Goal: Communication & Community: Answer question/provide support

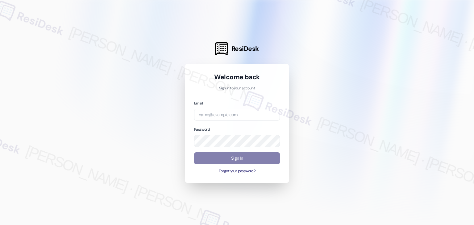
type input "[EMAIL_ADDRESS][DOMAIN_NAME]"
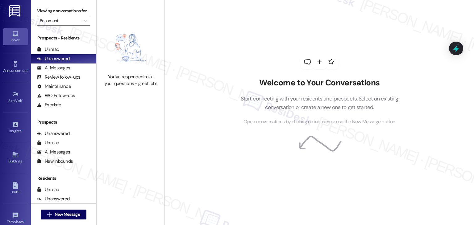
click at [18, 37] on div "Inbox" at bounding box center [15, 40] width 31 height 6
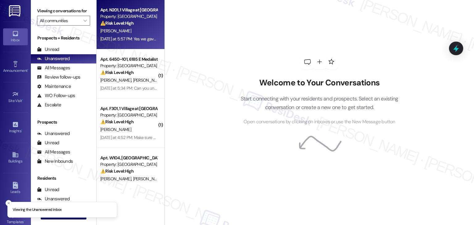
click at [141, 44] on div "Apt. N201, 1 Village at Columbia Property: Columbia Village ⚠️ Risk Level: High…" at bounding box center [131, 24] width 68 height 49
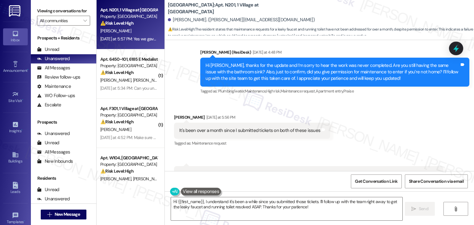
scroll to position [2062, 0]
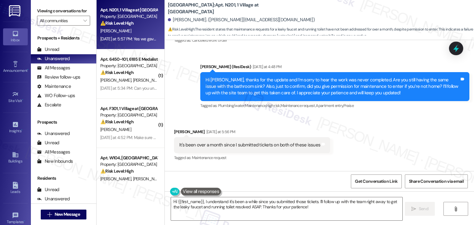
click at [399, 130] on div "Received via SMS Tony Christensen Yesterday at 5:56 PM It's been over a month s…" at bounding box center [319, 174] width 309 height 118
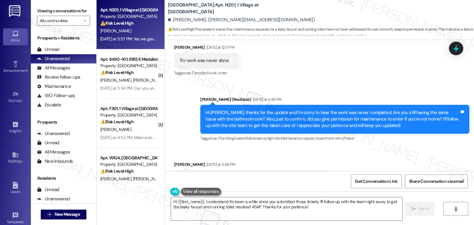
scroll to position [2031, 0]
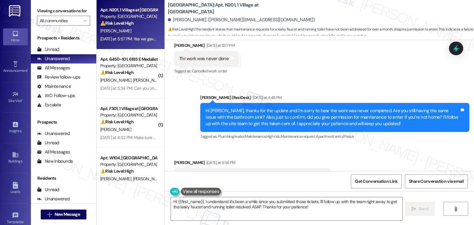
click at [326, 120] on div "Hi Tony, thanks for the update and I’m sorry to hear the work was never complet…" at bounding box center [332, 118] width 254 height 20
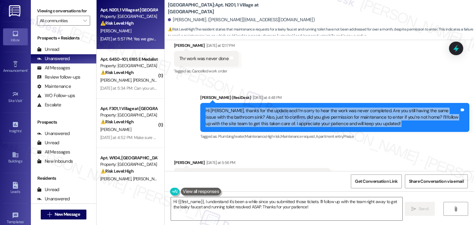
click at [326, 120] on div "Hi Tony, thanks for the update and I’m sorry to hear the work was never complet…" at bounding box center [332, 118] width 254 height 20
copy div "Hi Tony, thanks for the update and I’m sorry to hear the work was never complet…"
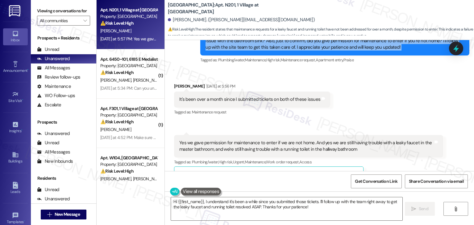
scroll to position [2123, 0]
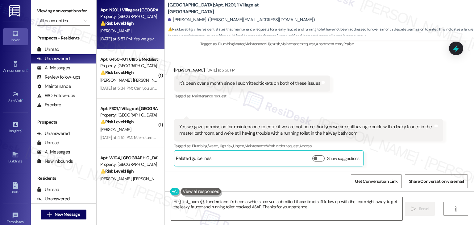
click at [252, 85] on div "It's been over a month since I submitted tickets on both of these issues" at bounding box center [249, 83] width 141 height 6
copy div "It's been over a month since I submitted tickets on both of these issues Tags a…"
click at [285, 133] on div "Yes we gave permission for maintenance to enter if we are not home. And yes we …" at bounding box center [306, 130] width 254 height 13
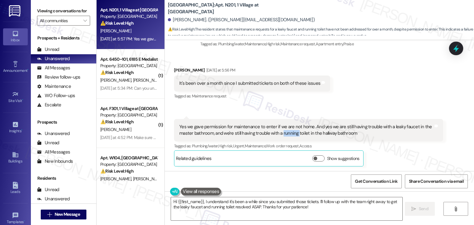
click at [285, 133] on div "Yes we gave permission for maintenance to enter if we are not home. And yes we …" at bounding box center [306, 130] width 254 height 13
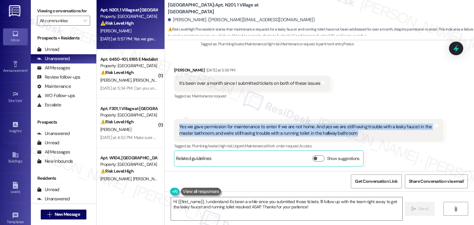
click at [285, 133] on div "Yes we gave permission for maintenance to enter if we are not home. And yes we …" at bounding box center [306, 130] width 254 height 13
copy div "Yes we gave permission for maintenance to enter if we are not home. And yes we …"
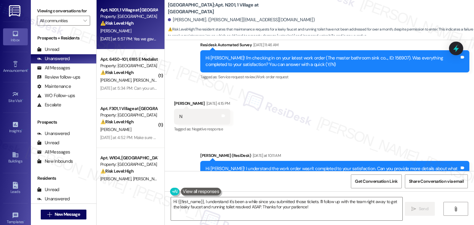
scroll to position [1846, 0]
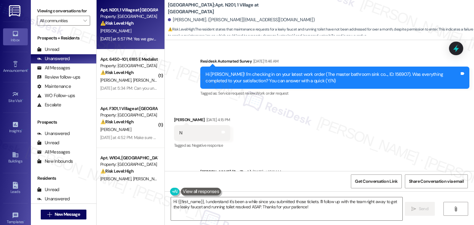
click at [367, 76] on div "Hi Tony! I'm checking in on your latest work order (The master bathroom sink co…" at bounding box center [332, 77] width 254 height 13
copy div "156907"
click at [370, 133] on div "Received via SMS Tony Christensen Sep 16, 2025 at 4:15 PM N Tags and notes Tagg…" at bounding box center [319, 129] width 309 height 52
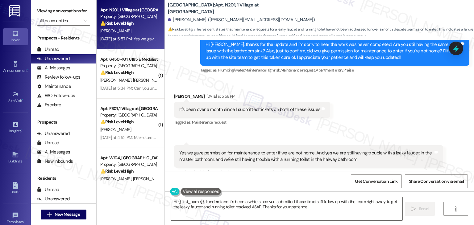
scroll to position [2123, 0]
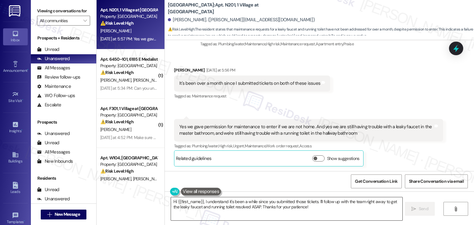
click at [266, 208] on textarea "Hi {{first_name}}, I understand it's been a while since you submitted those tic…" at bounding box center [286, 208] width 231 height 23
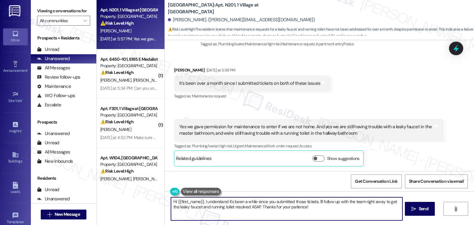
click at [266, 208] on textarea "Hi {{first_name}}, I understand it's been a while since you submitted those tic…" at bounding box center [286, 208] width 231 height 23
paste textarea "Tony, thank you for clarifying and I’m so sorry it’s been over a month without …"
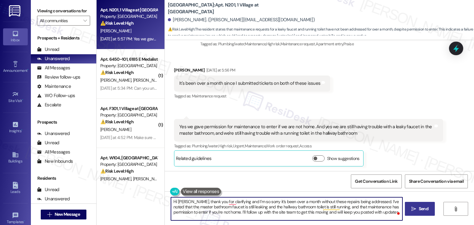
click at [423, 214] on button " Send" at bounding box center [420, 209] width 30 height 14
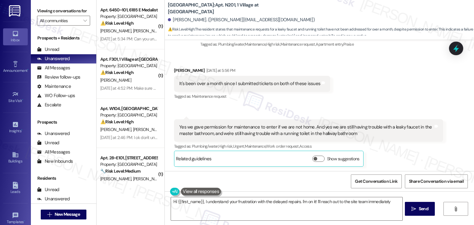
scroll to position [2180, 0]
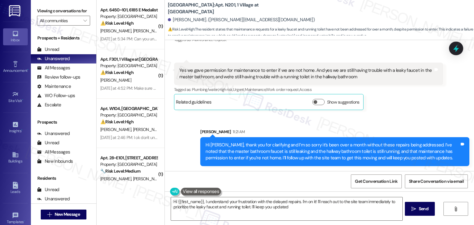
type textarea "Hi {{first_name}}, I understand your frustration with the delayed repairs. I'm …"
click at [416, 113] on div "Received via SMS 5:57 PM Tony Christensen Yesterday at 5:57 PM Yes we gave perm…" at bounding box center [308, 86] width 278 height 57
click at [453, 44] on icon at bounding box center [456, 48] width 10 height 10
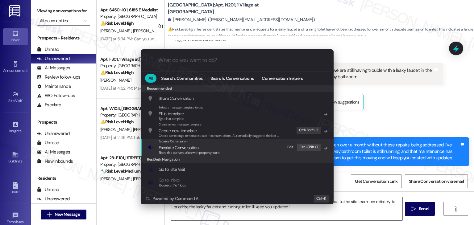
click at [197, 151] on span "Share this conversation with property team" at bounding box center [189, 152] width 61 height 4
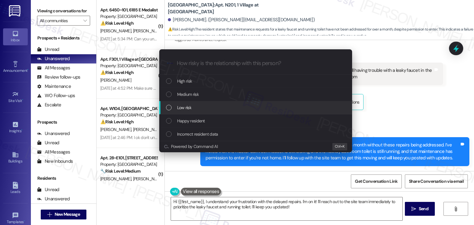
click at [168, 109] on div "List of options" at bounding box center [169, 108] width 6 height 6
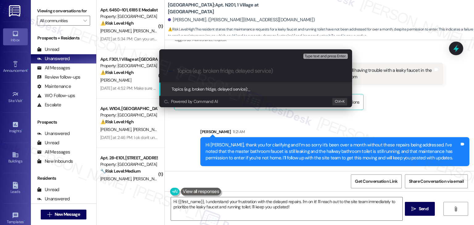
click at [407, 119] on div "Escalate Conversation Low risk Topics (e.g. broken fridge, delayed service) Any…" at bounding box center [237, 112] width 474 height 225
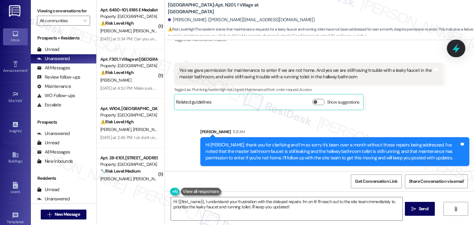
click at [457, 45] on icon at bounding box center [456, 48] width 10 height 10
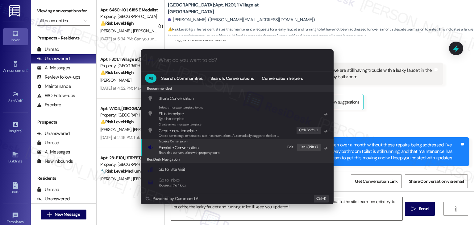
click at [184, 148] on span "Escalate Conversation" at bounding box center [179, 148] width 40 height 6
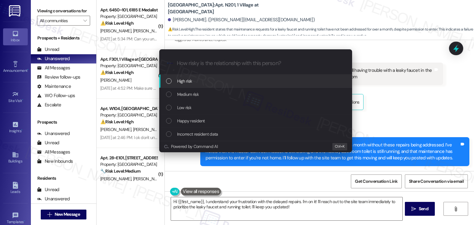
click at [170, 80] on div "List of options" at bounding box center [169, 81] width 6 height 6
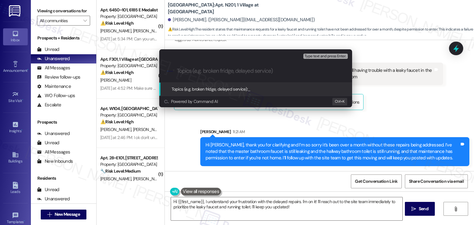
paste input "WO #156907 – Master Bath Leaky Faucet & Hallway Bath Running Toilet"
type input "WO #156907 – Master Bath Leaky Faucet & Hallway Bath Running Toilet"
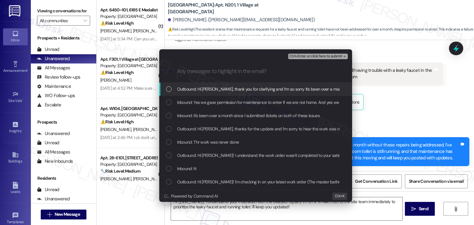
scroll to position [0, 0]
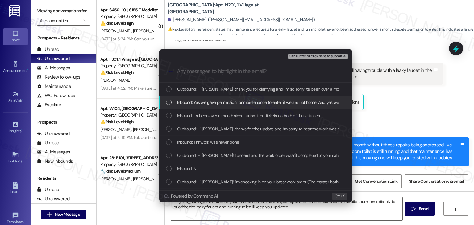
click at [168, 104] on div "List of options" at bounding box center [169, 103] width 6 height 6
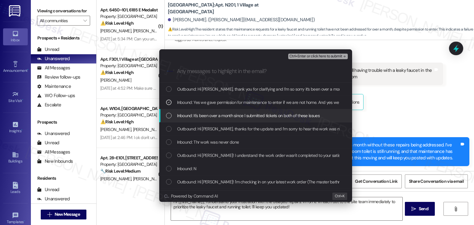
click at [167, 116] on div "List of options" at bounding box center [169, 116] width 6 height 6
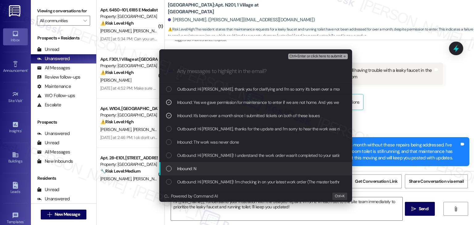
click at [168, 169] on div "List of options" at bounding box center [169, 169] width 6 height 6
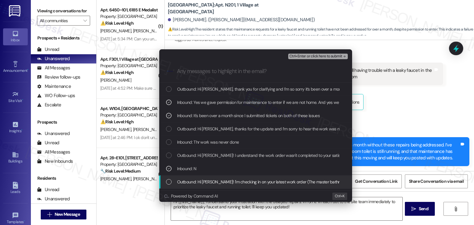
click at [171, 180] on div "List of options" at bounding box center [169, 182] width 6 height 6
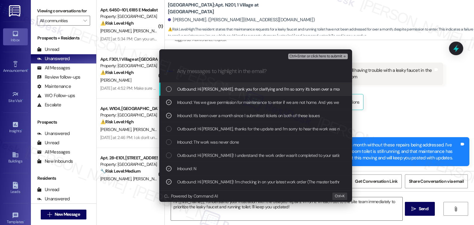
click at [312, 56] on span "Ctrl+Enter or click here to submit" at bounding box center [315, 56] width 53 height 4
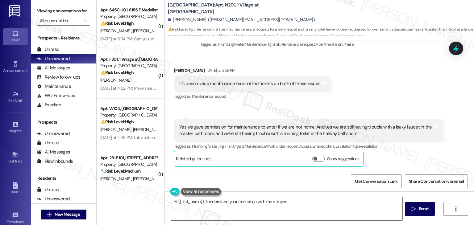
scroll to position [2188, 0]
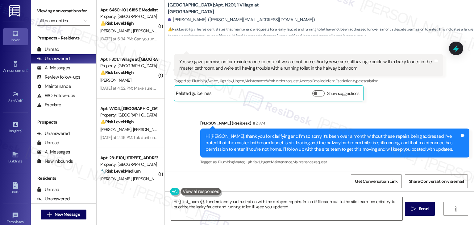
type textarea "Hi {{first_name}}, I understand your frustration with the delayed repairs. I'm …"
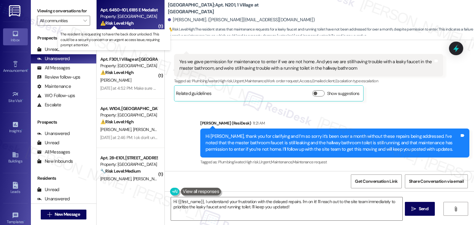
click at [123, 23] on strong "⚠️ Risk Level: High" at bounding box center [116, 23] width 33 height 6
type textarea "Hi {{first_name}}, I understand your frustration with the delayed repairs. I'm …"
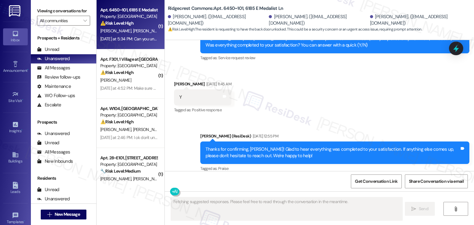
scroll to position [913, 0]
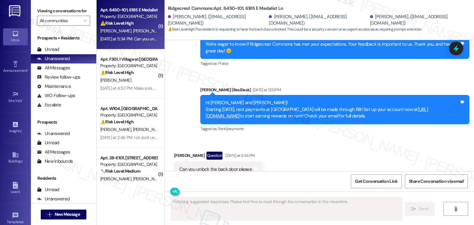
click at [339, 138] on div "Received via SMS Cassy Chitwood Question Yesterday at 5:34 PM Can you unlock th…" at bounding box center [319, 164] width 309 height 53
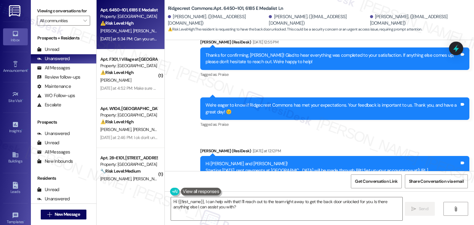
scroll to position [913, 0]
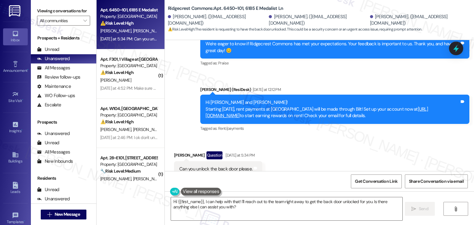
click at [215, 166] on div "Can you unlock the back door please." at bounding box center [215, 169] width 73 height 6
copy div "Can you unlock the back door please. Tags and notes"
click at [272, 214] on textarea "Hi {{first_name}}, I can help with that! I'll reach out to the team right away …" at bounding box center [286, 208] width 231 height 23
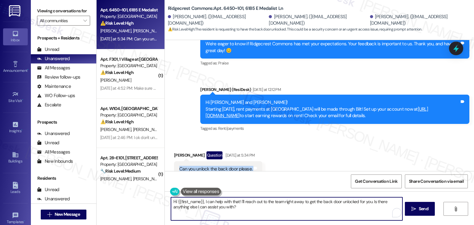
click at [272, 214] on textarea "Hi {{first_name}}, I can help with that! I'll reach out to the team right away …" at bounding box center [286, 208] width 231 height 23
paste textarea "Cassy, thanks for reaching out! Just to clarify, are you currently locked out o…"
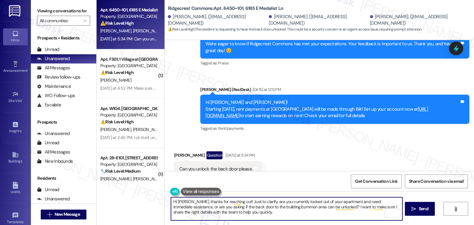
click at [222, 211] on textarea "Hi Cassy, thanks for reaching out! Just to clarify, are you currently locked ou…" at bounding box center [286, 208] width 231 height 23
type textarea "Hi Cassy, thanks for reaching out! Just to clarify, are you currently locked ou…"
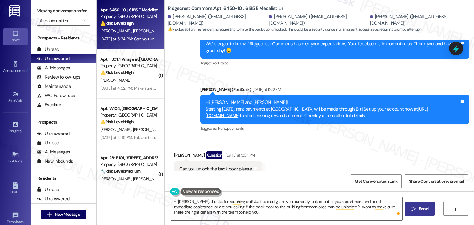
click at [421, 211] on span "Send" at bounding box center [423, 209] width 10 height 6
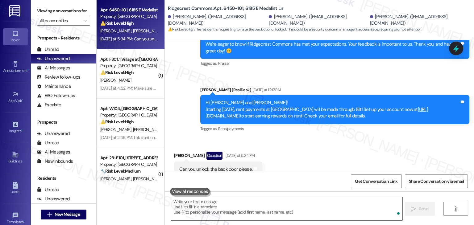
scroll to position [970, 0]
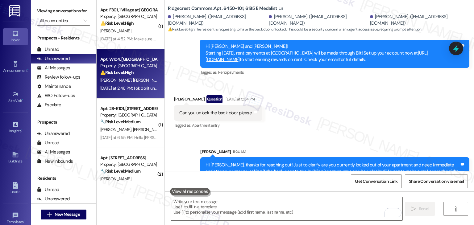
click at [128, 88] on div "Yesterday at 2:46 PM: I ok don't understand why they keep said is fix when is n…" at bounding box center [221, 88] width 243 height 6
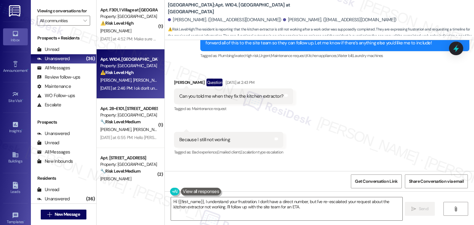
scroll to position [2659, 0]
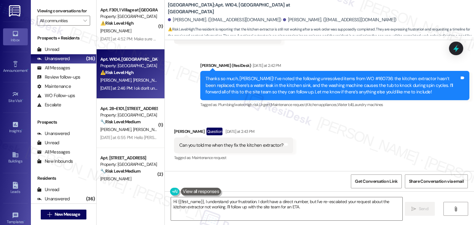
click at [309, 76] on div "Thanks so much, Elena! I’ve noted the following unresolved items from WO #16073…" at bounding box center [332, 86] width 254 height 20
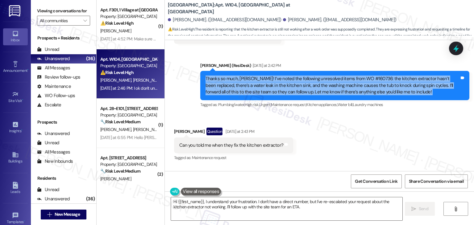
click at [309, 76] on div "Thanks so much, Elena! I’ve noted the following unresolved items from WO #16073…" at bounding box center [332, 86] width 254 height 20
copy div "Thanks so much, Elena! I’ve noted the following unresolved items from WO #16073…"
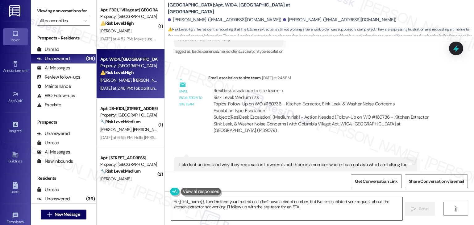
scroll to position [2814, 0]
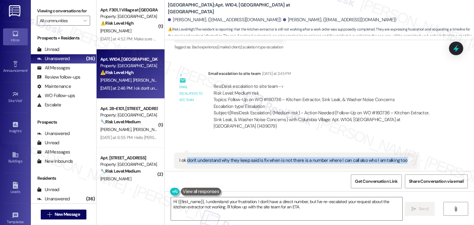
drag, startPoint x: 183, startPoint y: 134, endPoint x: 398, endPoint y: 135, distance: 215.6
click at [398, 157] on div "I ok don't understand why they keep said is fix when is not there is a number w…" at bounding box center [293, 160] width 228 height 6
copy div "don't understand why they keep said is fix when is not there is a number where …"
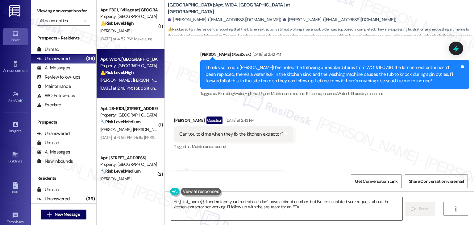
scroll to position [2659, 0]
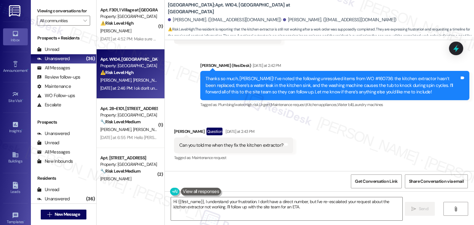
click at [278, 76] on div "Thanks so much, Elena! I’ve noted the following unresolved items from WO #16073…" at bounding box center [332, 86] width 254 height 20
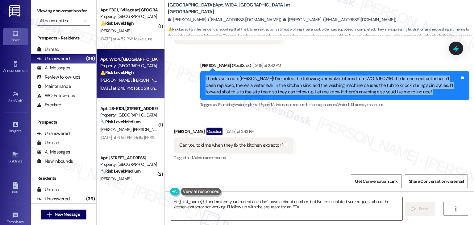
click at [278, 76] on div "Thanks so much, Elena! I’ve noted the following unresolved items from WO #16073…" at bounding box center [332, 86] width 254 height 20
copy div "Thanks so much, Elena! I’ve noted the following unresolved items from WO #16073…"
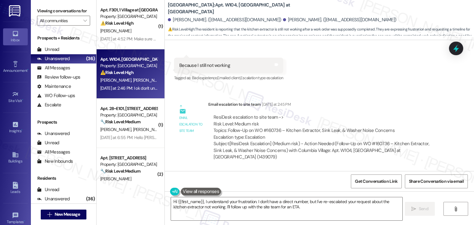
scroll to position [2814, 0]
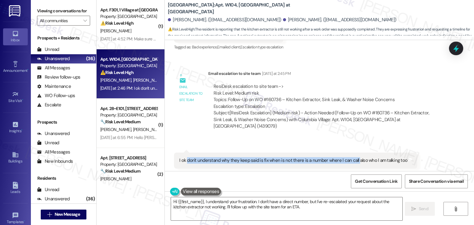
drag, startPoint x: 184, startPoint y: 134, endPoint x: 351, endPoint y: 134, distance: 167.5
click at [351, 157] on div "I ok don't understand why they keep said is fix when is not there is a number w…" at bounding box center [293, 160] width 228 height 6
copy div "don't understand why they keep said is fix when is not there is a number where …"
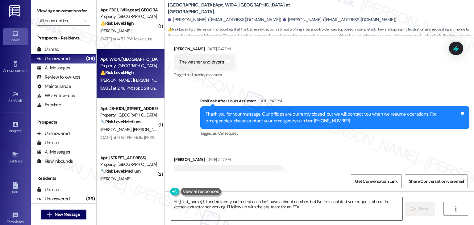
scroll to position [192, 0]
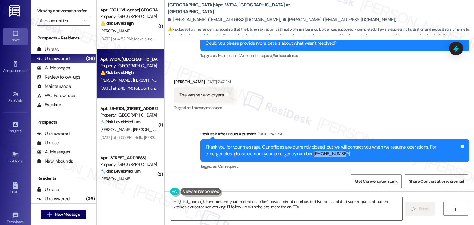
drag, startPoint x: 281, startPoint y: 147, endPoint x: 308, endPoint y: 147, distance: 27.1
click at [308, 147] on div "Thank you for your message. Our offices are currently closed, but we will conta…" at bounding box center [332, 150] width 254 height 13
copy div "208-331-8439"
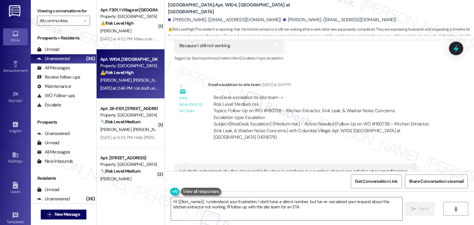
scroll to position [2814, 0]
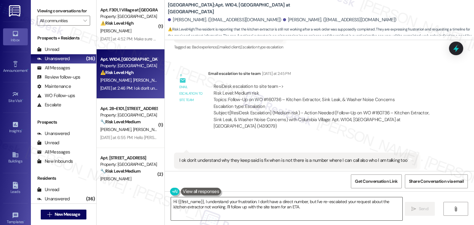
click at [257, 205] on textarea "Hi {{first_name}}, I understand your frustration. I don't have a direct number,…" at bounding box center [286, 208] width 231 height 23
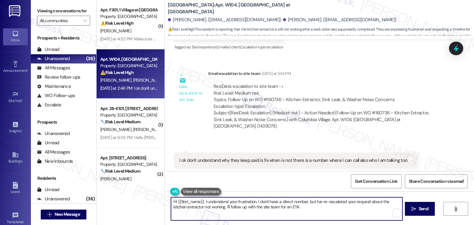
click at [257, 205] on textarea "Hi {{first_name}}, I understand your frustration. I don't have a direct number,…" at bounding box center [286, 208] width 231 height 23
paste textarea "Elena, I understand how frustrating it is to see the requests marked as fixed w…"
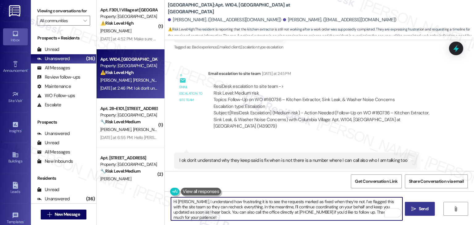
type textarea "Hi Elena, I understand how frustrating it is to see the requests marked as fixe…"
click at [423, 208] on span "Send" at bounding box center [423, 209] width 10 height 6
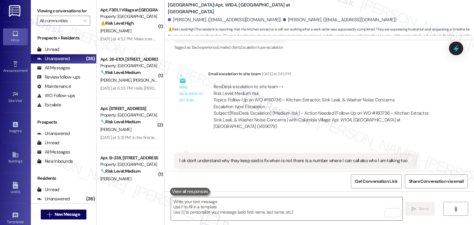
scroll to position [2870, 0]
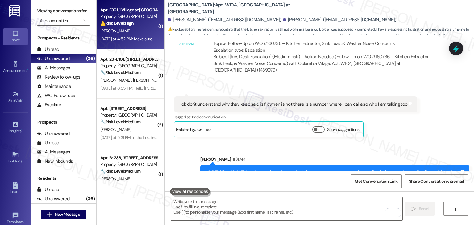
click at [129, 43] on div "Apt. F301, 1 Village at Columbia Property: Columbia Village ⚠️ Risk Level: High…" at bounding box center [131, 24] width 68 height 49
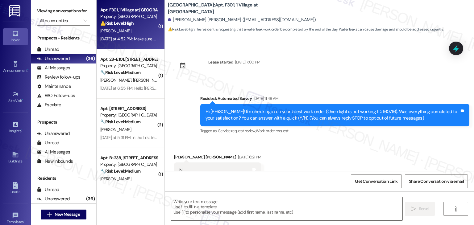
scroll to position [730, 0]
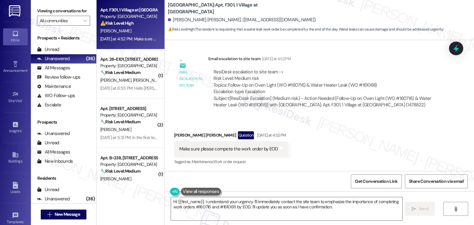
click at [328, 134] on div "Received via SMS Sai Kumar Garlapati Question Yesterday at 4:52 PM Make sure pl…" at bounding box center [319, 143] width 309 height 53
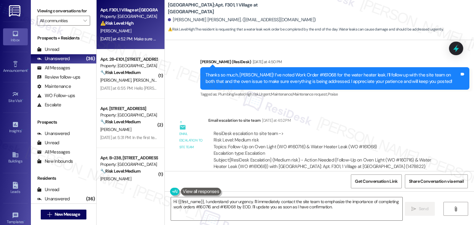
click at [291, 85] on div "Thanks so much, Sai Kumar! I’ve noted Work Order #161068 for the water heater l…" at bounding box center [334, 78] width 269 height 23
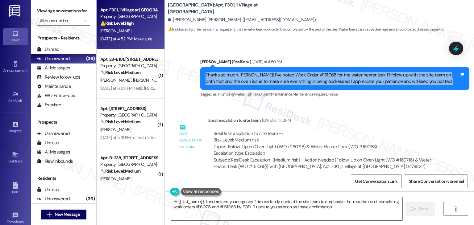
click at [291, 85] on div "Thanks so much, Sai Kumar! I’ve noted Work Order #161068 for the water heater l…" at bounding box center [334, 78] width 269 height 23
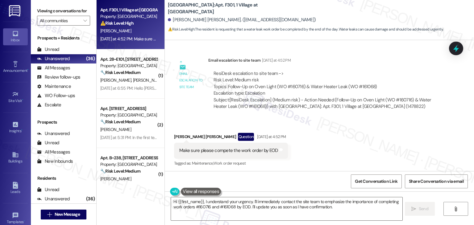
scroll to position [730, 0]
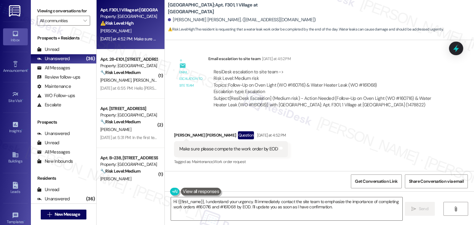
click at [243, 152] on div "Make sure please compete the work order by EOD" at bounding box center [228, 149] width 99 height 6
click at [254, 206] on textarea "Hi {{first_name}}, I understand your urgency. I'll immediately contact the site…" at bounding box center [286, 208] width 231 height 23
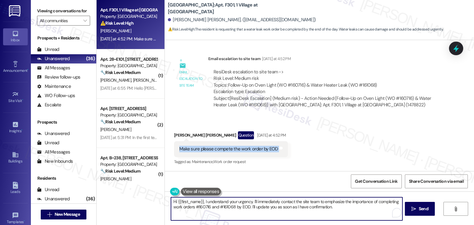
click at [254, 206] on textarea "Hi {{first_name}}, I understand your urgency. I'll immediately contact the site…" at bounding box center [286, 208] width 231 height 23
paste textarea "Sai Kumar, I understand the urgency and have escalated your concern with the si…"
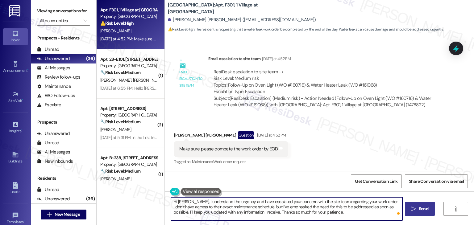
type textarea "Hi Sai Kumar, I understand the urgency and have escalated your concern with the…"
click at [417, 208] on span "Send" at bounding box center [423, 209] width 12 height 6
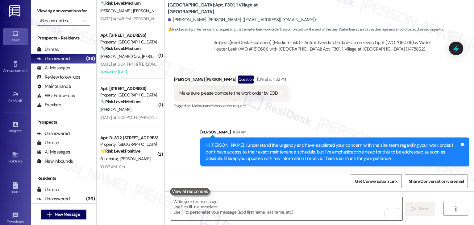
scroll to position [648, 0]
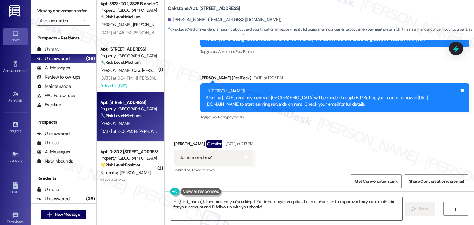
scroll to position [1317, 0]
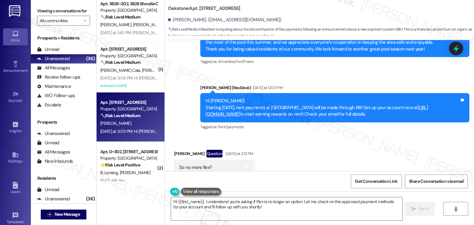
drag, startPoint x: 399, startPoint y: 103, endPoint x: 178, endPoint y: 89, distance: 221.6
click at [178, 89] on div "Sent via SMS Dottie (ResiDesk) Sep 09, 2025 at 12:20 PM Hi Deidra, The recent i…" at bounding box center [319, 31] width 309 height 209
click at [200, 160] on div "So no more flex? Tags and notes" at bounding box center [213, 168] width 79 height 16
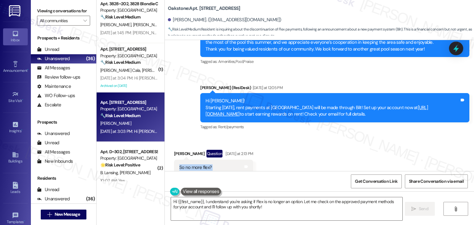
click at [200, 164] on div "So no more flex?" at bounding box center [195, 167] width 32 height 6
click at [351, 140] on div "Received via SMS Dimitri Harrington Question Yesterday at 2:13 PM So no more fl…" at bounding box center [319, 162] width 309 height 53
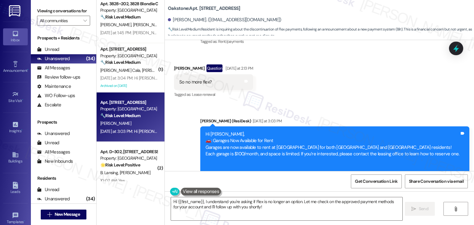
scroll to position [1440, 0]
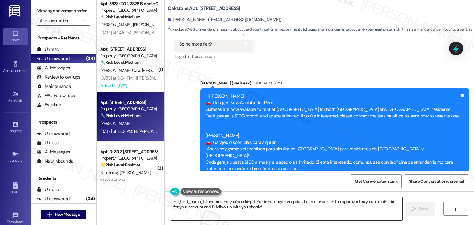
click at [242, 203] on textarea "Hi {{first_name}}, I understand you're asking if Flex is no longer an option. L…" at bounding box center [286, 208] width 231 height 23
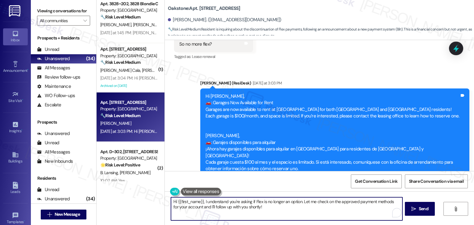
click at [242, 203] on textarea "Hi {{first_name}}, I understand you're asking if Flex is no longer an option. L…" at bounding box center [286, 208] width 231 height 23
paste textarea "Dimitri, you can still use Flex to split up your rent payments. What’s changing…"
click at [335, 207] on textarea "Hi Dimitri, you can still use Flex to split up your rent payments. What’s chang…" at bounding box center [286, 208] width 231 height 23
type textarea "Hi Dimitri, you can still use Flex to split up your rent payments. What’s chang…"
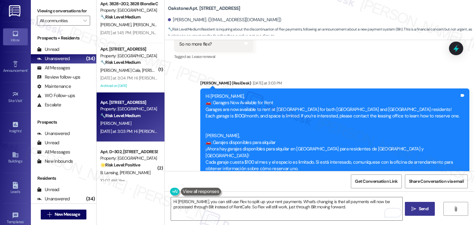
click at [414, 209] on icon "" at bounding box center [413, 209] width 5 height 5
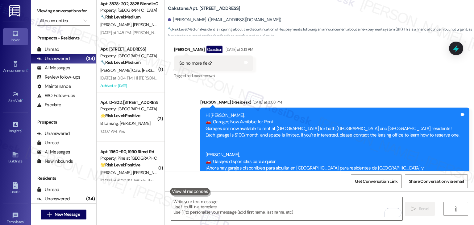
scroll to position [1445, 0]
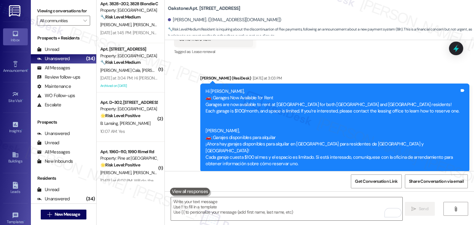
click at [179, 142] on div "Announcement, sent via SMS Dottie (ResiDesk) Yesterday at 3:03 PM Hi Dimitri, 🚗…" at bounding box center [319, 148] width 309 height 174
click at [182, 141] on div "Announcement, sent via SMS Dottie (ResiDesk) Yesterday at 3:03 PM Hi Dimitri, 🚗…" at bounding box center [319, 148] width 309 height 174
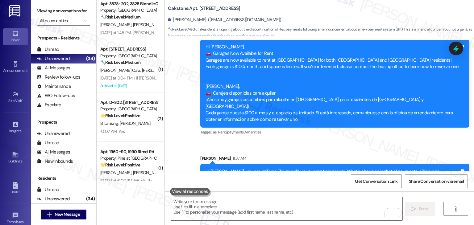
scroll to position [1490, 0]
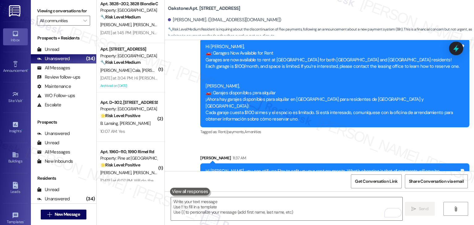
click at [323, 126] on div "Announcement, sent via SMS Dottie (ResiDesk) Yesterday at 3:03 PM Hi Dimitri, 🚗…" at bounding box center [319, 103] width 309 height 174
click at [173, 125] on div "Announcement, sent via SMS Dottie (ResiDesk) Yesterday at 3:03 PM Hi Dimitri, 🚗…" at bounding box center [319, 103] width 309 height 174
click at [175, 117] on div "Announcement, sent via SMS Dottie (ResiDesk) Yesterday at 3:03 PM Hi Dimitri, 🚗…" at bounding box center [319, 103] width 309 height 174
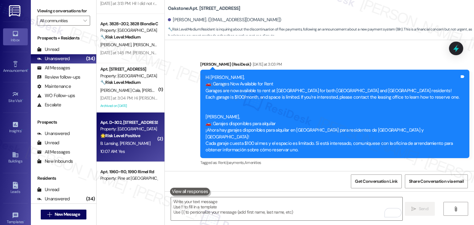
scroll to position [617, 0]
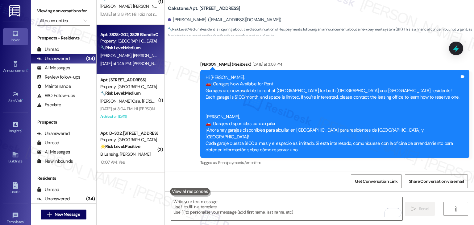
click at [136, 68] on div "Apt. 3828~202, 3828 Blondie Ct Property: West Village at Four Points 🔧 Risk Lev…" at bounding box center [131, 49] width 68 height 49
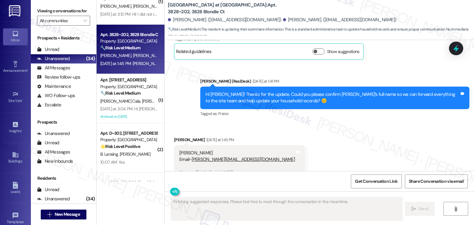
scroll to position [758, 0]
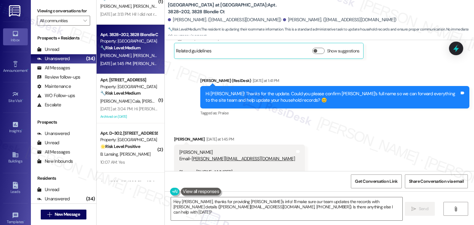
click at [308, 127] on div "Received via SMS Max Riker Yesterday at 1:45 PM Hannah Riker Email- Hannah.rike…" at bounding box center [319, 153] width 309 height 63
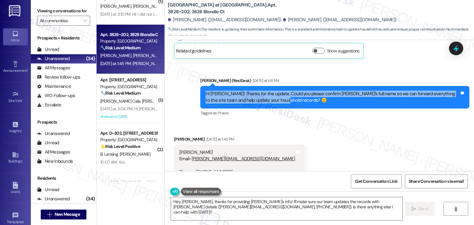
drag, startPoint x: 278, startPoint y: 88, endPoint x: 197, endPoint y: 79, distance: 81.0
click at [200, 86] on div "Hi Max! Thanks for the update. Could you please confirm Hannah’s full name so w…" at bounding box center [334, 97] width 269 height 23
click at [328, 122] on div "Received via SMS Max Riker Yesterday at 1:45 PM Hannah Riker Email- Hannah.rike…" at bounding box center [319, 153] width 309 height 63
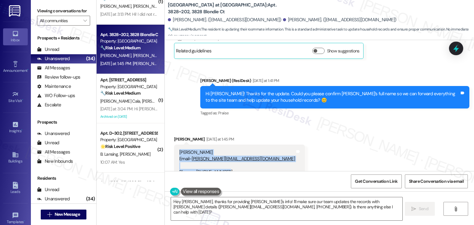
drag, startPoint x: 229, startPoint y: 162, endPoint x: 171, endPoint y: 139, distance: 62.9
click at [174, 145] on div "Hannah Riker Email- Hannah.riker@yahoo.com Phone - (605)786-4666 Tags and notes" at bounding box center [239, 163] width 131 height 36
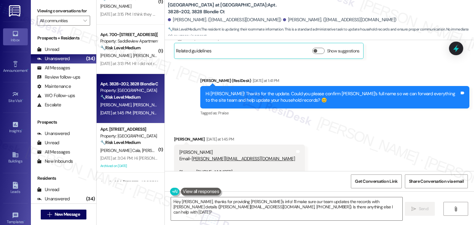
click at [325, 132] on div "Received via SMS Max Riker Yesterday at 1:45 PM Hannah Riker Email- Hannah.rike…" at bounding box center [319, 153] width 309 height 63
click at [315, 133] on div "Received via SMS Max Riker Yesterday at 1:45 PM Hannah Riker Email- Hannah.rike…" at bounding box center [319, 153] width 309 height 63
click at [290, 142] on div "Received via SMS Max Riker Yesterday at 1:45 PM Hannah Riker Email- Hannah.rike…" at bounding box center [319, 153] width 309 height 63
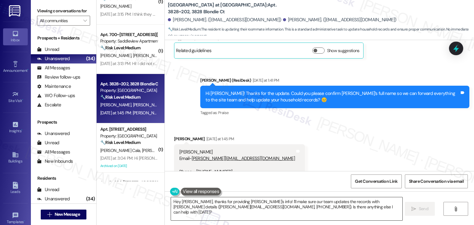
click at [269, 206] on textarea "Hey Max, thanks for providing Hannah's info! I'll make sure our team updates th…" at bounding box center [286, 208] width 231 height 23
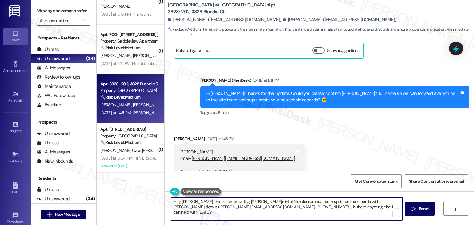
click at [269, 206] on textarea "Hey Max, thanks for providing Hannah's info! I'll make sure our team updates th…" at bounding box center [286, 208] width 231 height 23
paste textarea "i Max, thank you for sharing Hannah’s full name and contact info! I’ll forward …"
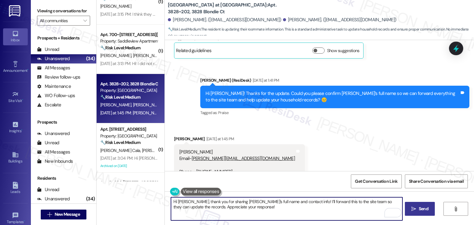
type textarea "Hi Max, thank you for sharing Hannah’s full name and contact info! I’ll forward…"
click at [423, 211] on span "Send" at bounding box center [423, 209] width 10 height 6
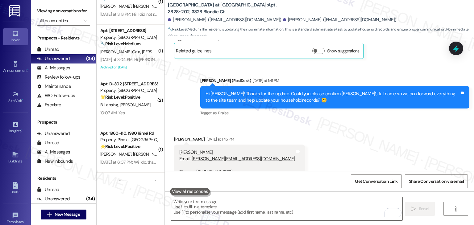
scroll to position [808, 0]
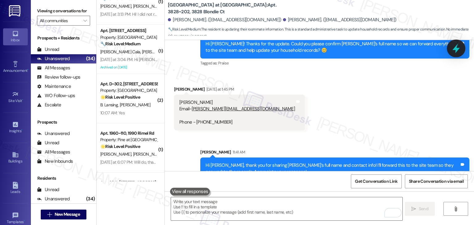
click at [460, 51] on icon at bounding box center [456, 48] width 10 height 10
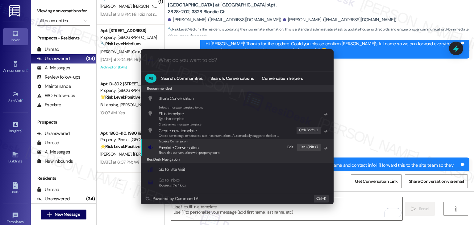
click at [175, 150] on div "Share this conversation with property team" at bounding box center [189, 153] width 61 height 6
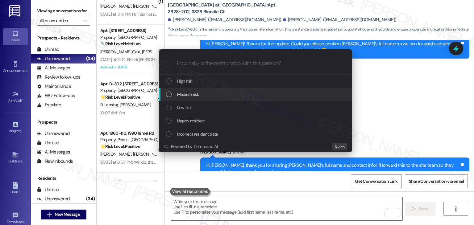
click at [169, 94] on div "List of options" at bounding box center [169, 95] width 6 height 6
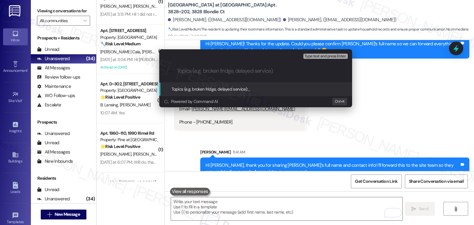
paste input "Record Update – Add Hannah Riker"
type input "Record Update – Add Hannah Riker"
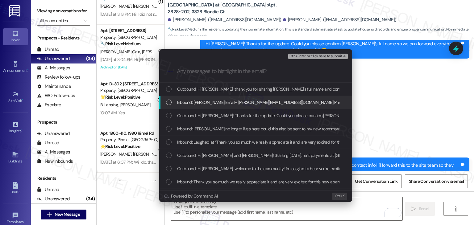
click at [167, 103] on div "List of options" at bounding box center [169, 103] width 6 height 6
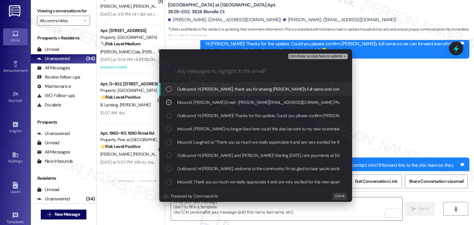
click at [170, 129] on div "List of options" at bounding box center [169, 129] width 6 height 6
click at [327, 57] on span "Ctrl+Enter or click here to submit" at bounding box center [315, 56] width 53 height 4
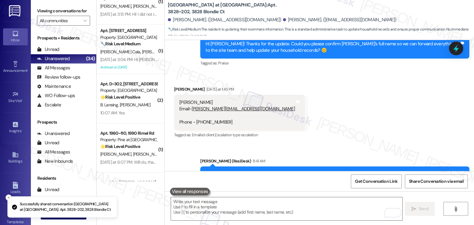
scroll to position [758, 0]
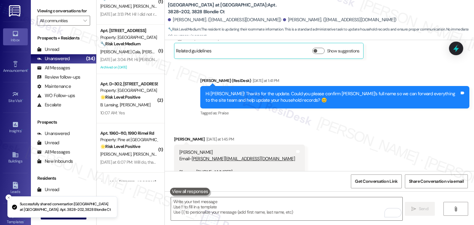
click at [316, 122] on div "Received via SMS Max Riker Yesterday at 1:45 PM Hannah Riker Email- Hannah.rike…" at bounding box center [319, 158] width 309 height 72
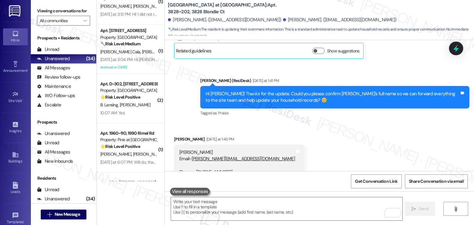
scroll to position [586, 0]
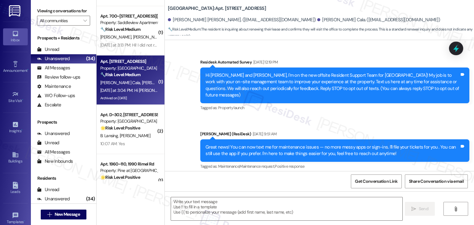
scroll to position [6990, 0]
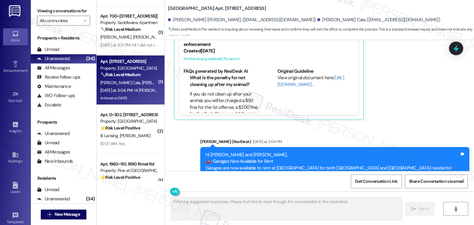
click at [371, 141] on div "Survey, sent via SMS Residesk Automated Survey Sep 12, 2023 at 12:19 PM Hi Nata…" at bounding box center [319, 105] width 309 height 131
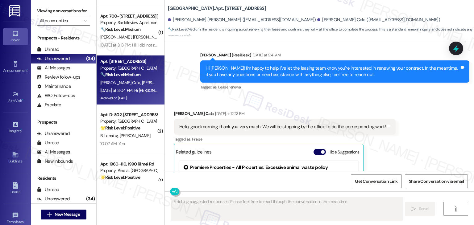
scroll to position [6805, 0]
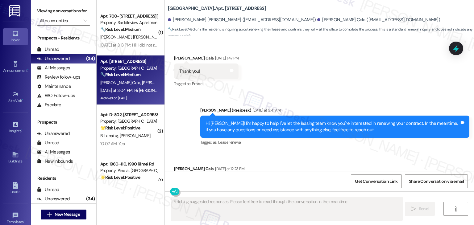
click at [315, 204] on button "Hide Suggestions" at bounding box center [319, 207] width 12 height 6
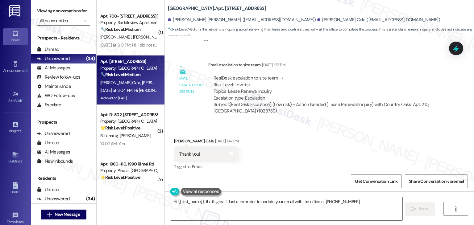
scroll to position [6712, 0]
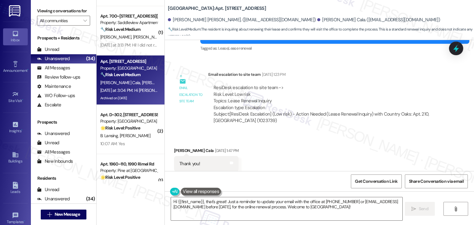
click at [345, 195] on div "Sent via SMS Dottie (ResiDesk) Yesterday at 9:41 AM Hi Gregory! I'm happy to he…" at bounding box center [335, 219] width 278 height 49
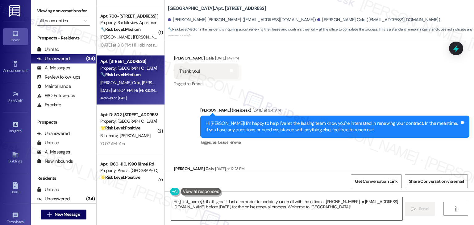
scroll to position [6743, 0]
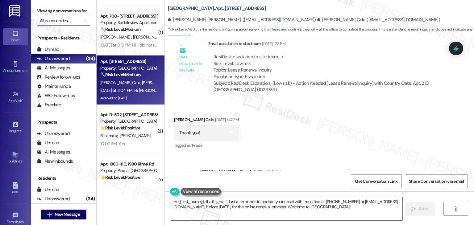
click at [311, 182] on div "Hi Gregory! I'm happy to help. I've let the leasing team know you're interested…" at bounding box center [332, 188] width 254 height 13
copy div "Hi Gregory! I'm happy to help. I've let the leasing team know you're interested…"
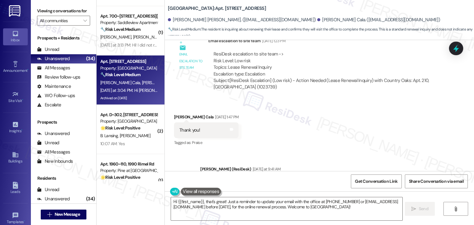
scroll to position [6746, 0]
copy div "Hello, good morning, thank you very much. We will be stopping by the office to …"
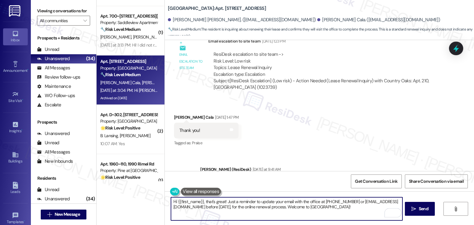
drag, startPoint x: 368, startPoint y: 207, endPoint x: 224, endPoint y: 204, distance: 144.1
click at [224, 204] on textarea "Hi {{first_name}}, that's great! Just a reminder to update your email with the …" at bounding box center [286, 208] width 231 height 23
paste textarea "I’ll make sure the leasing team is aware that you’ll be stopping by the office.…"
drag, startPoint x: 200, startPoint y: 201, endPoint x: 175, endPoint y: 200, distance: 25.3
click at [175, 200] on textarea "Hi {{first_name}}, that's great! I’ll make sure the leasing team is aware that …" at bounding box center [286, 208] width 231 height 23
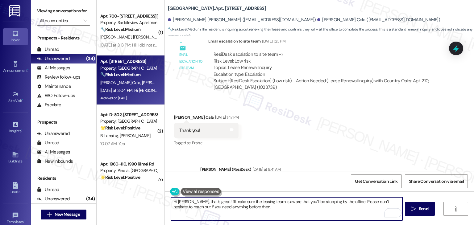
click at [248, 209] on textarea "Hi Gregory, that's great! I’ll make sure the leasing team is aware that you’ll …" at bounding box center [286, 208] width 231 height 23
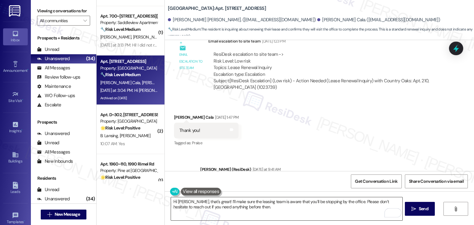
click at [261, 202] on textarea "Hi Gregory, that's great! I’ll make sure the leasing team is aware that you’ll …" at bounding box center [286, 208] width 231 height 23
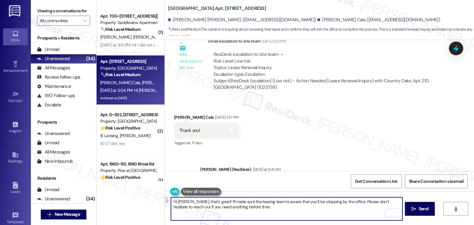
drag, startPoint x: 237, startPoint y: 207, endPoint x: 215, endPoint y: 207, distance: 22.2
click at [215, 207] on textarea "Hi Gregory, that's great! I’ll make sure the leasing team is aware that you’ll …" at bounding box center [286, 208] width 231 height 23
type textarea "Hi Gregory, that's great! I’ll make sure the leasing team is aware that you’ll …"
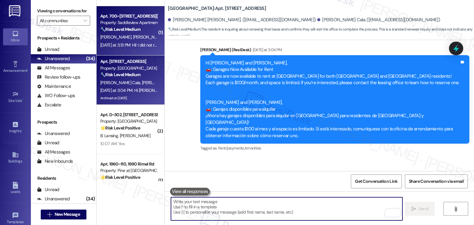
scroll to position [6745, 0]
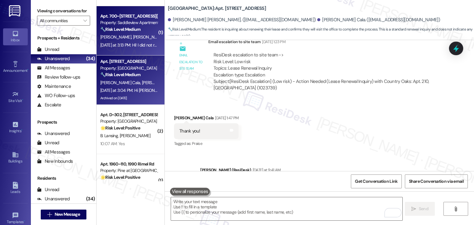
click at [133, 38] on span "[PERSON_NAME]" at bounding box center [148, 37] width 31 height 6
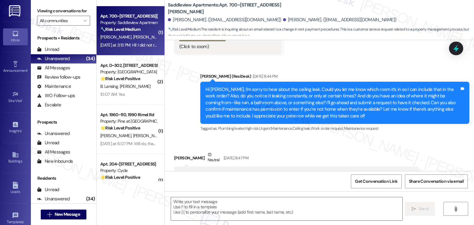
scroll to position [1343, 0]
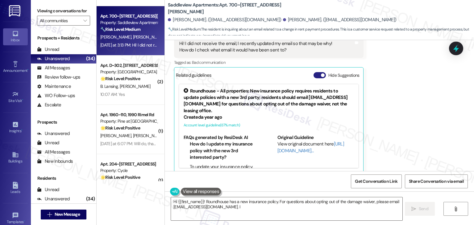
click at [313, 72] on button "Hide Suggestions" at bounding box center [319, 75] width 12 height 6
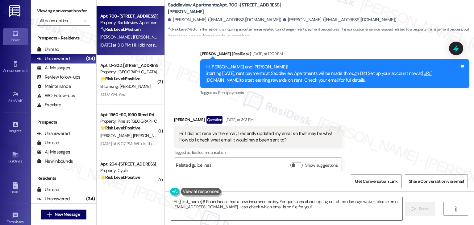
click at [377, 129] on div "Received via SMS Claudia Fuller Question Yesterday at 3:13 PM Hi! I did not rec…" at bounding box center [319, 140] width 309 height 76
drag, startPoint x: 400, startPoint y: 73, endPoint x: 192, endPoint y: 62, distance: 207.9
click at [196, 62] on div "Announcement, sent via SMS Dottie (ResiDesk) Yesterday at 12:09 PM Hi Claudia a…" at bounding box center [335, 74] width 278 height 56
copy div "Hi Claudia and Kendall! Starting September 25th, rent payments at Saddleview Ap…"
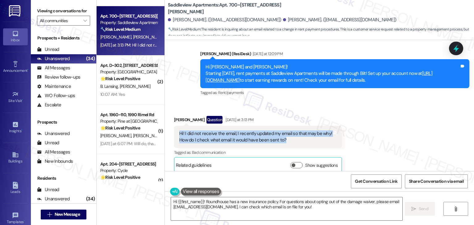
drag, startPoint x: 281, startPoint y: 135, endPoint x: 175, endPoint y: 128, distance: 106.0
click at [179, 130] on div "Hi! I did not receive the email, I recently updated my email so that may be why…" at bounding box center [255, 136] width 153 height 13
copy div "Hi! I did not receive the email, I recently updated my email so that may be why…"
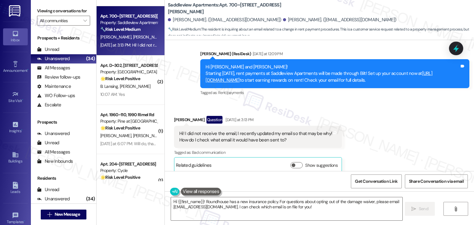
click at [374, 123] on div "Received via SMS Claudia Fuller Question Yesterday at 3:13 PM Hi! I did not rec…" at bounding box center [319, 140] width 309 height 76
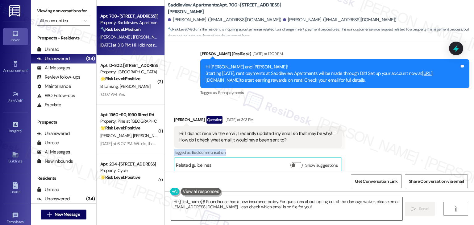
click at [374, 123] on div "Received via SMS Claudia Fuller Question Yesterday at 3:13 PM Hi! I did not rec…" at bounding box center [319, 140] width 309 height 76
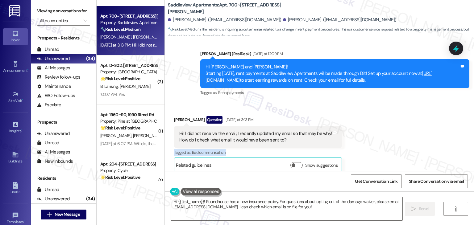
click at [374, 123] on div "Received via SMS Claudia Fuller Question Yesterday at 3:13 PM Hi! I did not rec…" at bounding box center [319, 140] width 309 height 76
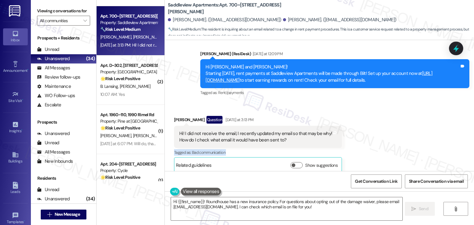
click at [374, 123] on div "Received via SMS Claudia Fuller Question Yesterday at 3:13 PM Hi! I did not rec…" at bounding box center [319, 140] width 309 height 76
click at [266, 206] on textarea "Hi {{first_name}}! Roundhouse has a new insurance policy. For questions about o…" at bounding box center [286, 208] width 231 height 23
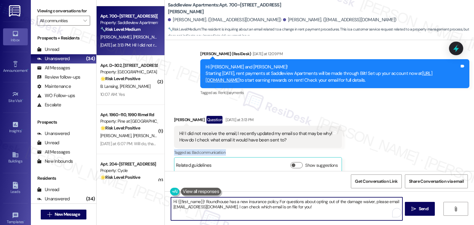
click at [266, 206] on textarea "Hi {{first_name}}! Roundhouse has a new insurance policy. For questions about o…" at bounding box center [286, 208] width 231 height 23
paste textarea "Claudia, thanks for letting me know! It’s possible the update to your email is …"
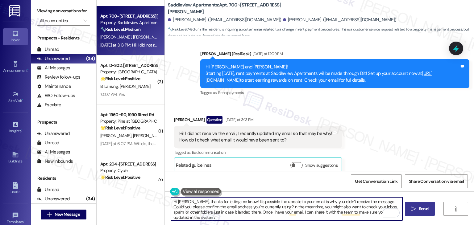
type textarea "Hi Claudia, thanks for letting me know! It’s possible the update to your email …"
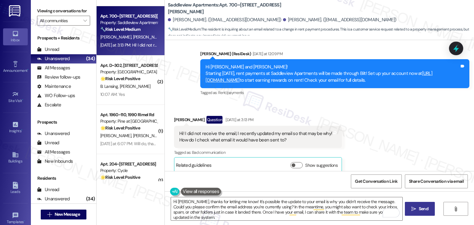
click at [431, 209] on button " Send" at bounding box center [420, 209] width 30 height 14
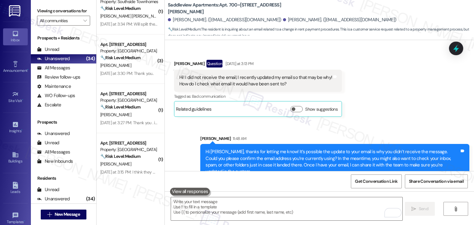
scroll to position [617, 0]
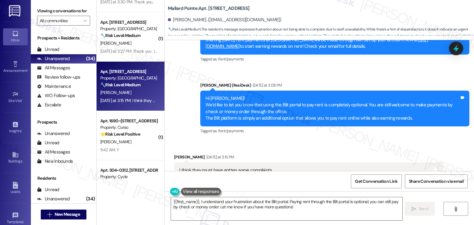
scroll to position [3818, 0]
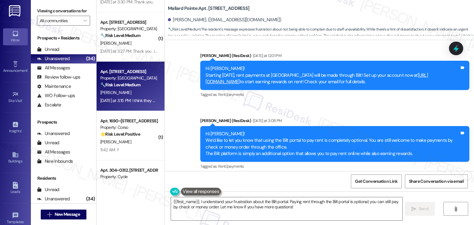
click at [410, 131] on div "Hi Gerald! We’d like to let you know that using the Bilt portal to pay rent is …" at bounding box center [332, 144] width 254 height 27
click at [344, 175] on div "Received via SMS Gerald Sigler Yesterday at 3:15 PM I think they must have gott…" at bounding box center [319, 221] width 309 height 92
click at [339, 189] on div "Gerald Sigler Yesterday at 3:15 PM" at bounding box center [308, 193] width 269 height 9
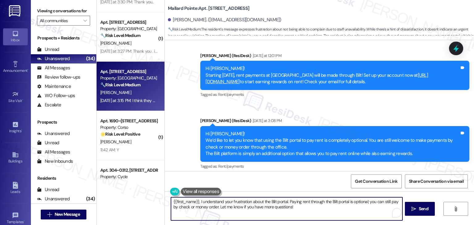
click at [171, 204] on textarea "{{first_name}}, I understand your frustration about the Bilt portal. Paying ren…" at bounding box center [286, 208] width 231 height 23
click at [171, 203] on textarea "{{first_name}}, I understand your frustration about the Bilt portal. Paying ren…" at bounding box center [286, 208] width 231 height 23
click at [301, 208] on textarea "Hi {{first_name}}, I understand your frustration about the Bilt portal. Paying …" at bounding box center [286, 208] width 231 height 23
type textarea "Hi {{first_name}}, I understand your frustration about the Bilt portal. Paying …"
click at [427, 210] on span "Send" at bounding box center [423, 209] width 10 height 6
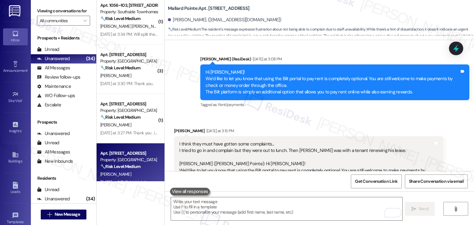
scroll to position [586, 0]
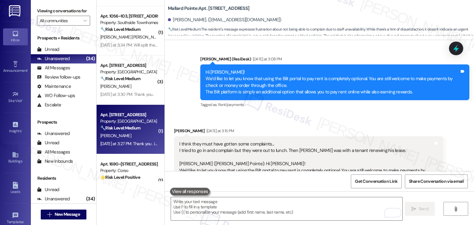
click at [136, 140] on div "Yesterday at 3:27 PM: Thank you . i have been very concerned since i received y…" at bounding box center [129, 144] width 58 height 8
type textarea "Fetching suggested responses. Please feel free to read through the conversation…"
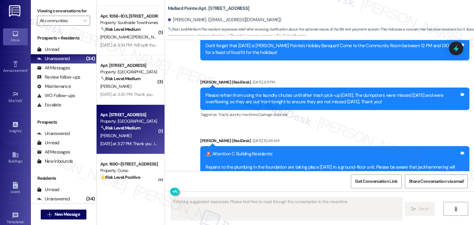
type textarea "Fetching suggested responses. Please feel free to read through the conversation…"
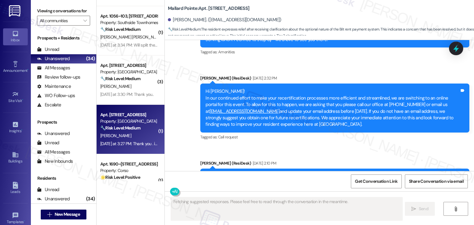
scroll to position [1791, 0]
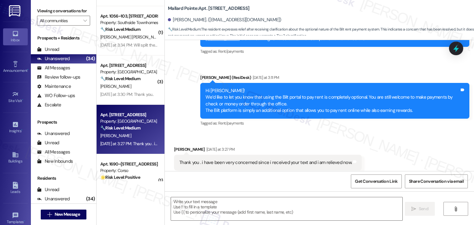
click at [367, 132] on div "Received via SMS Clinton Bays Yesterday at 3:27 PM Thank you . i have been very…" at bounding box center [319, 158] width 309 height 52
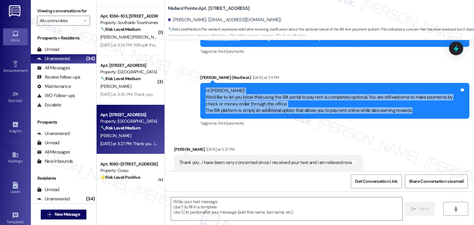
drag, startPoint x: 408, startPoint y: 97, endPoint x: 196, endPoint y: 78, distance: 212.4
click at [196, 78] on div "Announcement, sent via SMS Dottie (ResiDesk) Yesterday at 3:11 PM Hi Clinton! W…" at bounding box center [335, 101] width 278 height 63
copy div "Hi Clinton! We’d like to let you know that using the Bilt portal to pay rent is…"
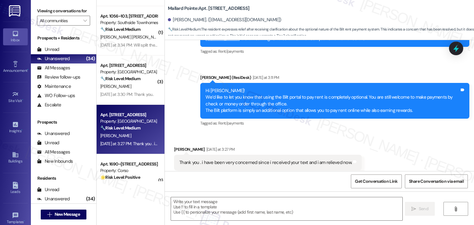
click at [223, 159] on div "Thank you . i have been very concerned since i received your text and i am reli…" at bounding box center [265, 162] width 172 height 6
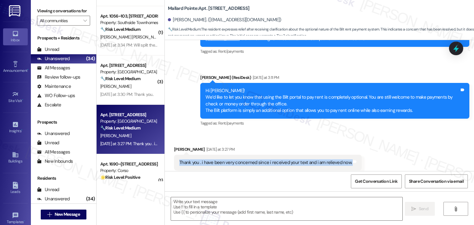
click at [223, 159] on div "Thank you . i have been very concerned since i received your text and i am reli…" at bounding box center [265, 162] width 172 height 6
copy div "Thank you . i have been very concerned since i received your text and i am reli…"
click at [264, 208] on textarea at bounding box center [286, 208] width 231 height 23
paste textarea "Hi Clinton, I’m so glad to hear that. You’re always welcome to keep paying by c…"
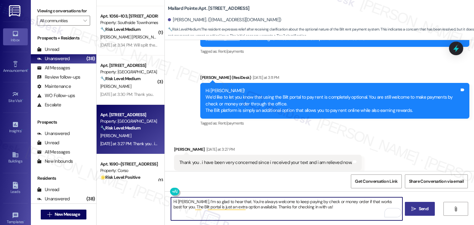
type textarea "Hi Clinton, I’m so glad to hear that. You’re always welcome to keep paying by c…"
click at [414, 207] on icon "" at bounding box center [413, 209] width 5 height 5
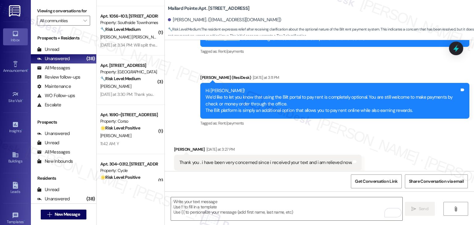
click at [421, 137] on div "Received via SMS Clinton Bays Yesterday at 3:27 PM Thank you . i have been very…" at bounding box center [319, 158] width 309 height 52
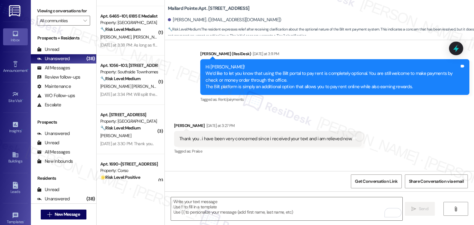
scroll to position [1841, 0]
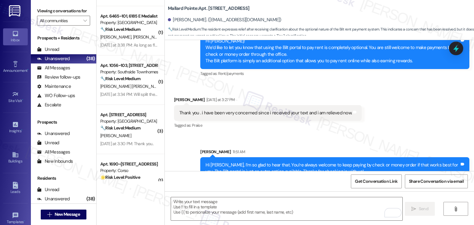
click at [418, 112] on div "Received via SMS Clinton Bays Yesterday at 3:27 PM Thank you . i have been very…" at bounding box center [319, 109] width 309 height 52
click at [414, 113] on div "Received via SMS Clinton Bays Yesterday at 3:27 PM Thank you . i have been very…" at bounding box center [319, 109] width 309 height 52
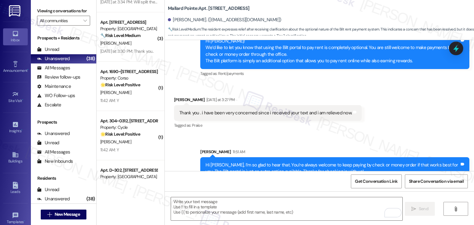
click at [391, 116] on div "Received via SMS Clinton Bays Yesterday at 3:27 PM Thank you . i have been very…" at bounding box center [319, 109] width 309 height 52
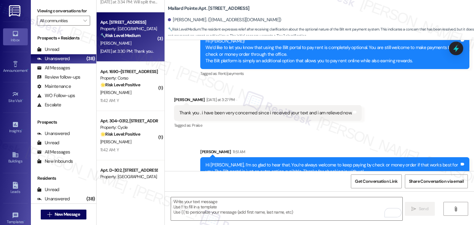
click at [130, 44] on div "M. Adams" at bounding box center [129, 43] width 58 height 8
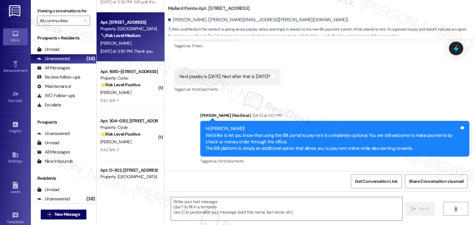
scroll to position [475, 0]
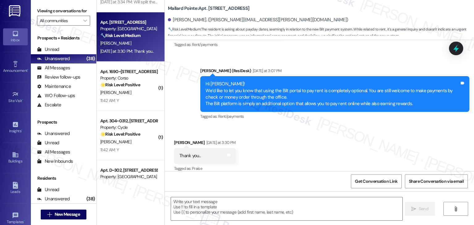
click at [367, 136] on div "Received via SMS Michael Adams Yesterday at 3:30 PM Thank you.. Tags and notes …" at bounding box center [319, 152] width 309 height 52
click at [332, 141] on div "Received via SMS Michael Adams Yesterday at 3:30 PM Thank you.. Tags and notes …" at bounding box center [319, 152] width 309 height 52
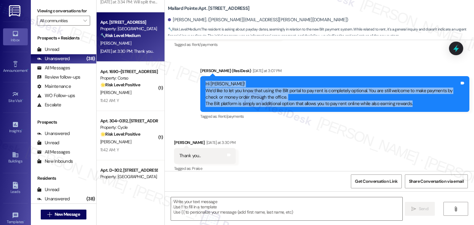
drag, startPoint x: 409, startPoint y: 98, endPoint x: 190, endPoint y: 78, distance: 220.1
click at [190, 78] on div "Announcement, sent via SMS Dottie (ResiDesk) Yesterday at 3:07 PM Hi Michael! W…" at bounding box center [319, 90] width 309 height 72
copy div "Hi Michael! We’d like to let you know that using the Bilt portal to pay rent is…"
click at [260, 198] on textarea at bounding box center [286, 208] width 231 height 23
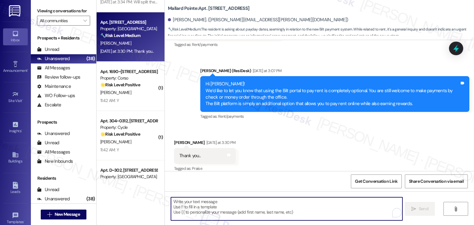
click at [243, 204] on textarea "To enrich screen reader interactions, please activate Accessibility in Grammarl…" at bounding box center [286, 208] width 231 height 23
paste textarea "Hi Michael, you’re very welcome! Please don’t hesitate to reach out if you have…"
type textarea "Hi Michael, you’re very welcome! Please don’t hesitate to reach out if you have…"
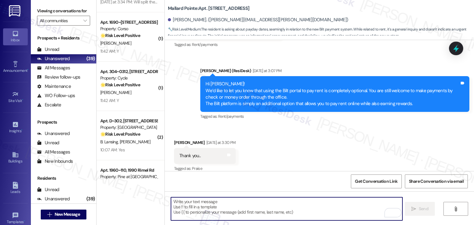
click at [277, 159] on div "Received via SMS Michael Adams Yesterday at 3:30 PM Thank you.. Tags and notes …" at bounding box center [319, 152] width 309 height 52
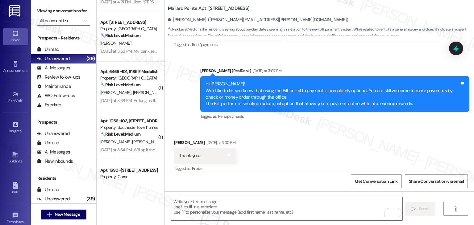
scroll to position [525, 0]
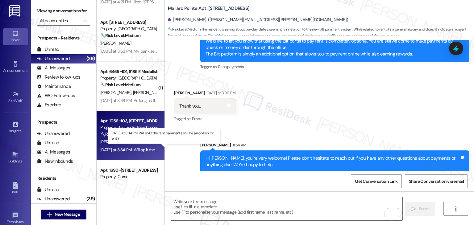
click at [135, 148] on div "Yesterday at 3:34 PM: Will split the rent payments still be an option for rent …" at bounding box center [164, 150] width 129 height 6
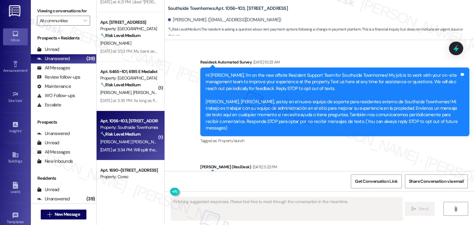
scroll to position [5659, 0]
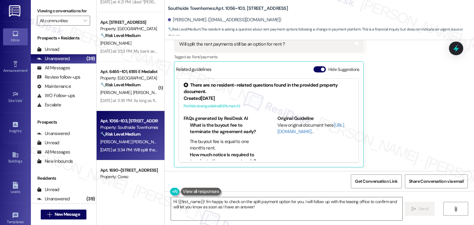
click at [380, 140] on div "Received via SMS Monica Castillo Sanchez Question Yesterday at 3:34 PM Will spl…" at bounding box center [319, 92] width 309 height 159
click at [313, 66] on button "Hide Suggestions" at bounding box center [319, 69] width 12 height 6
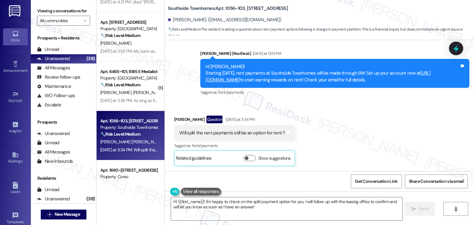
scroll to position [5569, 0]
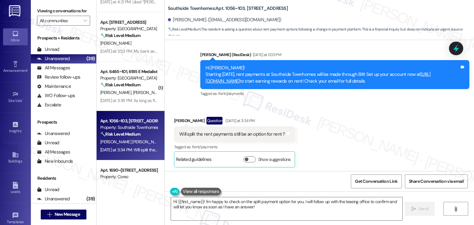
click at [361, 98] on div "Announcement, sent via SMS Dottie (ResiDesk) Yesterday at 12:13 PM Hi Monica! S…" at bounding box center [335, 75] width 278 height 56
click at [352, 125] on div "Received via SMS Monica Castillo Sanchez Question Yesterday at 3:34 PM Will spl…" at bounding box center [319, 137] width 309 height 69
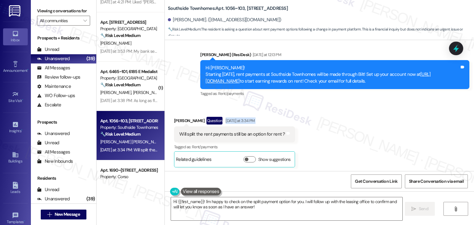
click at [352, 125] on div "Received via SMS Monica Castillo Sanchez Question Yesterday at 3:34 PM Will spl…" at bounding box center [319, 137] width 309 height 69
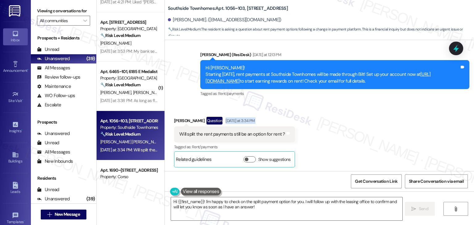
click at [352, 125] on div "Received via SMS Monica Castillo Sanchez Question Yesterday at 3:34 PM Will spl…" at bounding box center [319, 137] width 309 height 69
drag, startPoint x: 397, startPoint y: 80, endPoint x: 199, endPoint y: 64, distance: 198.6
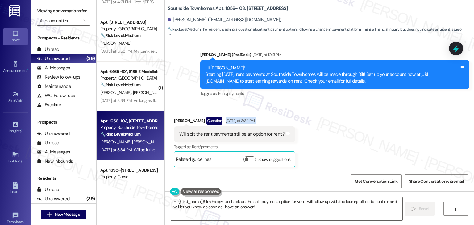
click at [200, 64] on div "Hi Monica! Starting September 25th, rent payments at Southside Townhomes will b…" at bounding box center [334, 74] width 269 height 29
copy div "Hi Monica! Starting September 25th, rent payments at Southside Townhomes will b…"
click at [236, 130] on div "Will split the rent payments still be an option for rent ? Tags and notes" at bounding box center [234, 134] width 121 height 16
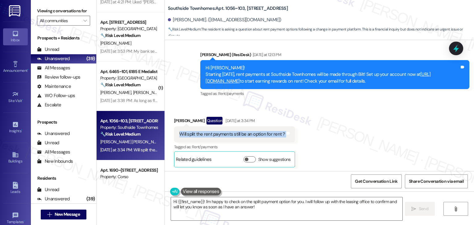
click at [236, 130] on div "Will split the rent payments still be an option for rent ? Tags and notes" at bounding box center [234, 134] width 121 height 16
copy div "Will split the rent payments still be an option for rent ? Tags and notes"
click at [262, 206] on textarea "Hi {{first_name}}! I'm happy to check on the split payment option for you. I wi…" at bounding box center [286, 208] width 231 height 23
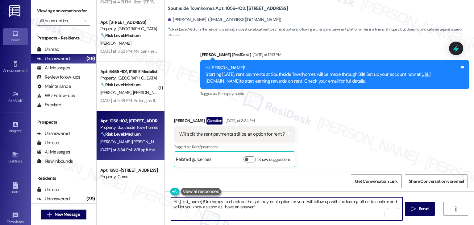
click at [240, 207] on textarea "Hi {{first_name}}! I'm happy to check on the split payment option for you. I wi…" at bounding box center [286, 208] width 231 height 23
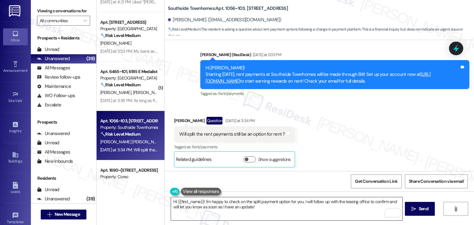
click at [255, 209] on textarea "Hi {{first_name}}! I'm happy to check on the split payment option for you. I wi…" at bounding box center [286, 208] width 231 height 23
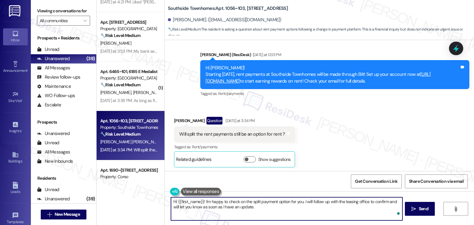
paste textarea "Let us know if there's anything else we can assist you with!"
type textarea "Hi {{first_name}}! I'm happy to check on the split payment option for you. I wi…"
click at [428, 209] on span "Send" at bounding box center [423, 209] width 12 height 6
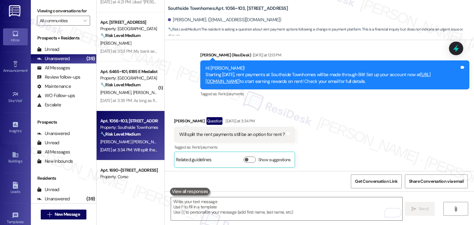
scroll to position [5619, 0]
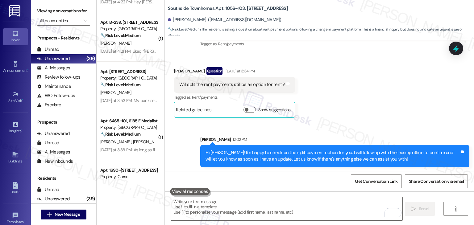
click at [348, 157] on div "Hi Monica! I'm happy to check on the split payment option for you. I will follo…" at bounding box center [332, 156] width 254 height 13
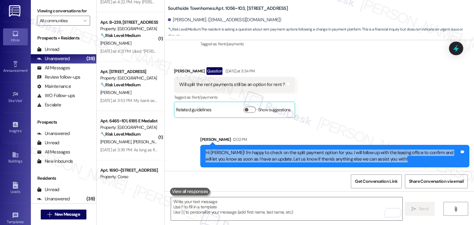
click at [348, 157] on div "Hi Monica! I'm happy to check on the split payment option for you. I will follo…" at bounding box center [332, 156] width 254 height 13
click at [455, 50] on icon at bounding box center [455, 49] width 7 height 10
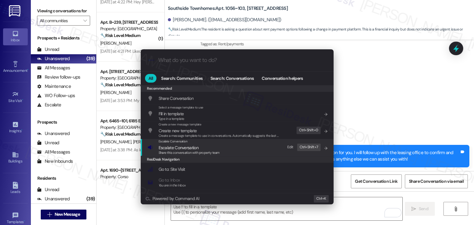
click at [199, 151] on span "Share this conversation with property team" at bounding box center [189, 152] width 61 height 4
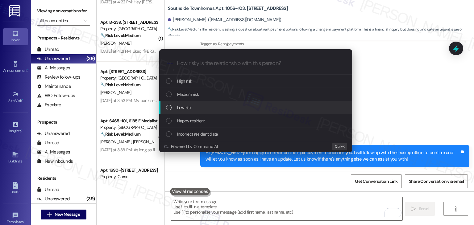
click at [169, 109] on div "List of options" at bounding box center [169, 108] width 6 height 6
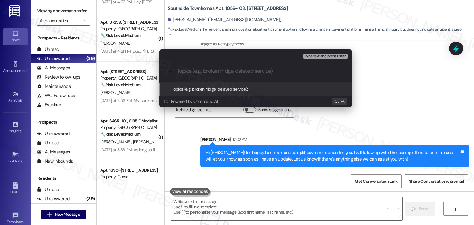
paste input "Split Rent Payment Option"
type input "Split Rent Payment Option"
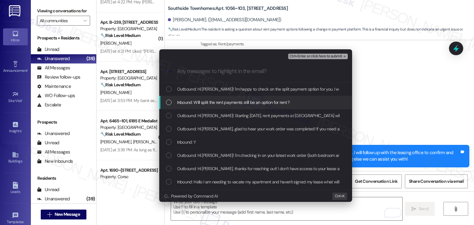
click at [171, 101] on div "List of options" at bounding box center [169, 103] width 6 height 6
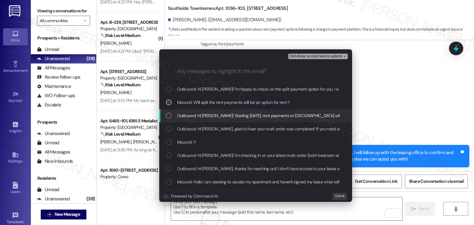
click at [170, 113] on div "List of options" at bounding box center [169, 116] width 6 height 6
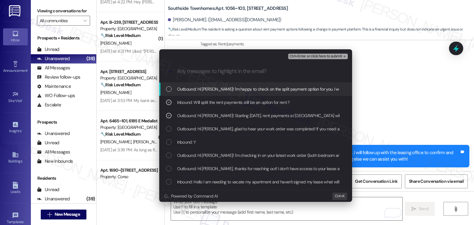
click at [327, 52] on div "Ctrl+Enter or click here to submit" at bounding box center [318, 56] width 61 height 8
click at [327, 57] on span "Ctrl+Enter or click here to submit" at bounding box center [315, 56] width 53 height 4
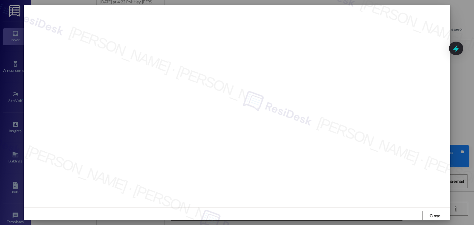
scroll to position [0, 0]
click at [439, 216] on span "Close" at bounding box center [434, 215] width 13 height 6
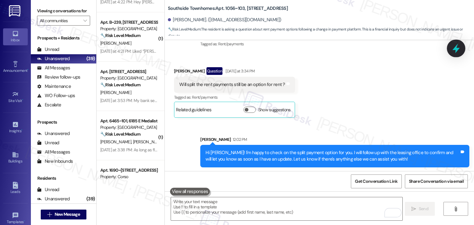
click at [455, 50] on icon at bounding box center [455, 49] width 7 height 10
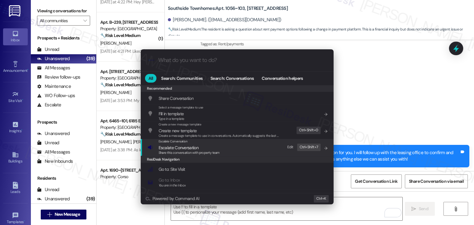
click at [183, 153] on span "Share this conversation with property team" at bounding box center [189, 152] width 61 height 4
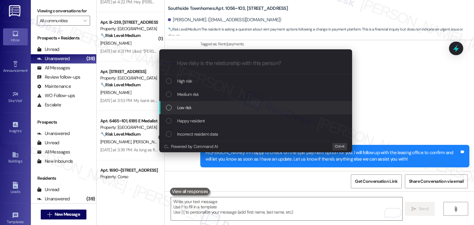
click at [169, 109] on div "List of options" at bounding box center [169, 108] width 6 height 6
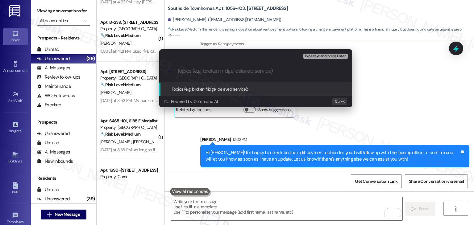
paste input "Split Rent Payment Option"
type input "Split Rent Payment Option"
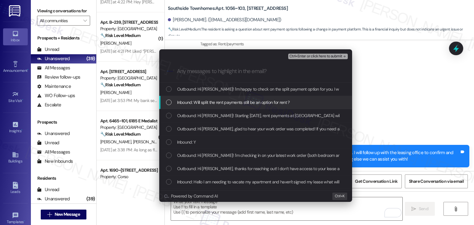
click at [168, 103] on div "List of options" at bounding box center [169, 103] width 6 height 6
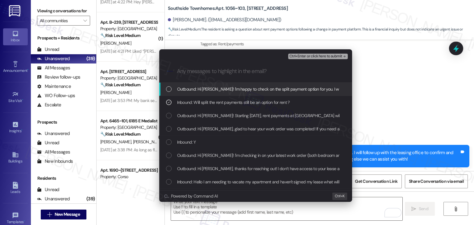
click at [316, 55] on span "Ctrl+Enter or click here to submit" at bounding box center [315, 56] width 53 height 4
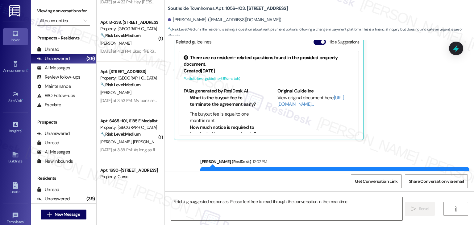
scroll to position [5659, 0]
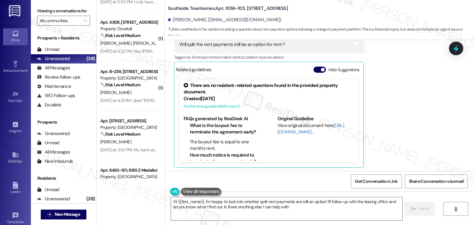
type textarea "Hi {{first_name}}, I'm happy to look into whether split rent payments are still…"
click at [315, 68] on button "Hide Suggestions" at bounding box center [319, 70] width 12 height 6
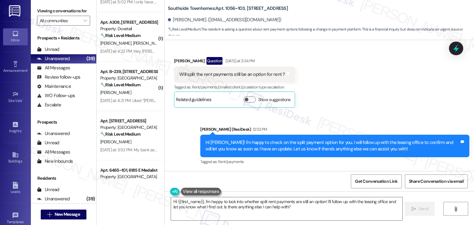
scroll to position [5628, 0]
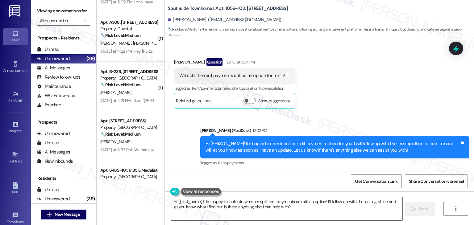
click at [387, 99] on div "Received via SMS Monica Castillo Sanchez Question Yesterday at 3:34 PM Will spl…" at bounding box center [319, 78] width 309 height 69
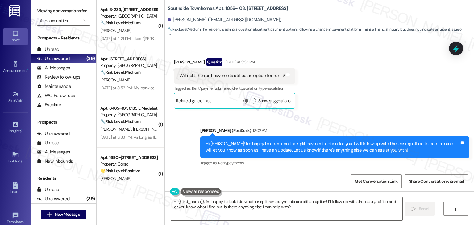
scroll to position [771, 0]
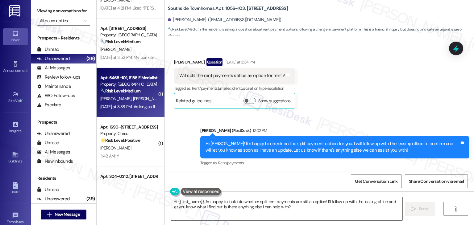
click at [138, 99] on div "J. Tracy K. Tracy" at bounding box center [129, 99] width 58 height 8
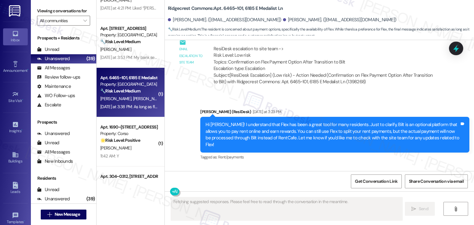
scroll to position [1198, 0]
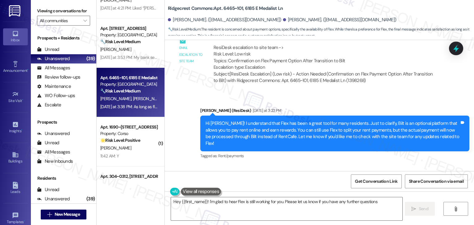
type textarea "Hey {{first_name}}! I'm glad to hear Flex is still working for you. Please let …"
click at [302, 165] on div "Received via SMS Kimberly Tracy Yesterday at 3:38 PM As long as flex is still a…" at bounding box center [319, 191] width 309 height 52
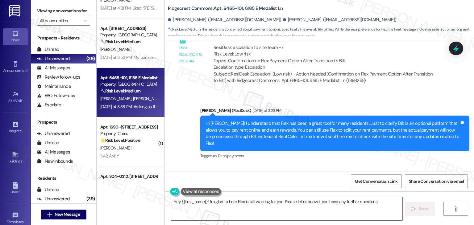
click at [302, 165] on div "Received via SMS Kimberly Tracy Yesterday at 3:38 PM As long as flex is still a…" at bounding box center [319, 191] width 309 height 52
click at [304, 120] on div "Hi Kimberly! I understand that Flex has been a great tool for many residents. J…" at bounding box center [332, 133] width 254 height 27
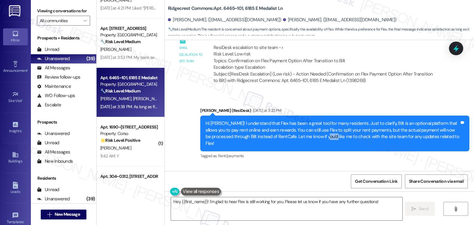
click at [304, 120] on div "Hi Kimberly! I understand that Flex has been a great tool for many residents. J…" at bounding box center [332, 133] width 254 height 27
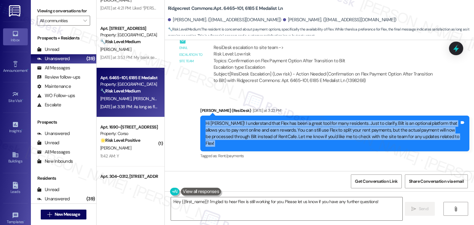
click at [304, 120] on div "Hi Kimberly! I understand that Flex has been a great tool for many residents. J…" at bounding box center [332, 133] width 254 height 27
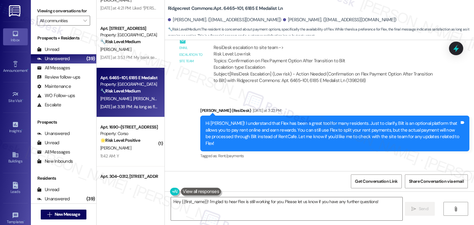
click at [304, 165] on div "Received via SMS Kimberly Tracy Yesterday at 3:38 PM As long as flex is still a…" at bounding box center [319, 191] width 309 height 52
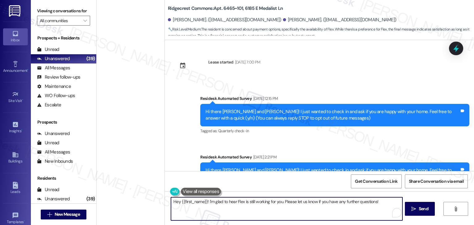
scroll to position [1198, 0]
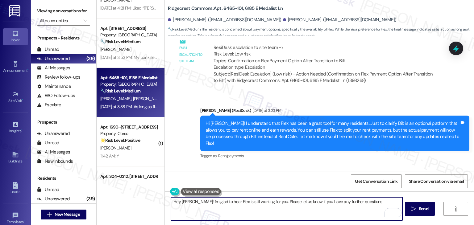
type textarea "Hey [PERSON_NAME]! I'm glad to hear Flex is still working for you. Please let u…"
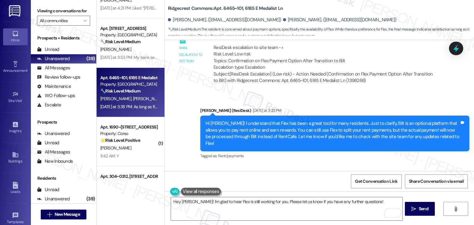
click at [324, 166] on div "Received via SMS [PERSON_NAME] [DATE] at 3:38 PM As long as flex is still an op…" at bounding box center [319, 191] width 309 height 52
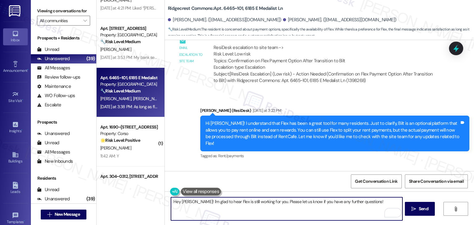
click at [371, 200] on textarea "Hey [PERSON_NAME]! I'm glad to hear Flex is still working for you. Please let u…" at bounding box center [286, 208] width 231 height 23
click at [328, 208] on textarea "Hey [PERSON_NAME]! I'm glad to hear Flex is still working for you. Please let u…" at bounding box center [286, 208] width 231 height 23
click at [375, 200] on textarea "Hey [PERSON_NAME]! I'm glad to hear Flex is still working for you. Please let u…" at bounding box center [286, 208] width 231 height 23
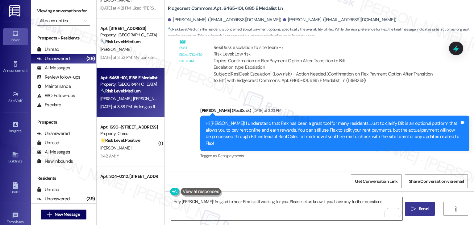
click at [419, 211] on span "Send" at bounding box center [423, 209] width 10 height 6
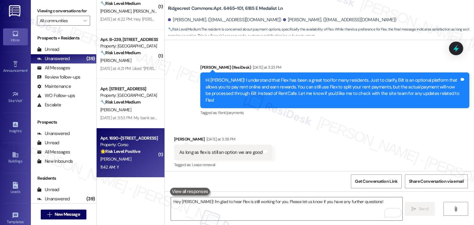
scroll to position [709, 0]
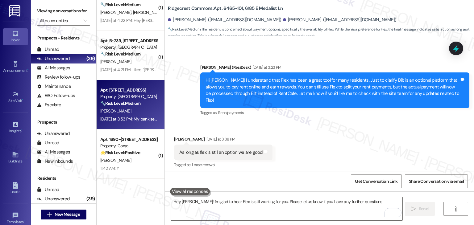
click at [134, 113] on div "[PERSON_NAME]" at bounding box center [129, 111] width 58 height 8
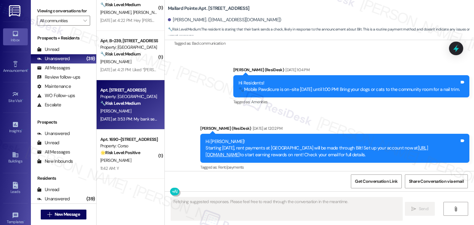
scroll to position [3857, 0]
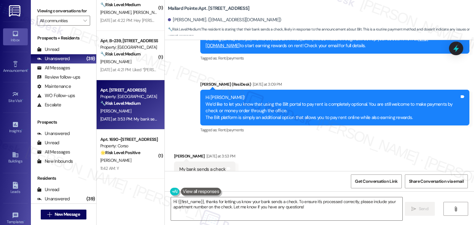
click at [273, 139] on div "Received via SMS [PERSON_NAME] [DATE] at 3:53 PM My bank sends a check Tags and…" at bounding box center [319, 165] width 309 height 52
click at [272, 139] on div "Received via SMS [PERSON_NAME] [DATE] at 3:53 PM My bank sends a check Tags and…" at bounding box center [319, 165] width 309 height 52
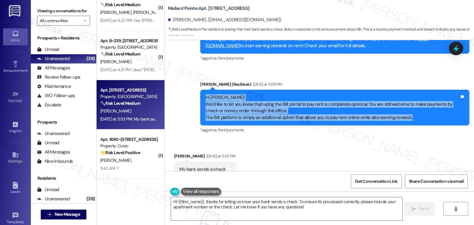
drag, startPoint x: 413, startPoint y: 97, endPoint x: 192, endPoint y: 79, distance: 221.2
click at [196, 79] on div "Announcement, sent via SMS [PERSON_NAME] (ResiDesk) [DATE] at 3:09 PM Hi [PERSO…" at bounding box center [335, 107] width 278 height 63
copy div "Hi [PERSON_NAME]! We’d like to let you know that using the Bilt portal to pay r…"
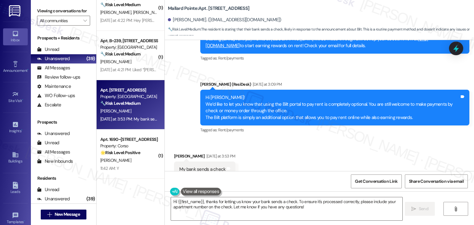
click at [196, 166] on div "My bank sends a check" at bounding box center [202, 169] width 46 height 6
copy div "My bank sends a check Tags and notes"
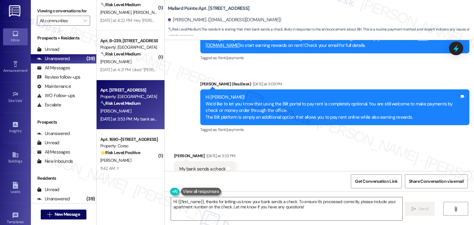
click at [323, 141] on div "Received via SMS [PERSON_NAME] [DATE] at 3:53 PM My bank sends a check Tags and…" at bounding box center [319, 165] width 309 height 52
click at [288, 202] on textarea "Hi {{first_name}}, thanks for letting us know your bank sends a check. To ensur…" at bounding box center [286, 208] width 231 height 23
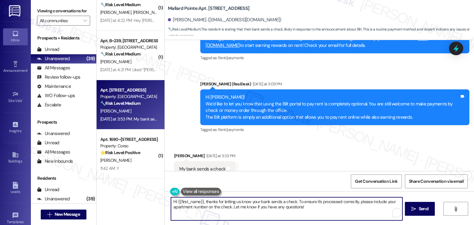
click at [288, 202] on textarea "Hi {{first_name}}, thanks for letting us know your bank sends a check. To ensur…" at bounding box center [286, 208] width 231 height 23
paste textarea "[PERSON_NAME], that works perfectly! If your bank sends a check for rent, you c…"
type textarea "Hi [PERSON_NAME], that works perfectly! If your bank sends a check for rent, yo…"
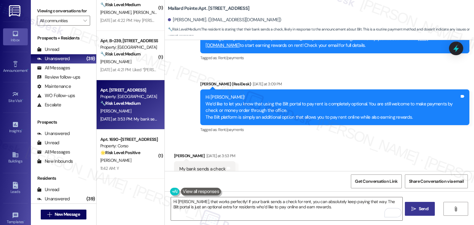
click at [425, 210] on span "Send" at bounding box center [423, 209] width 10 height 6
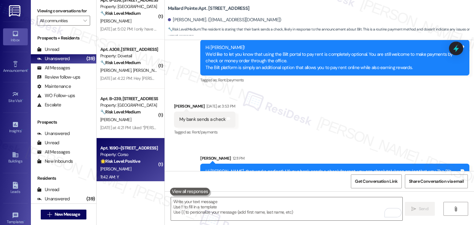
scroll to position [648, 0]
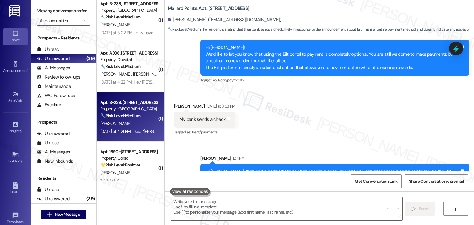
click at [128, 122] on div "[PERSON_NAME]" at bounding box center [129, 124] width 58 height 8
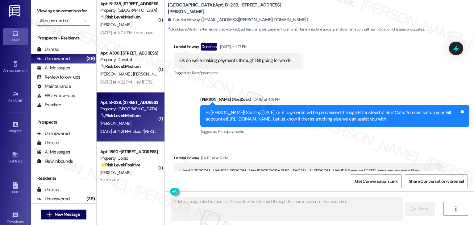
scroll to position [2921, 0]
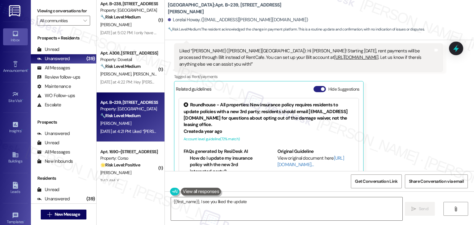
click at [315, 86] on button "Hide Suggestions" at bounding box center [319, 89] width 12 height 6
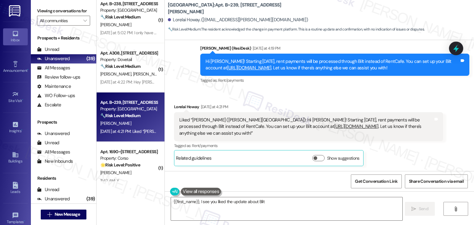
scroll to position [2831, 0]
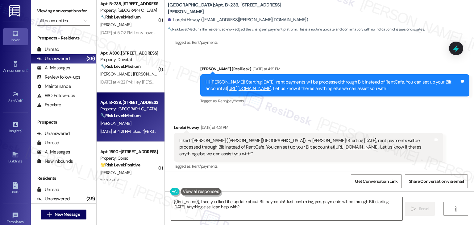
click at [375, 120] on div "Received via SMS [PERSON_NAME] Howay [DATE] at 4:21 PM Liked “[PERSON_NAME] ([P…" at bounding box center [308, 156] width 278 height 72
click at [368, 120] on div "Received via SMS [PERSON_NAME] Howay [DATE] at 4:21 PM Liked “[PERSON_NAME] ([P…" at bounding box center [308, 156] width 278 height 72
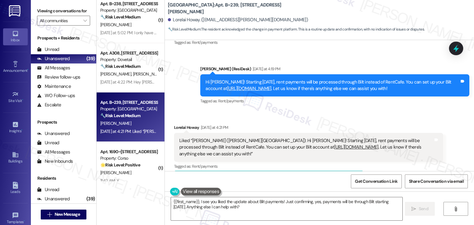
click at [368, 120] on div "Received via SMS [PERSON_NAME] Howay [DATE] at 4:21 PM Liked “[PERSON_NAME] ([P…" at bounding box center [308, 156] width 278 height 72
click at [368, 110] on div "Received via SMS [PERSON_NAME] Howay [DATE] at 4:21 PM Liked “[PERSON_NAME] ([P…" at bounding box center [319, 150] width 309 height 81
click at [369, 110] on div "Received via SMS [PERSON_NAME] Howay [DATE] at 4:21 PM Liked “[PERSON_NAME] ([P…" at bounding box center [319, 150] width 309 height 81
click at [309, 110] on div "Received via SMS [PERSON_NAME] Howay [DATE] at 4:21 PM Liked “[PERSON_NAME] ([P…" at bounding box center [319, 150] width 309 height 81
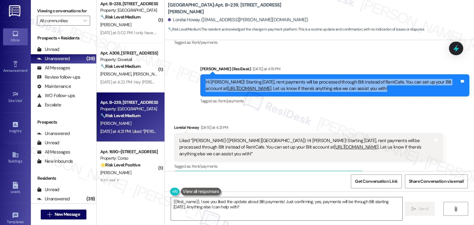
drag, startPoint x: 391, startPoint y: 72, endPoint x: 198, endPoint y: 64, distance: 193.5
click at [200, 74] on div "Hi [PERSON_NAME]! Starting [DATE], rent payments will be processed through Bilt…" at bounding box center [334, 85] width 269 height 23
copy div "Hi [PERSON_NAME]! Starting [DATE], rent payments will be processed through Bilt…"
click at [171, 204] on textarea "{{first_name}}, I see you liked the update about Bilt payments! Just confirming…" at bounding box center [286, 208] width 231 height 23
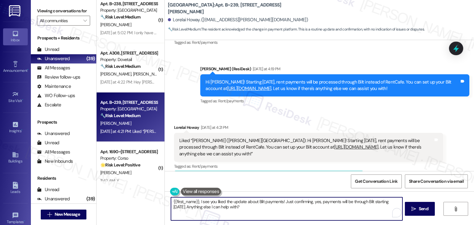
click at [171, 201] on textarea "{{first_name}}, I see you liked the update about Bilt payments! Just confirming…" at bounding box center [286, 208] width 231 height 23
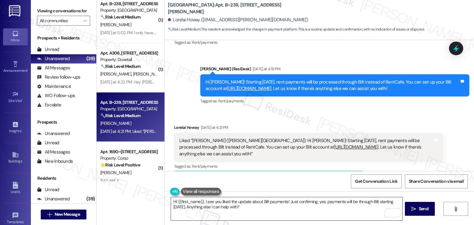
click at [255, 208] on textarea "Hi {{first_name}}, I see you liked the update about Bilt payments! Just confirm…" at bounding box center [286, 208] width 231 height 23
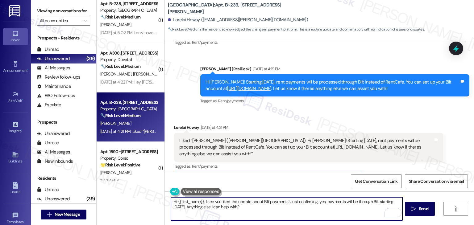
click at [174, 124] on div "[PERSON_NAME] Howay [DATE] at 4:21 PM" at bounding box center [308, 128] width 269 height 9
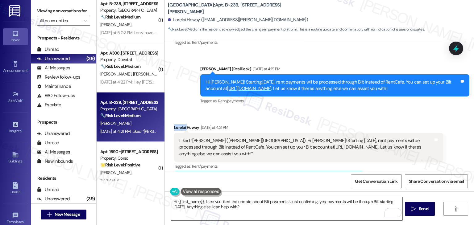
click at [174, 124] on div "[PERSON_NAME] Howay [DATE] at 4:21 PM" at bounding box center [308, 128] width 269 height 9
copy div "Lorelai"
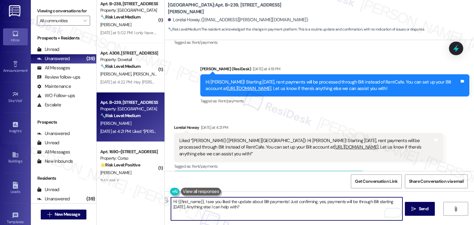
drag, startPoint x: 202, startPoint y: 200, endPoint x: 284, endPoint y: 202, distance: 82.1
click at [284, 202] on textarea "Hi {{first_name}}, I see you liked the update about Bilt payments! Just confirm…" at bounding box center [286, 208] width 231 height 23
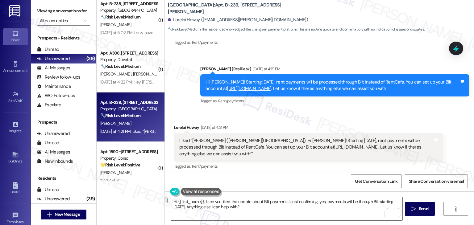
click at [388, 160] on div "[PERSON_NAME] Howay [DATE] at 4:21 PM Liked “[PERSON_NAME] ([PERSON_NAME][GEOGR…" at bounding box center [308, 155] width 269 height 63
click at [216, 205] on textarea "Hi {{first_name}}, I see you liked the update about Bilt payments! Just confirm…" at bounding box center [286, 208] width 231 height 23
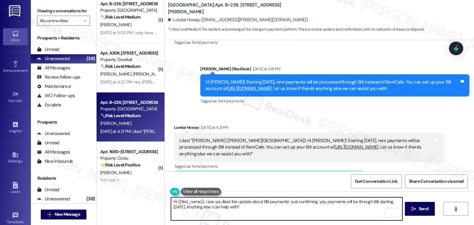
click at [216, 205] on textarea "Hi {{first_name}}, I see you liked the update about Bilt payments! Just confirm…" at bounding box center [286, 208] width 231 height 23
paste textarea "Lorelai, thanks for confirming you got the update! If you have any questions ab…"
type textarea "Hi Lorelai, thanks for confirming you got the update! If you have any questions…"
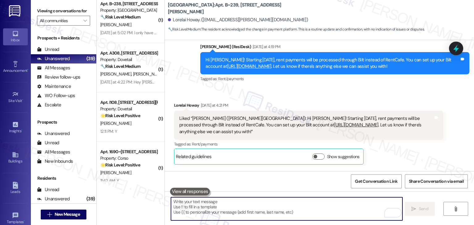
scroll to position [2861, 0]
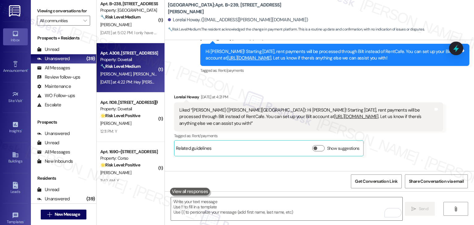
click at [126, 57] on div "Property: Dovetail" at bounding box center [128, 59] width 57 height 6
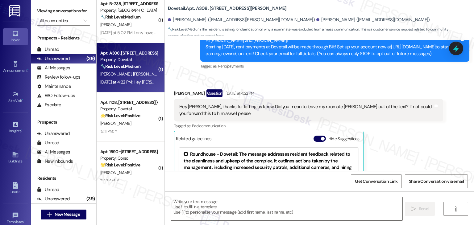
scroll to position [148, 0]
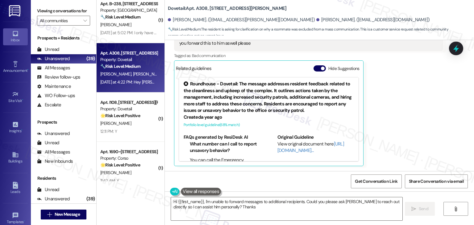
type textarea "Hi {{first_name}}, I'm unable to forward messages to additional recipients. Cou…"
click at [313, 68] on button "Hide Suggestions" at bounding box center [319, 68] width 12 height 6
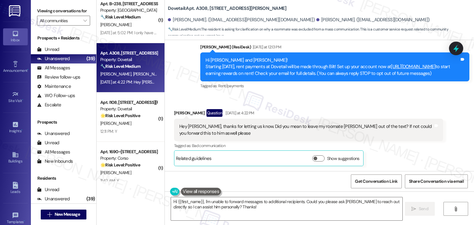
scroll to position [0, 0]
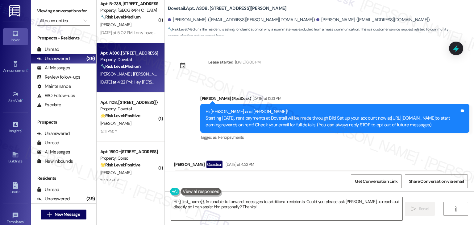
click at [290, 154] on div "Received via SMS Patrick Uhl Question Yesterday at 4:22 PM Hey Dottie, thanks f…" at bounding box center [319, 185] width 309 height 76
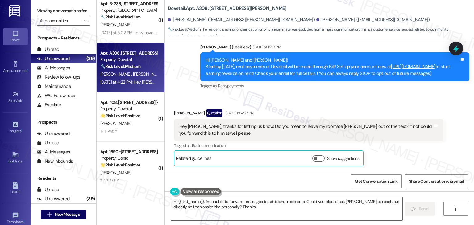
scroll to position [58, 0]
click at [322, 90] on div "Tagged as: Rent/payments Click to highlight conversations about Rent/payments" at bounding box center [334, 85] width 269 height 9
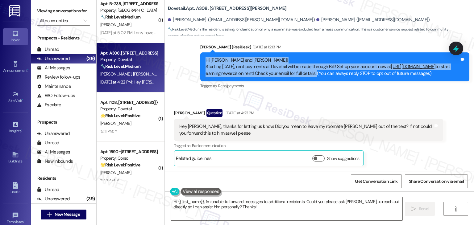
drag, startPoint x: 202, startPoint y: 52, endPoint x: 393, endPoint y: 69, distance: 192.0
click at [393, 69] on div "Hi Robert and Patrick! Starting September 25th, rent payments at Dovetail will …" at bounding box center [332, 67] width 254 height 20
copy div "Hi Robert and Patrick! Starting September 25th, rent payments at Dovetail will …"
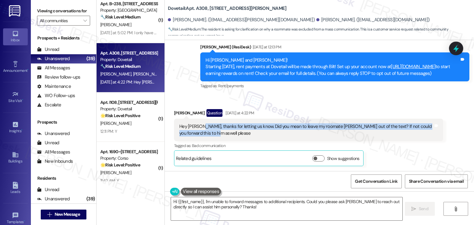
drag, startPoint x: 206, startPoint y: 136, endPoint x: 197, endPoint y: 129, distance: 11.6
click at [197, 129] on div "Hey Dottie, thanks for letting us know. Did you mean to leave my roomate lucas …" at bounding box center [306, 129] width 254 height 13
copy div "thanks for letting us know. Did you mean to leave my roomate lucas out of the t…"
click at [12, 156] on icon at bounding box center [15, 154] width 6 height 5
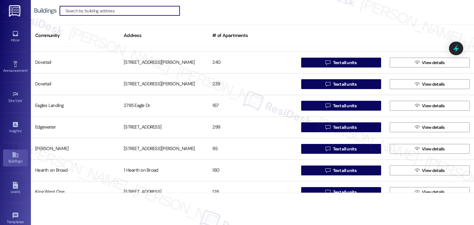
scroll to position [339, 0]
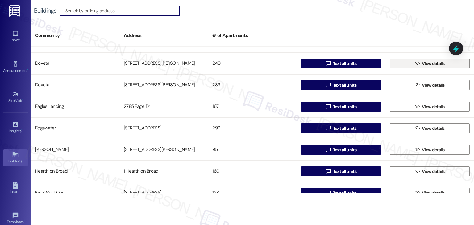
click at [425, 63] on span "View details" at bounding box center [433, 63] width 23 height 6
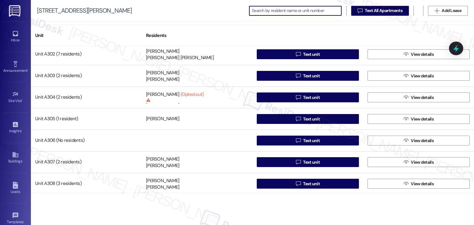
scroll to position [401, 0]
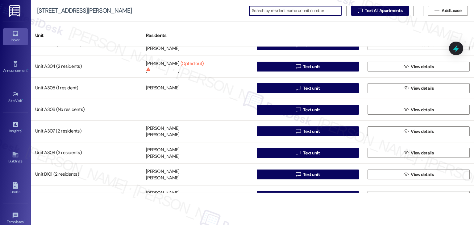
click at [10, 38] on div "Inbox" at bounding box center [15, 40] width 31 height 6
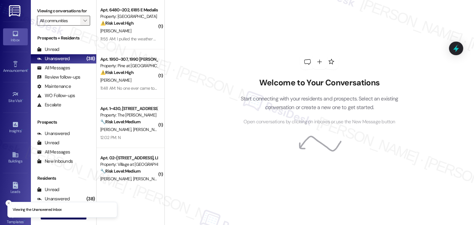
click at [83, 20] on icon "" at bounding box center [84, 20] width 3 height 5
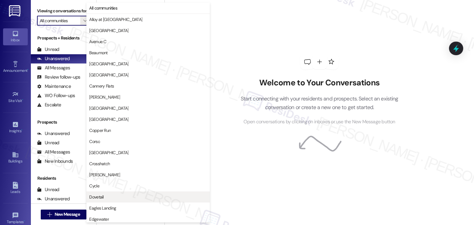
click at [107, 196] on span "Dovetail" at bounding box center [148, 197] width 118 height 6
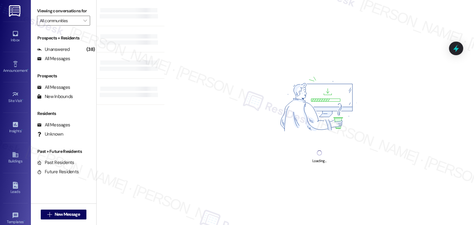
type input "Dovetail"
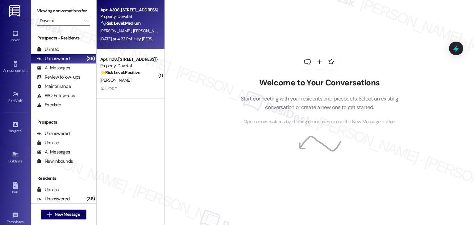
click at [136, 23] on strong "🔧 Risk Level: Medium" at bounding box center [120, 23] width 40 height 6
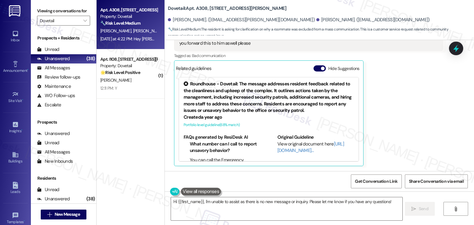
scroll to position [148, 0]
click at [275, 202] on textarea "Hi {{first_name}}, I'm unable to assist as there is no new message or inquiry. …" at bounding box center [286, 208] width 231 height 23
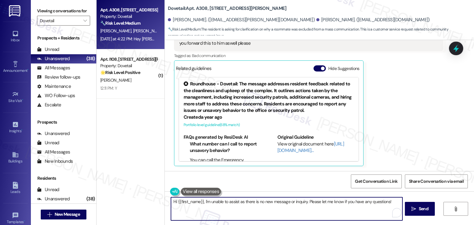
click at [275, 202] on textarea "Hi {{first_name}}, I'm unable to assist as there is no new message or inquiry. …" at bounding box center [286, 208] width 231 height 23
paste textarea "Patrick, thank you for pointing that out! We didn’t mean to leave Lucas out, we…"
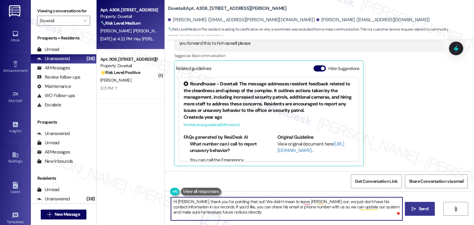
type textarea "Hi Patrick, thank you for pointing that out! We didn’t mean to leave Lucas out,…"
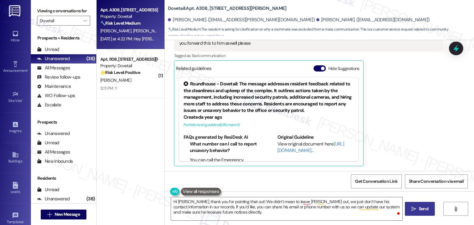
click at [424, 208] on span "Send" at bounding box center [423, 209] width 10 height 6
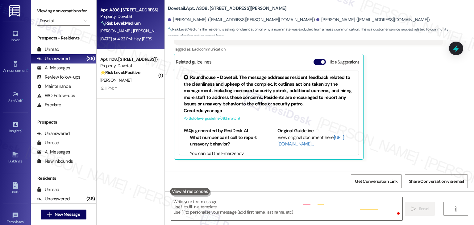
scroll to position [148, 0]
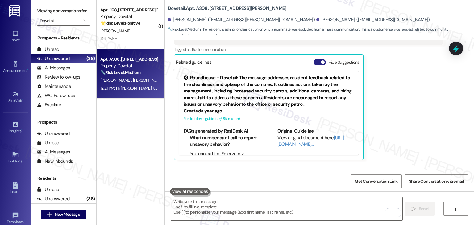
click at [315, 65] on button "Hide Suggestions" at bounding box center [319, 62] width 12 height 6
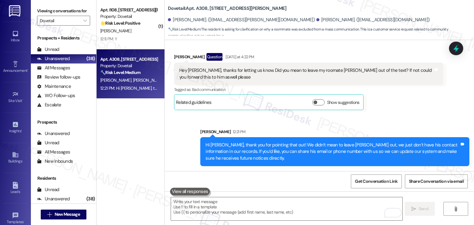
scroll to position [114, 0]
click at [429, 117] on div "Sent via SMS Sarah 12:21 PM Hi Patrick, thank you for pointing that out! We did…" at bounding box center [319, 143] width 309 height 56
click at [414, 113] on div "Received via SMS Patrick Uhl Question Yesterday at 4:22 PM Hey Dottie, thanks f…" at bounding box center [308, 81] width 278 height 67
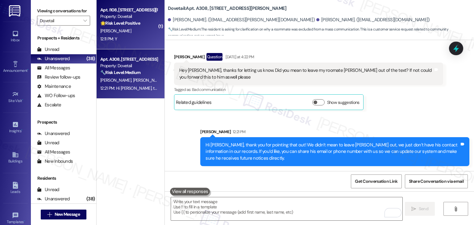
click at [131, 39] on div "12:11 PM: Y 12:11 PM: Y" at bounding box center [129, 39] width 58 height 8
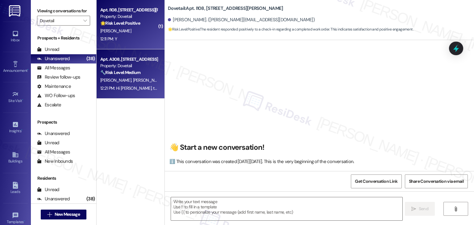
scroll to position [21, 0]
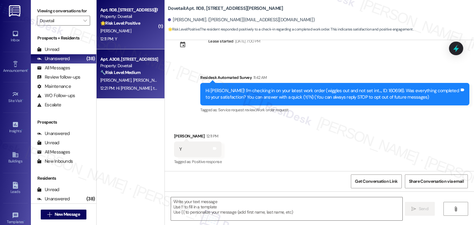
type textarea "Fetching suggested responses. Please feel free to read through the conversation…"
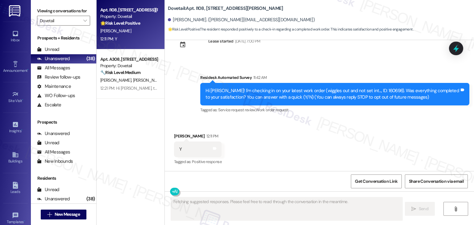
click at [282, 124] on div "Received via SMS Christopher Wessel 12:11 PM Y Tags and notes Tagged as: Positi…" at bounding box center [319, 145] width 309 height 52
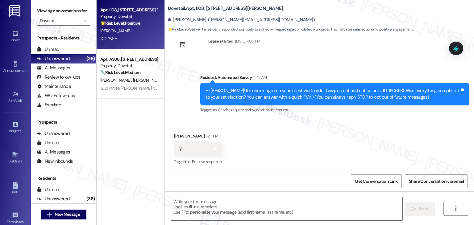
click at [275, 143] on div "Received via SMS Christopher Wessel 12:11 PM Y Tags and notes Tagged as: Positi…" at bounding box center [319, 145] width 309 height 52
click at [277, 142] on div "Received via SMS Christopher Wessel 12:11 PM Y Tags and notes Tagged as: Positi…" at bounding box center [319, 145] width 309 height 52
click at [236, 206] on textarea at bounding box center [286, 208] width 231 height 23
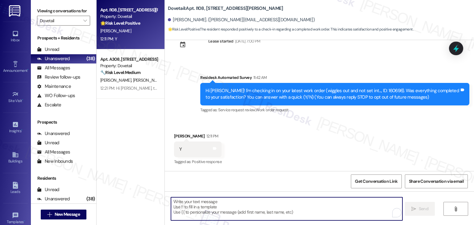
paste textarea "Thanks for confirming, {{first_name}}! Glad to hear everything was completed to…"
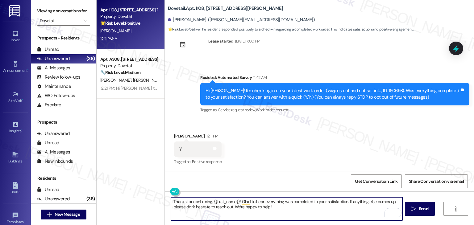
type textarea "Thanks for confirming, {{first_name}}! Glad to hear everything was completed to…"
click at [290, 152] on div "Received via SMS Christopher Wessel 12:11 PM Y Tags and notes Tagged as: Positi…" at bounding box center [319, 145] width 309 height 52
click at [281, 207] on textarea "Thanks for confirming, {{first_name}}! Glad to hear everything was completed to…" at bounding box center [286, 208] width 231 height 23
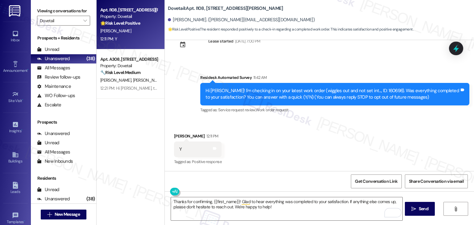
click at [281, 183] on div "Get Conversation Link Share Conversation via email" at bounding box center [319, 181] width 309 height 20
click at [275, 208] on textarea "Thanks for confirming, {{first_name}}! Glad to hear everything was completed to…" at bounding box center [286, 208] width 231 height 23
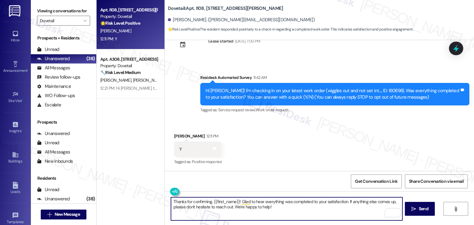
click at [293, 210] on textarea "Thanks for confirming, {{first_name}}! Glad to hear everything was completed to…" at bounding box center [286, 208] width 231 height 23
click at [420, 212] on button " Send" at bounding box center [420, 209] width 30 height 14
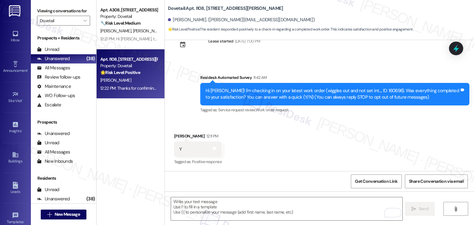
scroll to position [71, 0]
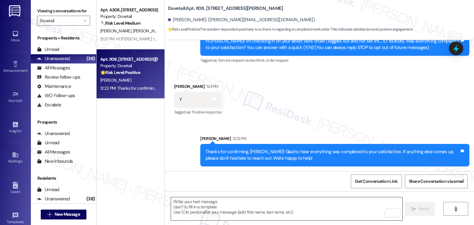
click at [234, 200] on textarea "To enrich screen reader interactions, please activate Accessibility in Grammarl…" at bounding box center [286, 208] width 231 height 23
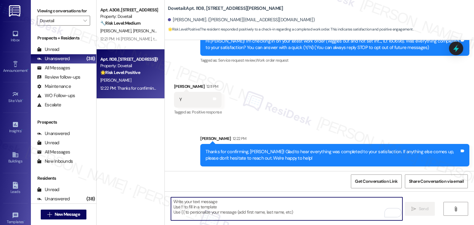
paste textarea "We're eager to know if {{property}} has met your expectations. Your feedback is…"
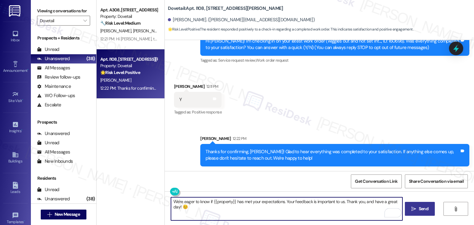
type textarea "We're eager to know if {{property}} has met your expectations. Your feedback is…"
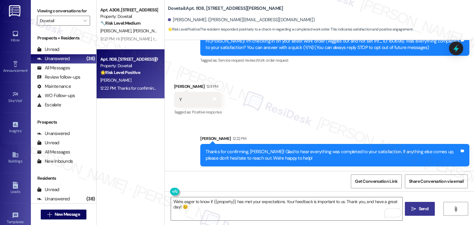
click at [422, 211] on span "Send" at bounding box center [423, 209] width 10 height 6
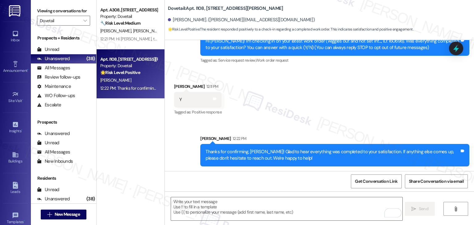
scroll to position [21, 0]
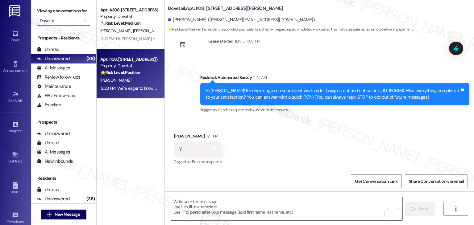
click at [305, 163] on div "Received via SMS Christopher Wessel 12:11 PM Y Tags and notes Tagged as: Positi…" at bounding box center [319, 145] width 309 height 52
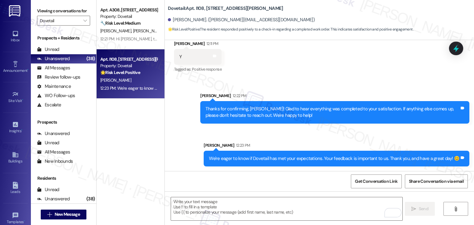
scroll to position [114, 0]
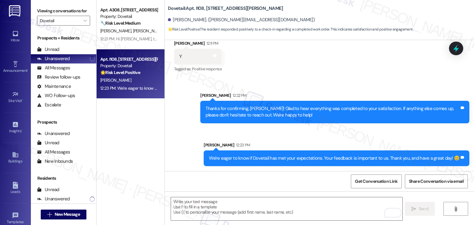
click at [192, 152] on div "Sent via SMS Sarah 12:22 PM Thanks for confirming, Christopher! Glad to hear ev…" at bounding box center [319, 124] width 309 height 93
click at [133, 130] on div "Apt. A308, 1018 N. Webb Way Property: Dovetail 🔧 Risk Level: Medium The residen…" at bounding box center [131, 90] width 68 height 181
click at [84, 19] on span "" at bounding box center [85, 21] width 6 height 10
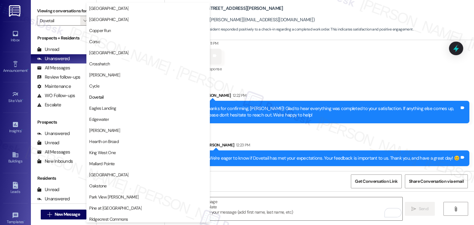
click at [287, 51] on div "Received via SMS Christopher Wessel 12:11 PM Y Tags and notes Tagged as: Positi…" at bounding box center [319, 52] width 309 height 52
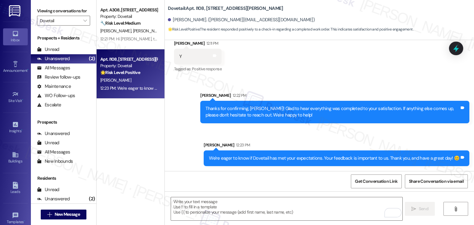
click at [17, 35] on icon at bounding box center [15, 33] width 7 height 7
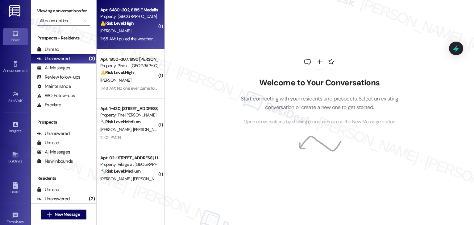
click at [133, 43] on div "Apt. 6480~202, 6185 E Medalist Ln Property: Ridgecrest Commons ⚠️ Risk Level: H…" at bounding box center [131, 24] width 68 height 49
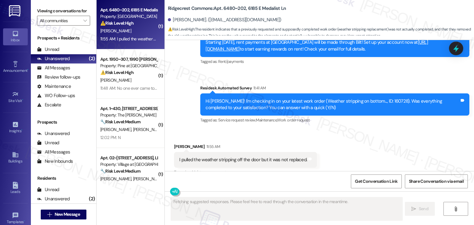
scroll to position [351, 0]
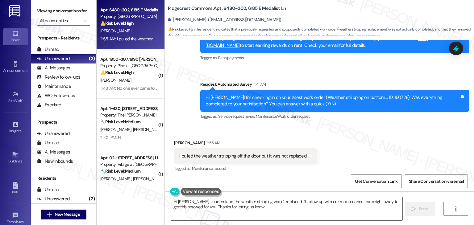
type textarea "Hi Rick, I understand the weather stripping wasn't replaced. I'll follow up wit…"
click at [186, 94] on div "Sent via SMS Dottie (ResiDesk) Jun 18, 2025 at 2:16 PM So happy to hear you’re …" at bounding box center [319, 13] width 309 height 226
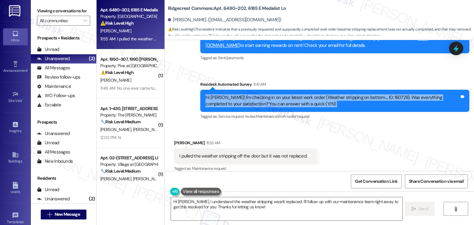
click at [186, 94] on div "Sent via SMS Dottie (ResiDesk) Jun 18, 2025 at 2:16 PM So happy to hear you’re …" at bounding box center [319, 13] width 309 height 226
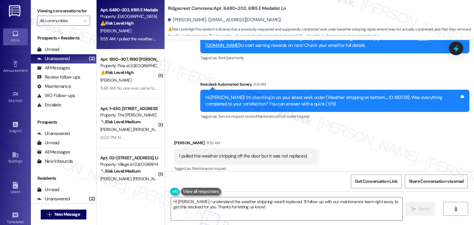
click at [186, 94] on div "Sent via SMS Dottie (ResiDesk) Jun 18, 2025 at 2:16 PM So happy to hear you’re …" at bounding box center [319, 13] width 309 height 226
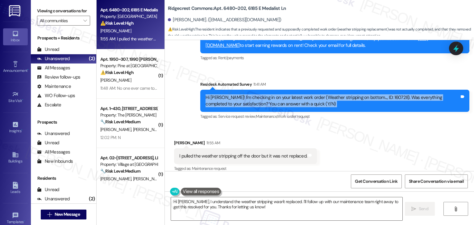
click at [186, 94] on div "Sent via SMS Dottie (ResiDesk) Jun 18, 2025 at 2:16 PM So happy to hear you’re …" at bounding box center [319, 13] width 309 height 226
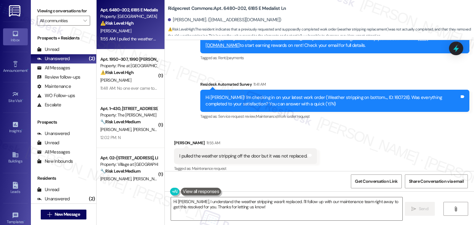
click at [276, 135] on div "Received via SMS Rick Jordan 11:55 AM I pulled the weather stripping off the do…" at bounding box center [245, 156] width 152 height 43
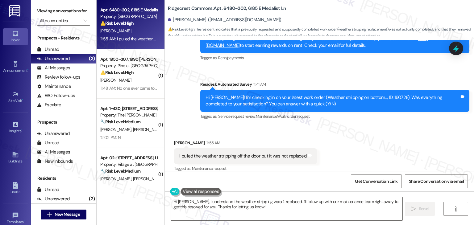
click at [276, 135] on div "Received via SMS Rick Jordan 11:55 AM I pulled the weather stripping off the do…" at bounding box center [245, 156] width 152 height 43
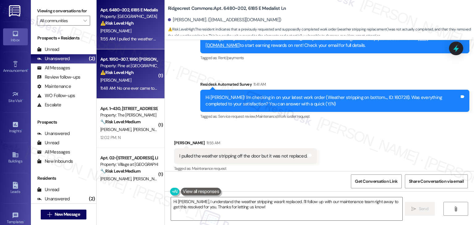
click at [128, 89] on div "11:48 AM: No one ever came to fix it 11:48 AM: No one ever came to fix it" at bounding box center [131, 88] width 62 height 6
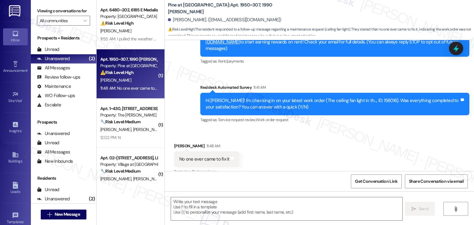
scroll to position [93, 0]
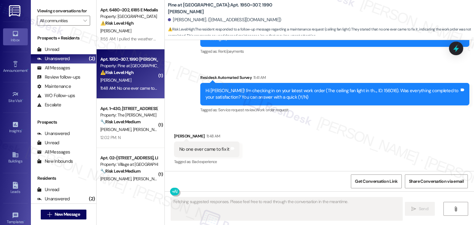
click at [299, 147] on div "Received via SMS Audrey Brockman 11:48 AM No one ever came to fix it Tags and n…" at bounding box center [319, 145] width 309 height 52
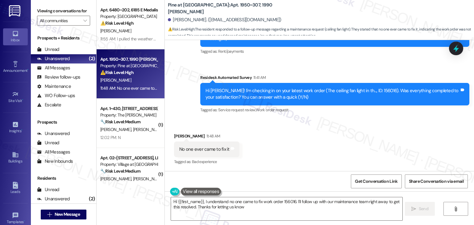
type textarea "Hi {{first_name}}, I understand no one came to fix work order 156016. I'll foll…"
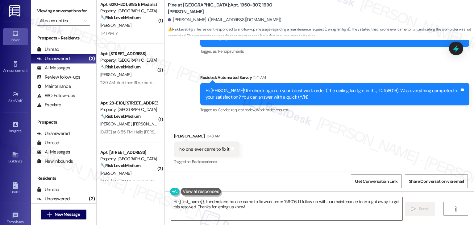
scroll to position [493, 0]
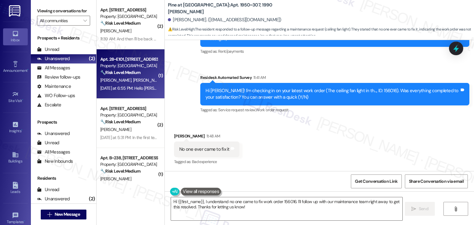
click at [132, 84] on div "D. Brockert S. Johnson" at bounding box center [129, 80] width 58 height 8
type textarea "Fetching suggested responses. Please feel free to read through the conversation…"
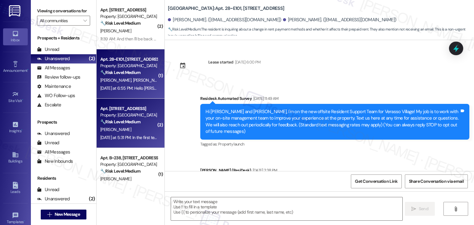
click at [132, 138] on div "Yesterday at 5:31 PM: In the first text you sent on bilt, you said that u had s…" at bounding box center [233, 138] width 266 height 6
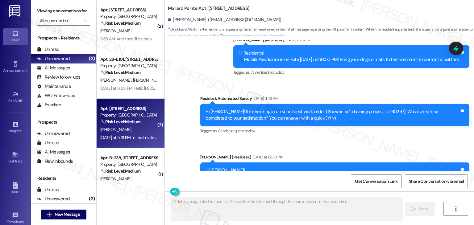
scroll to position [2514, 0]
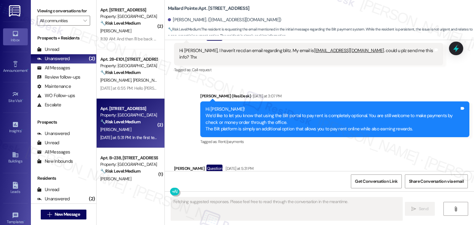
click at [306, 151] on div "Received via SMS Kimberly Young Question Yesterday at 5:31 PM In the first text…" at bounding box center [319, 181] width 309 height 60
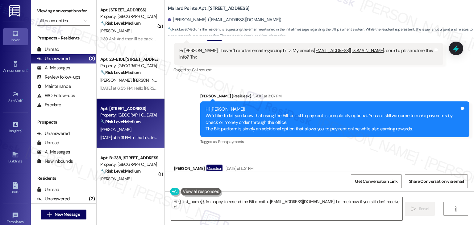
click at [306, 151] on div "Received via SMS Kimberly Young Question Yesterday at 5:31 PM In the first text…" at bounding box center [319, 181] width 309 height 60
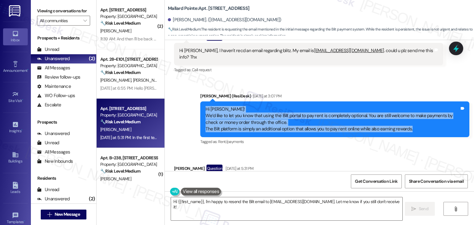
drag, startPoint x: 413, startPoint y: 93, endPoint x: 174, endPoint y: 77, distance: 239.5
click at [174, 79] on div "Announcement, sent via SMS Dottie (ResiDesk) Yesterday at 3:07 PM Hi Kimberly! …" at bounding box center [319, 115] width 309 height 72
copy div "Hi Kimberly! We’d like to let you know that using the Bilt portal to pay rent i…"
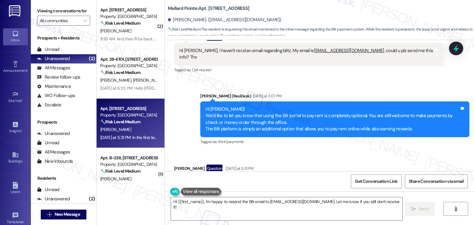
click at [342, 151] on div "Received via SMS Kimberly Young Question Yesterday at 5:31 PM In the first text…" at bounding box center [319, 181] width 309 height 60
click at [238, 179] on div "In the first text you sent on bilt, you said that u had sent an email to me reg…" at bounding box center [306, 185] width 254 height 13
copy div "In the first text you sent on bilt, you said that u had sent an email to me reg…"
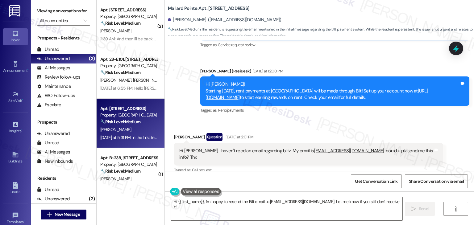
scroll to position [2391, 0]
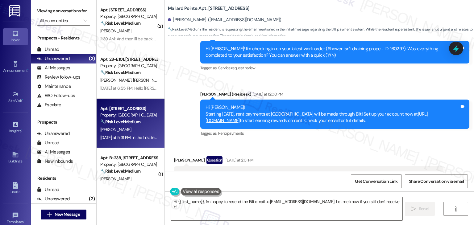
click at [276, 142] on div "Received via SMS Kimberly Young Question Yesterday at 2:01 PM Hi Dottie, I have…" at bounding box center [319, 172] width 309 height 60
drag, startPoint x: 192, startPoint y: 148, endPoint x: 384, endPoint y: 149, distance: 191.8
click at [384, 171] on div "Hi Dottie, I haven't recd an email regarding blitz. My email is k.1058.c@gmail.…" at bounding box center [306, 177] width 254 height 13
copy div "I haven't recd an email regarding blitz. My email is k.1058.c@gmail.com . could…"
drag, startPoint x: 402, startPoint y: 95, endPoint x: 200, endPoint y: 83, distance: 202.7
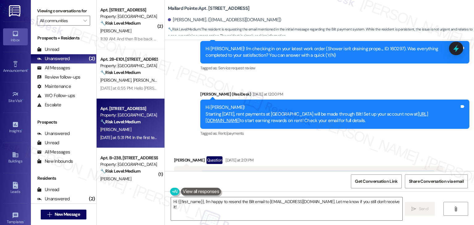
click at [200, 100] on div "Hi Kimberly! Starting September 25th, rent payments at Mallard Pointe will be m…" at bounding box center [334, 114] width 269 height 29
copy div "Hi Kimberly! Starting September 25th, rent payments at Mallard Pointe will be m…"
click at [315, 152] on div "Received via SMS Kimberly Young Question Yesterday at 2:01 PM Hi Dottie, I have…" at bounding box center [308, 177] width 278 height 51
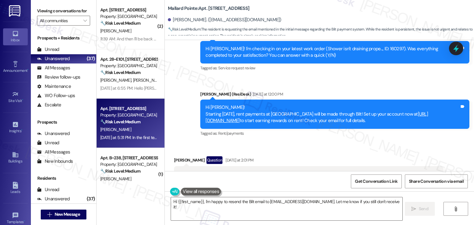
click at [315, 152] on div "Received via SMS Kimberly Young Question Yesterday at 2:01 PM Hi Dottie, I have…" at bounding box center [308, 177] width 278 height 51
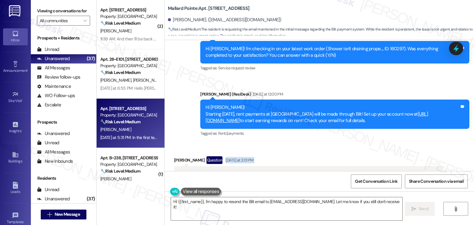
click at [315, 152] on div "Received via SMS Kimberly Young Question Yesterday at 2:01 PM Hi Dottie, I have…" at bounding box center [308, 177] width 278 height 51
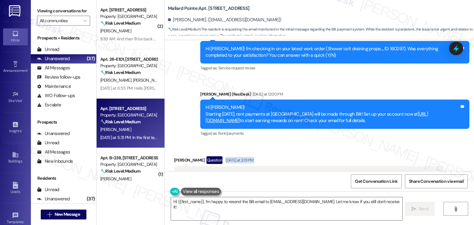
click at [315, 152] on div "Received via SMS Kimberly Young Question Yesterday at 2:01 PM Hi Dottie, I have…" at bounding box center [308, 177] width 278 height 51
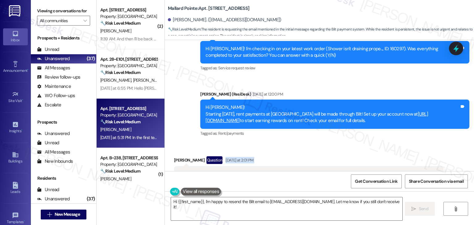
click at [315, 152] on div "Received via SMS Kimberly Young Question Yesterday at 2:01 PM Hi Dottie, I have…" at bounding box center [308, 177] width 278 height 51
click at [298, 86] on div "Announcement, sent via SMS Dottie (ResiDesk) Yesterday at 12:00 PM Hi Kimberly!…" at bounding box center [335, 114] width 278 height 56
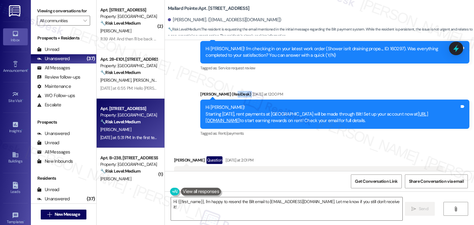
click at [298, 86] on div "Announcement, sent via SMS Dottie (ResiDesk) Yesterday at 12:00 PM Hi Kimberly!…" at bounding box center [335, 114] width 278 height 56
click at [308, 142] on div "Received via SMS Kimberly Young Question Yesterday at 2:01 PM Hi Dottie, I have…" at bounding box center [319, 172] width 309 height 60
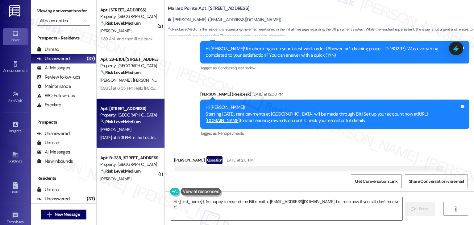
click at [319, 142] on div "Received via SMS Kimberly Young Question Yesterday at 2:01 PM Hi Dottie, I have…" at bounding box center [319, 172] width 309 height 60
click at [316, 142] on div "Received via SMS Kimberly Young Question Yesterday at 2:01 PM Hi Dottie, I have…" at bounding box center [319, 172] width 309 height 60
click at [315, 142] on div "Received via SMS Kimberly Young Question Yesterday at 2:01 PM Hi Dottie, I have…" at bounding box center [319, 172] width 309 height 60
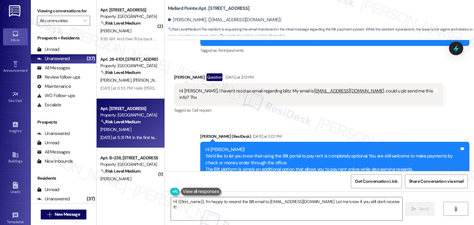
scroll to position [2514, 0]
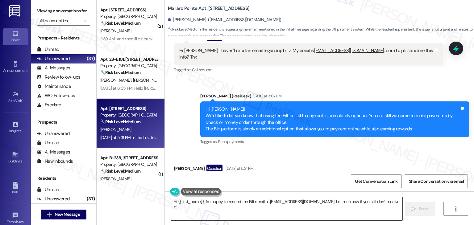
click at [245, 200] on textarea "Hi {{first_name}}, I'm happy to resend the Bilt email to k.1058.c@gmail.com. Le…" at bounding box center [286, 208] width 231 height 23
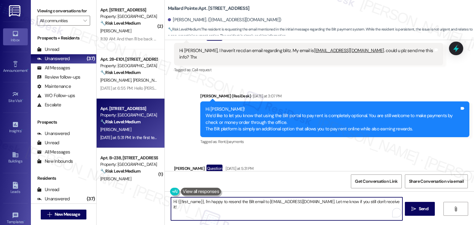
click at [245, 200] on textarea "Hi {{first_name}}, I'm happy to resend the Bilt email to k.1058.c@gmail.com. Le…" at bounding box center [286, 208] width 231 height 23
paste textarea "Kimberly, thanks for sharing your email! I’ll forward this to the team so they …"
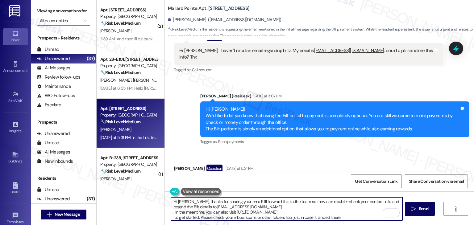
click at [248, 206] on textarea "Hi Kimberly, thanks for sharing your email! I’ll forward this to the team so th…" at bounding box center [286, 208] width 231 height 23
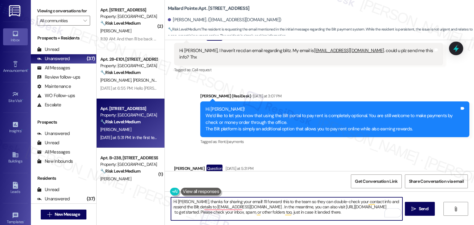
click at [345, 214] on textarea "Hi Kimberly, thanks for sharing your email! I’ll forward this to the team so th…" at bounding box center [286, 208] width 231 height 23
type textarea "Hi Kimberly, thanks for sharing your email! I’ll forward this to the team so th…"
click at [418, 209] on span "Send" at bounding box center [423, 209] width 10 height 6
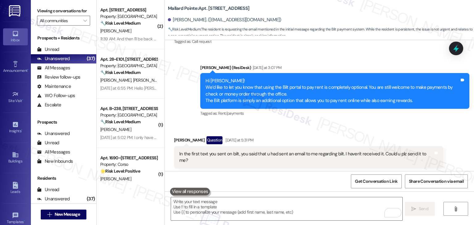
scroll to position [2570, 0]
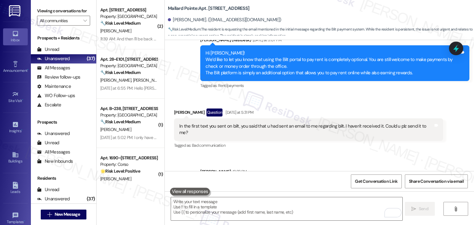
click at [433, 154] on div "Sent via SMS Sarah 12:28 PM Hi Kimberly, thanks for sharing your email! I’ll fo…" at bounding box center [319, 182] width 309 height 56
click at [456, 46] on icon at bounding box center [455, 49] width 7 height 10
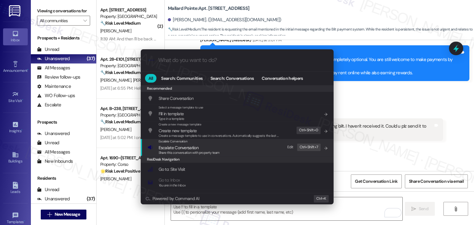
click at [196, 152] on span "Share this conversation with property team" at bounding box center [189, 152] width 61 height 4
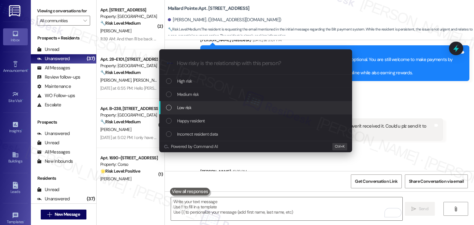
click at [168, 108] on div "List of options" at bounding box center [169, 108] width 6 height 6
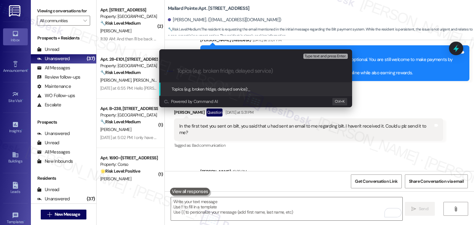
paste input "Resident Email Update – Resend Bilt Payment Info to k.1058.c@gmail.com"
type input "Resident Email Update – Resend Bilt Payment Info to k.1058.c@gmail.com"
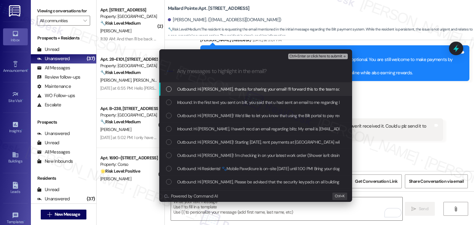
scroll to position [0, 0]
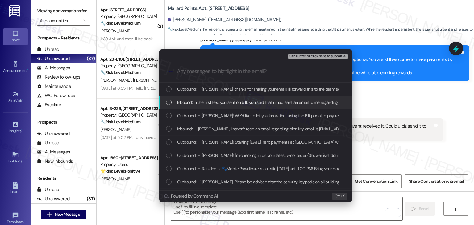
click at [167, 103] on div "List of options" at bounding box center [169, 103] width 6 height 6
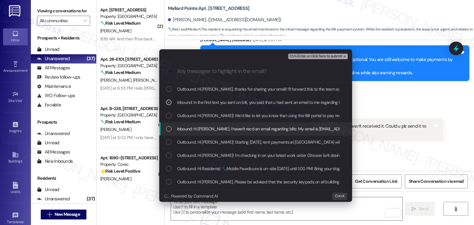
click at [168, 127] on div "List of options" at bounding box center [169, 129] width 6 height 6
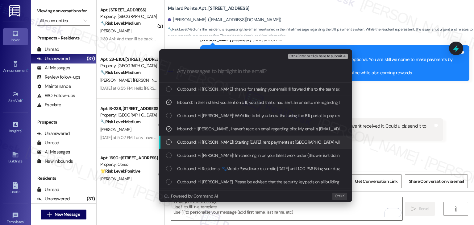
click at [164, 142] on div "Outbound: Hi Kimberly! Starting September 25th, rent payments at Mallard Pointe…" at bounding box center [255, 142] width 193 height 13
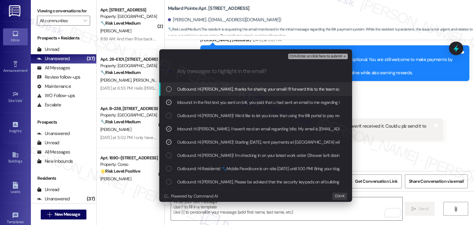
click at [324, 57] on span "Ctrl+Enter or click here to submit" at bounding box center [315, 56] width 53 height 4
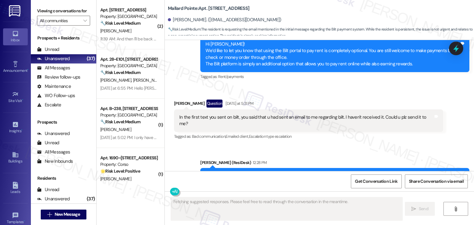
scroll to position [2579, 0]
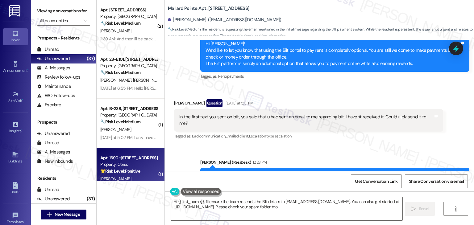
type textarea "Hi {{first_name}}, I'll ensure the team resends the Bilt details to k.1058.c@gm…"
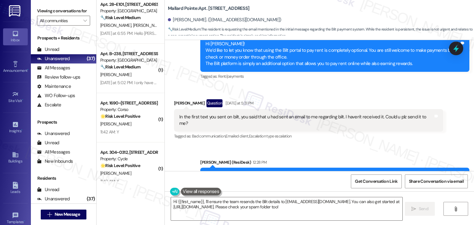
scroll to position [524, 0]
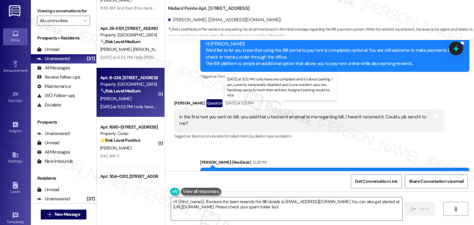
click at [126, 107] on div "Yesterday at 5:02 PM: I only have one complaint and it's about parking. I am cu…" at bounding box center [282, 107] width 364 height 6
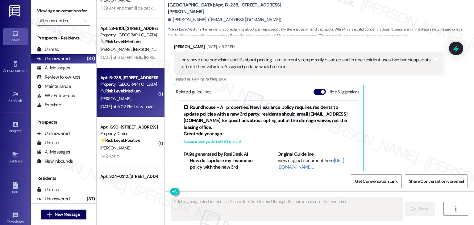
scroll to position [2814, 0]
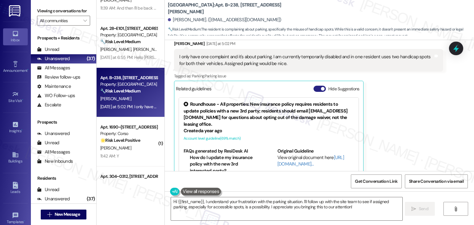
click at [315, 86] on button "Hide Suggestions" at bounding box center [319, 89] width 12 height 6
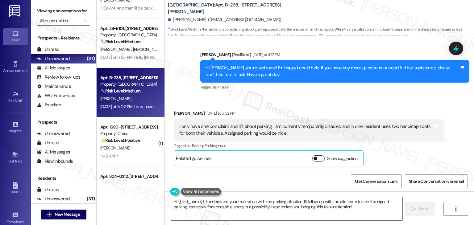
scroll to position [2724, 0]
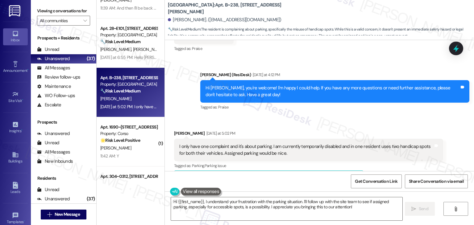
click at [338, 116] on div "Received via SMS Tina Yergeau Yesterday at 5:02 PM I only have one complaint an…" at bounding box center [319, 153] width 309 height 75
click at [292, 116] on div "Received via SMS Tina Yergeau Yesterday at 5:02 PM I only have one complaint an…" at bounding box center [319, 153] width 309 height 75
click at [297, 116] on div "Received via SMS Tina Yergeau Yesterday at 5:02 PM I only have one complaint an…" at bounding box center [319, 153] width 309 height 75
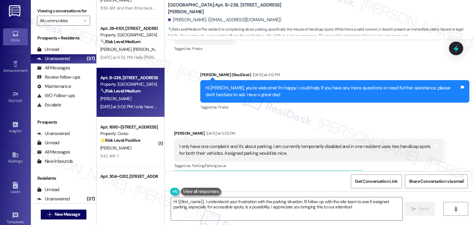
click at [297, 116] on div "Received via SMS Tina Yergeau Yesterday at 5:02 PM I only have one complaint an…" at bounding box center [319, 153] width 309 height 75
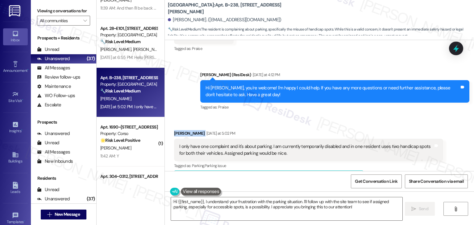
click at [297, 116] on div "Received via SMS Tina Yergeau Yesterday at 5:02 PM I only have one complaint an…" at bounding box center [319, 153] width 309 height 75
click at [295, 116] on div "Received via SMS Tina Yergeau Yesterday at 5:02 PM I only have one complaint an…" at bounding box center [319, 153] width 309 height 75
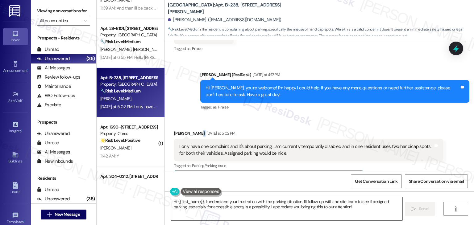
click at [295, 116] on div "Received via SMS Tina Yergeau Yesterday at 5:02 PM I only have one complaint an…" at bounding box center [319, 153] width 309 height 75
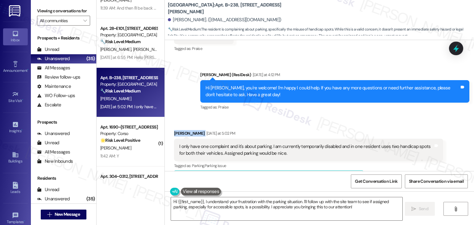
click at [295, 116] on div "Received via SMS Tina Yergeau Yesterday at 5:02 PM I only have one complaint an…" at bounding box center [319, 153] width 309 height 75
click at [310, 116] on div "Received via SMS Tina Yergeau Yesterday at 5:02 PM I only have one complaint an…" at bounding box center [319, 153] width 309 height 75
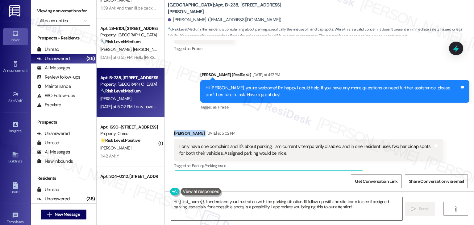
click at [310, 116] on div "Received via SMS Tina Yergeau Yesterday at 5:02 PM I only have one complaint an…" at bounding box center [319, 153] width 309 height 75
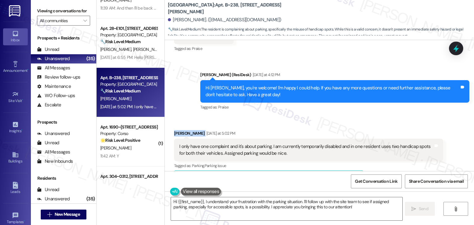
click at [310, 116] on div "Received via SMS Tina Yergeau Yesterday at 5:02 PM I only have one complaint an…" at bounding box center [319, 153] width 309 height 75
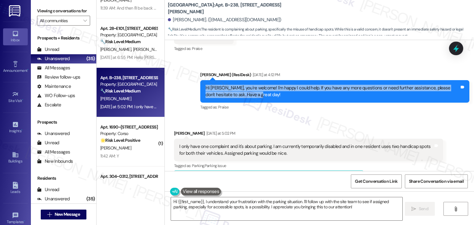
drag, startPoint x: 240, startPoint y: 73, endPoint x: 200, endPoint y: 63, distance: 40.7
click at [200, 80] on div "Hi Tina, you're welcome! I'm happy I could help. If you have any more questions…" at bounding box center [334, 91] width 269 height 23
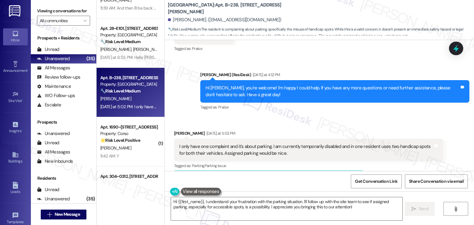
click at [316, 116] on div "Received via SMS Tina Yergeau Yesterday at 5:02 PM I only have one complaint an…" at bounding box center [319, 153] width 309 height 75
click at [322, 116] on div "Received via SMS Tina Yergeau Yesterday at 5:02 PM I only have one complaint an…" at bounding box center [319, 153] width 309 height 75
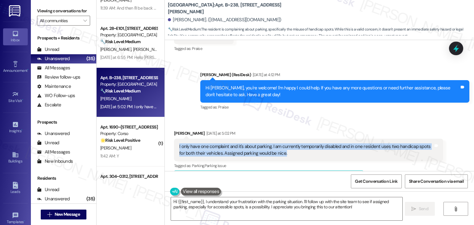
drag, startPoint x: 279, startPoint y: 134, endPoint x: 173, endPoint y: 129, distance: 106.2
click at [174, 139] on div "I only have one complaint and it's about parking. I am currently temporarily di…" at bounding box center [308, 150] width 269 height 23
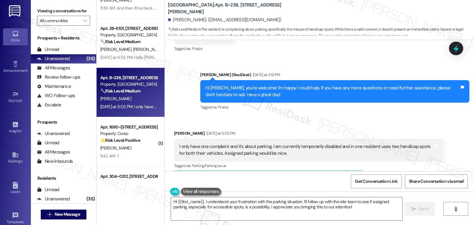
click at [327, 92] on div "Sent via SMS Dottie (ResiDesk) Yesterday at 4:12 PM Hi Tina, you're welcome! I'…" at bounding box center [335, 91] width 278 height 49
click at [257, 208] on textarea "Hi {{first_name}}, I understand your frustration with the parking situation. I'…" at bounding box center [286, 208] width 231 height 23
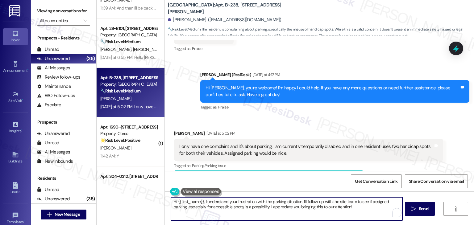
click at [257, 208] on textarea "Hi {{first_name}}, I understand your frustration with the parking situation. I'…" at bounding box center [286, 208] width 231 height 23
paste textarea "Tina, thank you for sharing this with us, and I’m sorry to hear about the parki…"
type textarea "Hi Tina, thank you for sharing this with us, and I’m sorry to hear about the pa…"
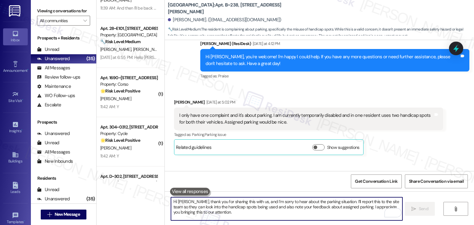
scroll to position [2780, 0]
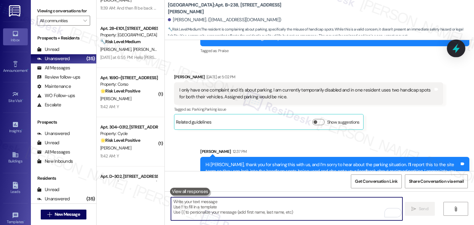
click at [457, 44] on icon at bounding box center [456, 48] width 10 height 10
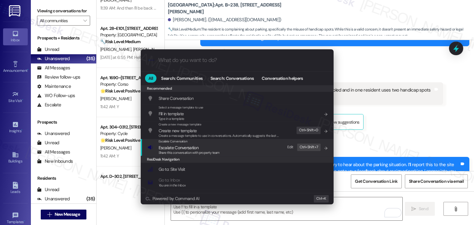
click at [213, 147] on span "Escalate Conversation" at bounding box center [189, 147] width 61 height 7
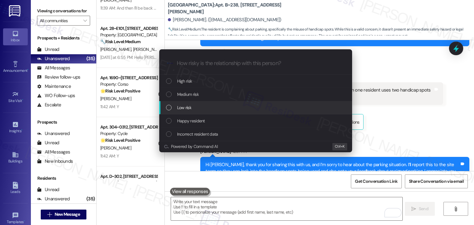
click at [169, 108] on div "List of options" at bounding box center [169, 108] width 6 height 6
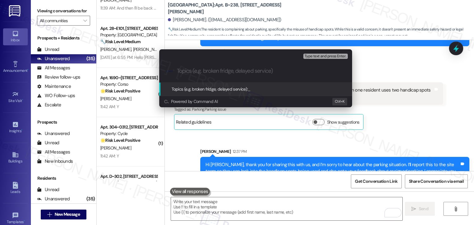
paste input "Parking Concern – Handicap Spots Misuse & Assigned Parking Feedback"
type input "Parking Concern – Handicap Spots Misuse & Assigned Parking Feedback"
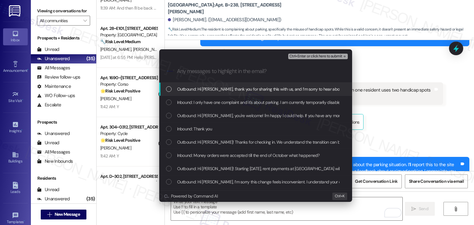
scroll to position [0, 0]
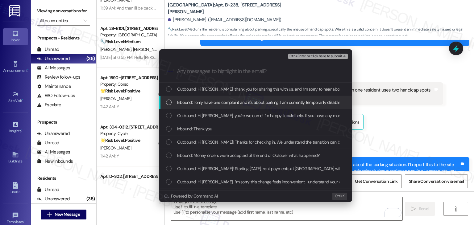
click at [170, 104] on div "List of options" at bounding box center [169, 103] width 6 height 6
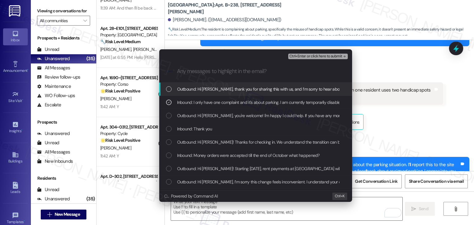
click at [308, 57] on span "Ctrl+Enter or click here to submit" at bounding box center [315, 56] width 53 height 4
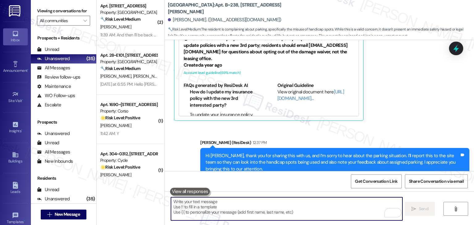
scroll to position [463, 0]
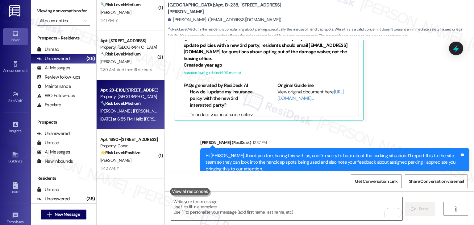
click at [128, 114] on div "[PERSON_NAME] [PERSON_NAME]" at bounding box center [129, 111] width 58 height 8
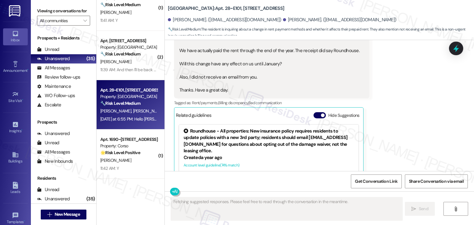
scroll to position [595, 0]
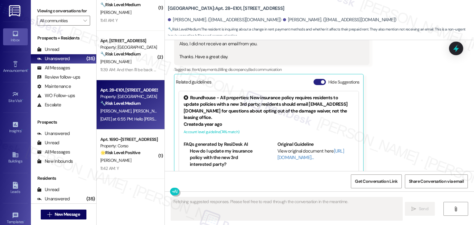
click at [315, 79] on button "Hide Suggestions" at bounding box center [319, 82] width 12 height 6
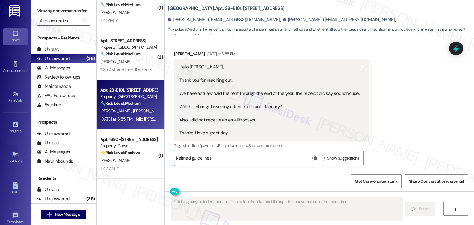
scroll to position [505, 0]
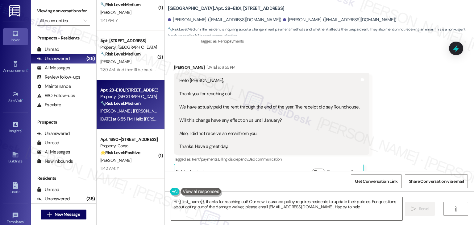
click at [408, 133] on div "Received via SMS Stephen Johnson Yesterday at 6:55 PM Hello Dottie, Thank you f…" at bounding box center [319, 117] width 309 height 134
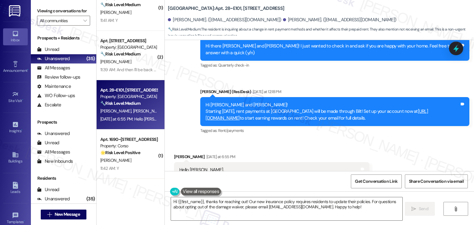
scroll to position [412, 0]
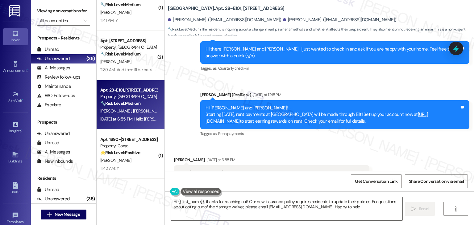
click at [407, 143] on div "Received via SMS Stephen Johnson Yesterday at 6:55 PM Hello Dottie, Thank you f…" at bounding box center [319, 210] width 309 height 134
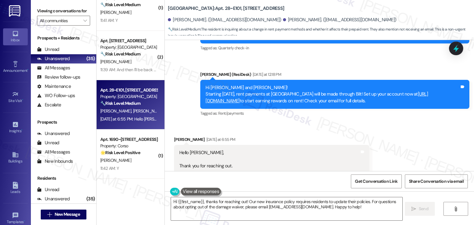
scroll to position [443, 0]
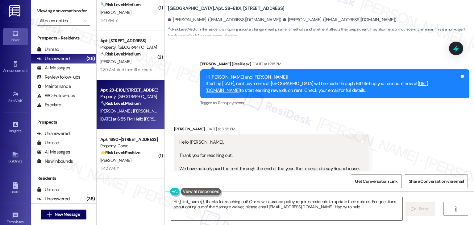
click at [407, 139] on div "Received via SMS Stephen Johnson Yesterday at 6:55 PM Hello Dottie, Thank you f…" at bounding box center [319, 179] width 309 height 134
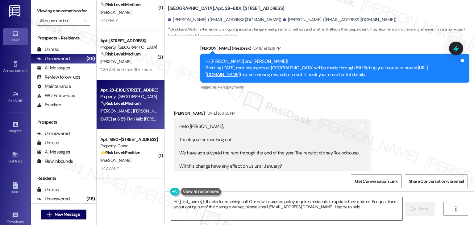
scroll to position [443, 0]
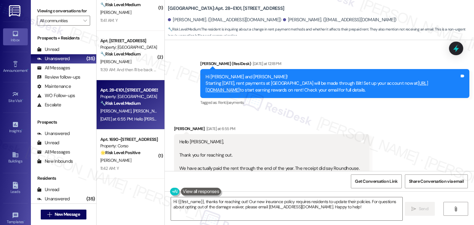
drag, startPoint x: 402, startPoint y: 78, endPoint x: 194, endPoint y: 65, distance: 209.2
click at [196, 65] on div "Announcement, sent via SMS Dottie (ResiDesk) Yesterday at 12:18 PM Hi Stephen a…" at bounding box center [335, 84] width 278 height 56
copy div "Hi Stephen and Debra! Starting September 25th, rent payments at Verasso Village…"
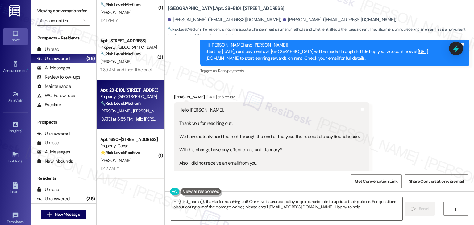
scroll to position [505, 0]
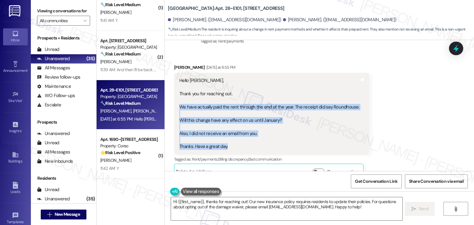
drag, startPoint x: 232, startPoint y: 135, endPoint x: 175, endPoint y: 93, distance: 70.4
click at [179, 93] on div "Hello Dottie, Thank you for reaching out. We have actually paid the rent throug…" at bounding box center [269, 113] width 181 height 73
copy div "We have actually paid the rent through the end of the year. The receipt did say…"
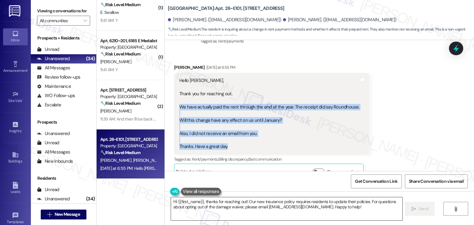
click at [287, 204] on textarea "Hi {{first_name}}, thanks for reaching out! Our new insurance policy requires r…" at bounding box center [286, 208] width 231 height 23
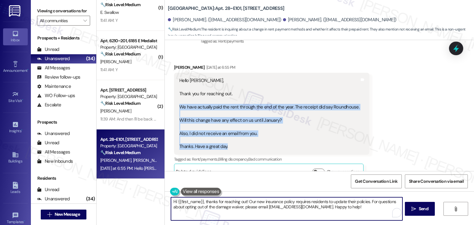
click at [287, 204] on textarea "Hi {{first_name}}, thanks for reaching out! Our new insurance policy requires r…" at bounding box center [286, 208] width 231 height 23
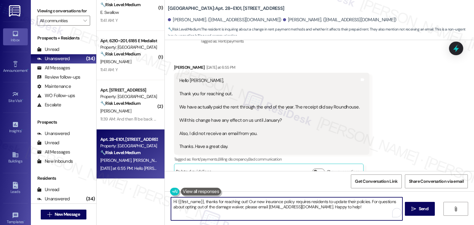
click at [287, 204] on textarea "Hi {{first_name}}, thanks for reaching out! Our new insurance policy requires r…" at bounding box center [286, 208] width 231 height 23
paste textarea "Stephen, thanks for checking in! Since your rent is already paid through the en…"
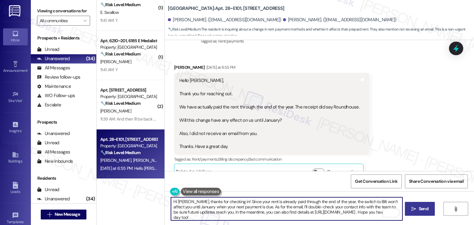
type textarea "Hi Stephen, thanks for checking in! Since your rent is already paid through the…"
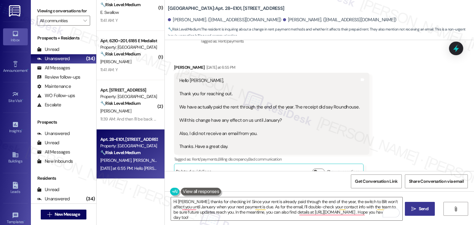
click at [424, 211] on span "Send" at bounding box center [423, 209] width 10 height 6
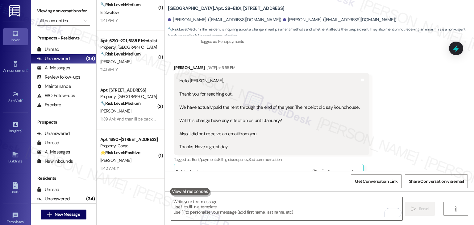
scroll to position [561, 0]
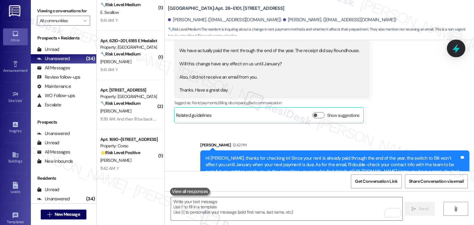
click at [459, 52] on icon at bounding box center [456, 48] width 10 height 10
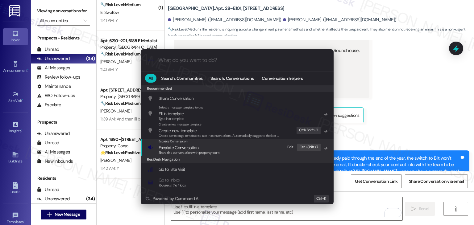
click at [209, 153] on span "Share this conversation with property team" at bounding box center [189, 152] width 61 height 4
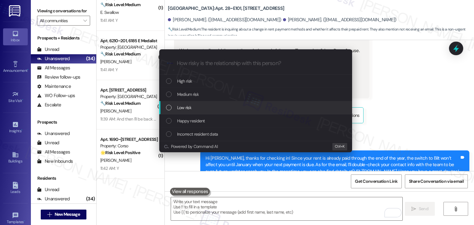
click at [168, 108] on div "List of options" at bounding box center [169, 108] width 6 height 6
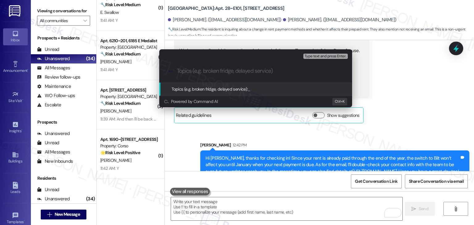
paste input "Prepaid Rent Through Year-End – Bilt Transition Effective Jan + Missing Email"
type input "Prepaid Rent Through Year-End – Bilt Transition Effective Jan + Missing Email"
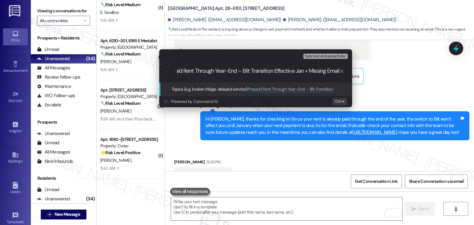
click at [196, 73] on input "Prepaid Rent Through Year-End – Bilt Transition Effective Jan + Missing Email" at bounding box center [258, 71] width 163 height 6
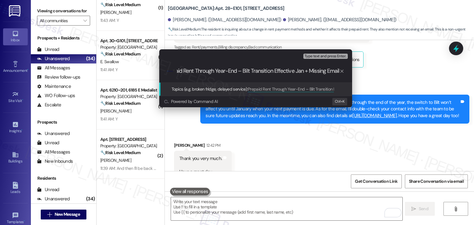
drag, startPoint x: 307, startPoint y: 71, endPoint x: 250, endPoint y: 69, distance: 56.8
click at [250, 69] on input "Prepaid Rent Through Year-End – Bilt Transition Effective Jan + Missing Email" at bounding box center [258, 71] width 163 height 6
click at [251, 69] on input "Prepaid Rent Through Year-End – Bilt Transition Effective Jan + Missing Email" at bounding box center [258, 71] width 163 height 6
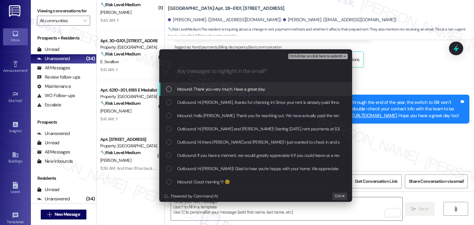
click at [168, 89] on div "List of options" at bounding box center [169, 89] width 6 height 6
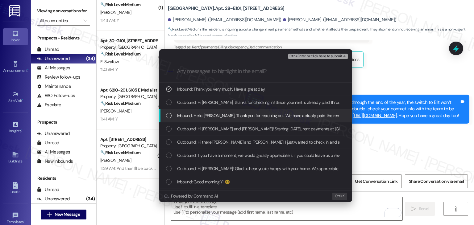
click at [171, 117] on div "List of options" at bounding box center [169, 116] width 6 height 6
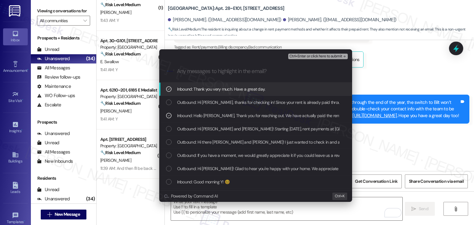
click at [307, 55] on span "Ctrl+Enter or click here to submit" at bounding box center [315, 56] width 53 height 4
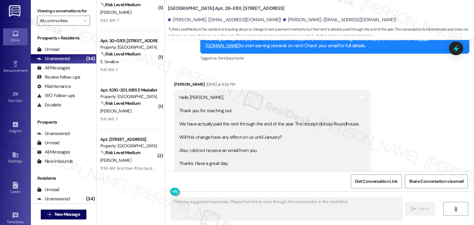
scroll to position [635, 0]
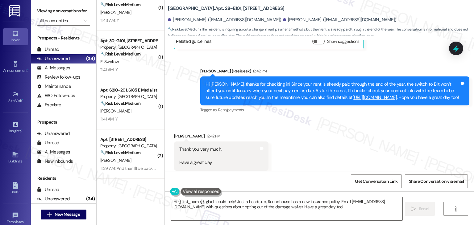
click at [308, 119] on div "Received via SMS Stephen Johnson 12:42 PM Thank you very much. Have a great day…" at bounding box center [319, 151] width 309 height 65
click at [313, 208] on textarea "Hi {{first_name}}, glad I could help! Just a heads up, Roundhouse has a new ins…" at bounding box center [286, 208] width 231 height 23
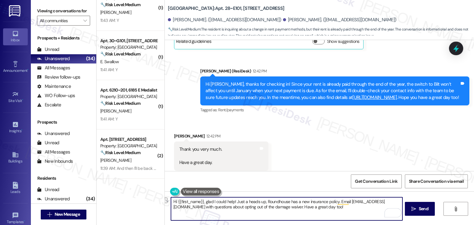
drag, startPoint x: 201, startPoint y: 202, endPoint x: 164, endPoint y: 201, distance: 37.3
click at [167, 201] on div "Hi {{first_name}}, glad I could help! Just a heads up, Roundhouse has a new ins…" at bounding box center [283, 209] width 232 height 24
click at [222, 201] on textarea "You're very much welcome! glad I could help! Just a heads up, Roundhouse has a …" at bounding box center [286, 208] width 231 height 23
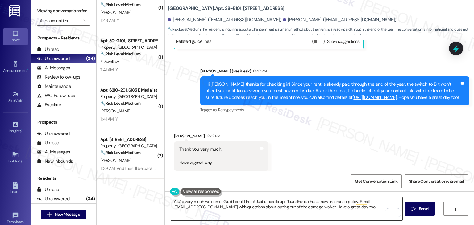
click at [233, 213] on textarea "You're very much welcome! Glad I could help! Just a heads up, Roundhouse has a …" at bounding box center [286, 208] width 231 height 23
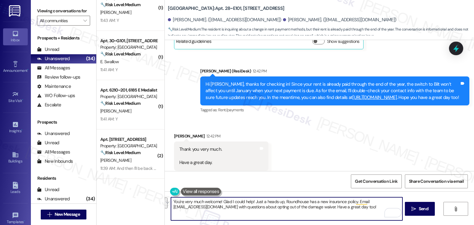
drag, startPoint x: 365, startPoint y: 206, endPoint x: 251, endPoint y: 201, distance: 114.2
click at [251, 201] on textarea "You're very much welcome! Glad I could help! Just a heads up, Roundhouse has a …" at bounding box center [286, 208] width 231 height 23
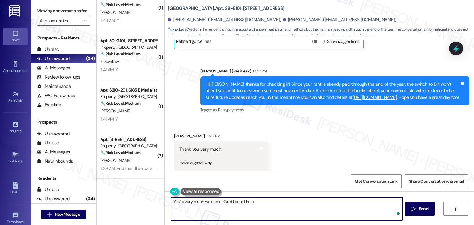
paste textarea "Let us know if there's anything else we can assist you with!"
type textarea "You're very much welcome! Glad I could help. Let us know if there's anything el…"
click at [421, 213] on button " Send" at bounding box center [420, 209] width 30 height 14
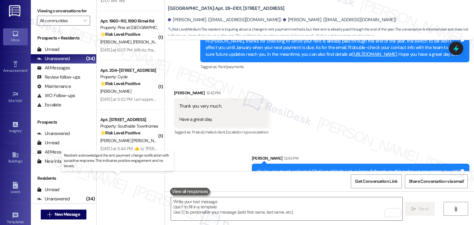
scroll to position [833, 0]
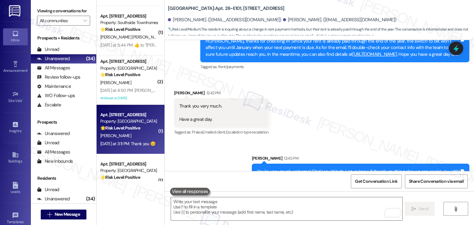
click at [141, 146] on div "Yesterday at 3:11 PM: Thank you 😊 Yesterday at 3:11 PM: Thank you 😊" at bounding box center [127, 144] width 55 height 6
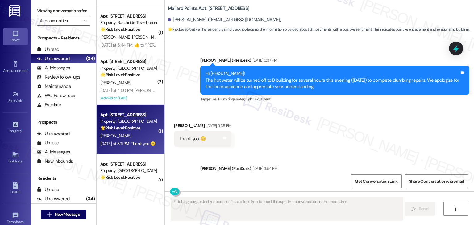
scroll to position [1454, 0]
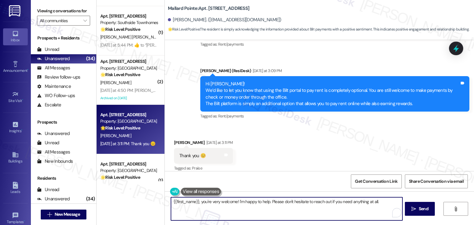
drag, startPoint x: 199, startPoint y: 204, endPoint x: 168, endPoint y: 200, distance: 30.7
click at [171, 200] on textarea "{{first_name}}, you're very welcome! I'm happy to help. Please don't hesitate t…" at bounding box center [286, 208] width 231 height 23
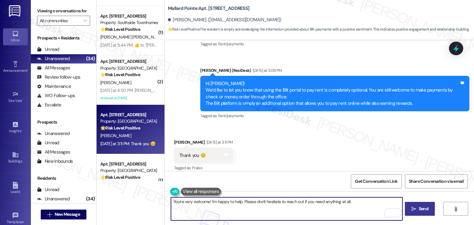
type textarea "You're very welcome! I'm happy to help. Please don't hesitate to reach out if y…"
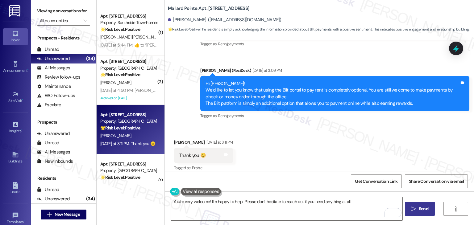
click at [416, 212] on button " Send" at bounding box center [420, 209] width 30 height 14
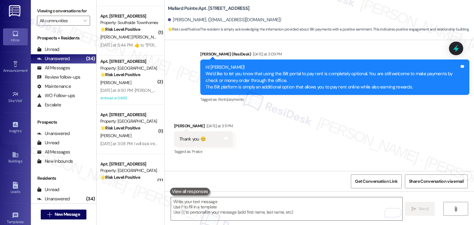
scroll to position [1497, 0]
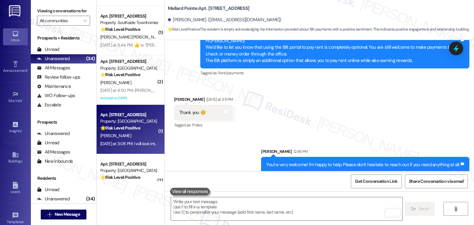
click at [130, 138] on div "D. Eakins" at bounding box center [129, 136] width 58 height 8
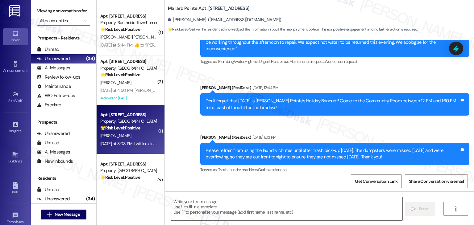
click at [328, 15] on div "Daniel Eakins. (eakinsdan@gmail.com)" at bounding box center [321, 20] width 306 height 12
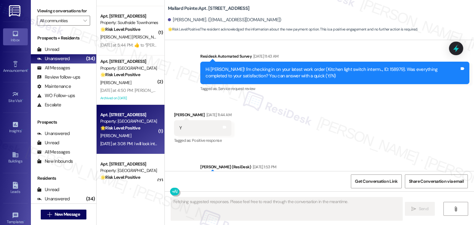
click at [331, 9] on div "Mallard Pointe: Apt. A110, 508 Bldg A E 50th St Daniel Eakins. (eakinsdan@gmail…" at bounding box center [321, 17] width 306 height 31
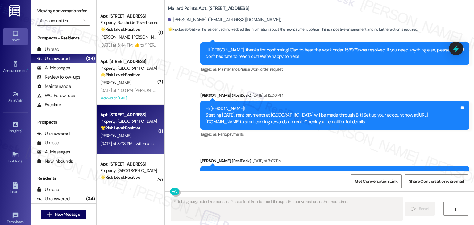
scroll to position [1870, 0]
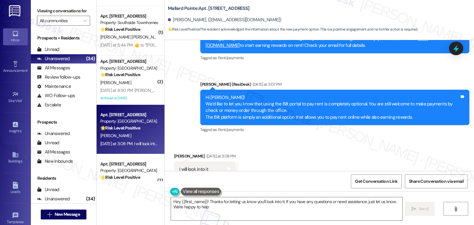
type textarea "Hey {{first_name}}! Thanks for letting us know you'll look into it. If you have…"
click at [331, 10] on div "Mallard Pointe: Apt. A110, 508 Bldg A E 50th St Daniel Eakins. (eakinsdan@gmail…" at bounding box center [321, 17] width 306 height 31
click at [331, 11] on div "Mallard Pointe: Apt. A110, 508 Bldg A E 50th St Daniel Eakins. (eakinsdan@gmail…" at bounding box center [321, 17] width 306 height 31
click at [331, 12] on div "Mallard Pointe: Apt. A110, 508 Bldg A E 50th St Daniel Eakins. (eakinsdan@gmail…" at bounding box center [321, 17] width 306 height 31
click at [246, 208] on textarea "Hey {{first_name}}! Thanks for letting us know you'll look into it. If you have…" at bounding box center [286, 208] width 231 height 23
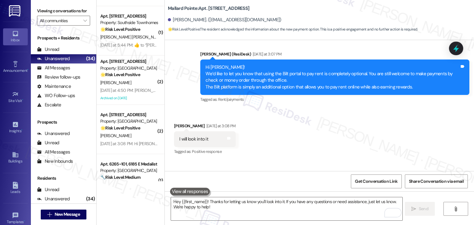
scroll to position [1920, 0]
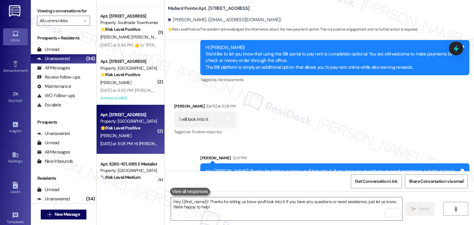
click at [129, 136] on div "[PERSON_NAME]" at bounding box center [129, 136] width 58 height 8
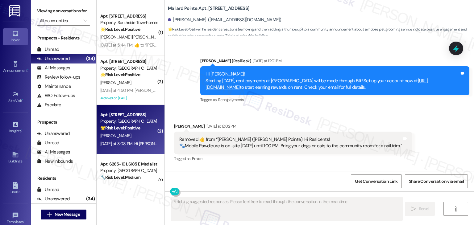
scroll to position [2049, 0]
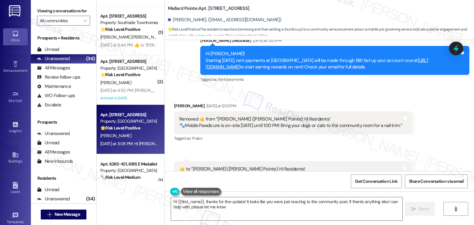
type textarea "Hi {{first_name}}, thanks for the update! It looks like you were just reacting …"
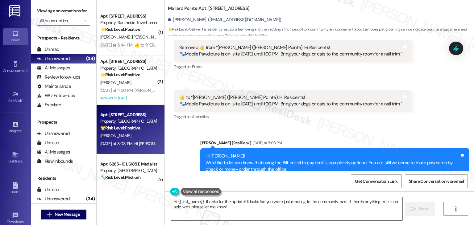
scroll to position [2121, 0]
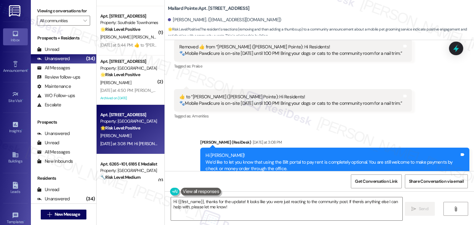
click at [322, 112] on div "Tagged as: Amenities Click to highlight conversations about Amenities" at bounding box center [293, 116] width 238 height 9
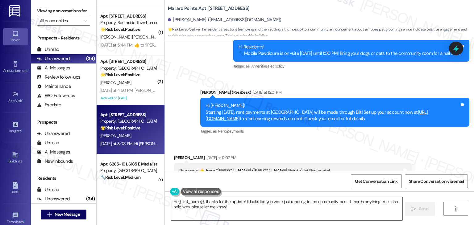
scroll to position [1967, 0]
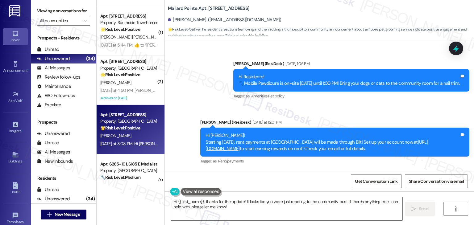
click at [359, 92] on div "Tagged as: Amenities , Click to highlight conversations about Amenities Pet pol…" at bounding box center [351, 96] width 236 height 9
click at [360, 74] on div "Announcement, sent via SMS [PERSON_NAME] (ResiDesk) [DATE] 1:06 PM Hi Residents…" at bounding box center [351, 80] width 245 height 49
click at [243, 207] on textarea "Hi {{first_name}}, thanks for the update! It looks like you were just reacting …" at bounding box center [286, 208] width 231 height 23
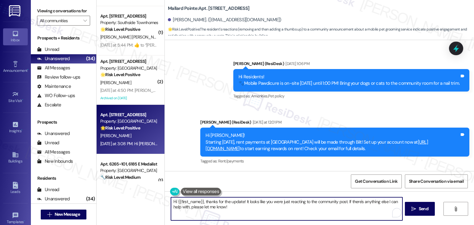
click at [271, 211] on textarea "Hi {{first_name}}, thanks for the update! It looks like you were just reacting …" at bounding box center [286, 208] width 231 height 23
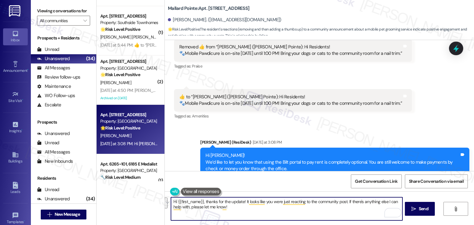
drag, startPoint x: 252, startPoint y: 208, endPoint x: 164, endPoint y: 201, distance: 87.9
click at [167, 201] on div "Hi {{first_name}}, thanks for the update! It looks like you were just reacting …" at bounding box center [283, 209] width 232 height 24
click at [420, 211] on span "Send" at bounding box center [423, 209] width 10 height 6
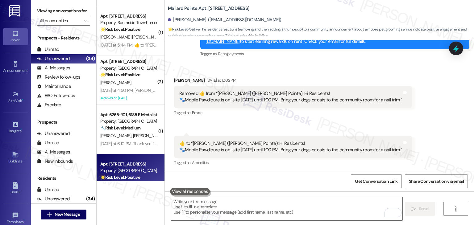
scroll to position [2049, 0]
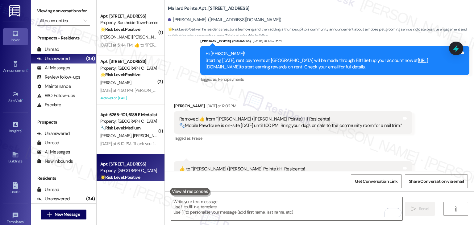
click at [331, 129] on div "Received via SMS [PERSON_NAME] [DATE] at 12:02 PM  Removed ‌👍‌ from “ [PERSON_N…" at bounding box center [319, 143] width 309 height 109
click at [339, 117] on div "Received via SMS [PERSON_NAME] [DATE] at 12:02 PM  Removed ‌👍‌ from “ [PERSON_N…" at bounding box center [292, 122] width 247 height 49
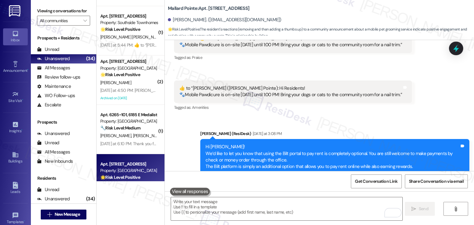
scroll to position [2171, 0]
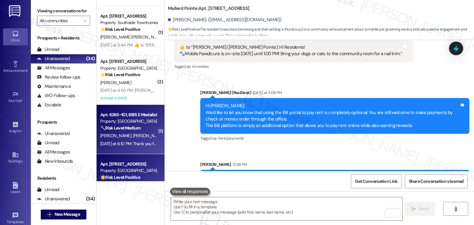
click at [141, 149] on div "Apt. 6265~101, 6185 E Medalist Ln Property: Ridgecrest Commons 🔧 Risk Level: Me…" at bounding box center [131, 129] width 68 height 49
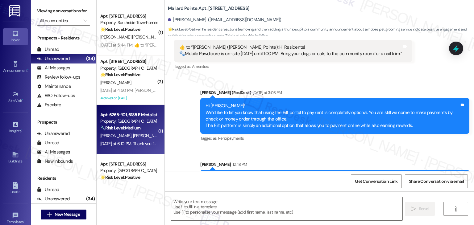
type textarea "Fetching suggested responses. Please feel free to read through the conversation…"
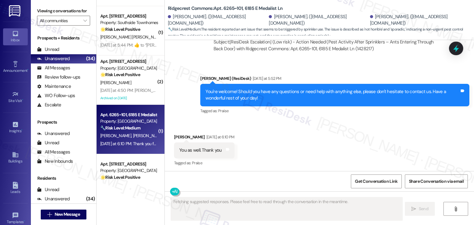
scroll to position [692, 0]
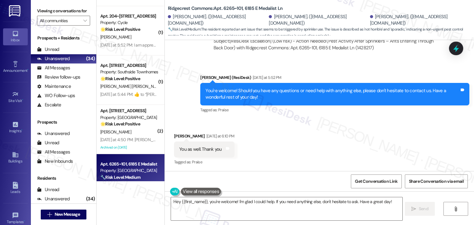
click at [317, 140] on div "Received via SMS [PERSON_NAME] [DATE] at 6:10 PM You as well. Thank you Tags an…" at bounding box center [319, 145] width 309 height 52
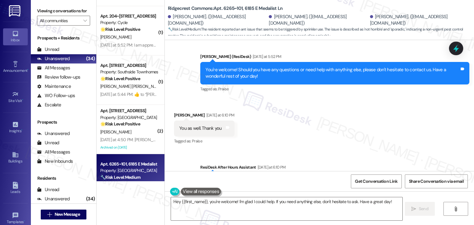
scroll to position [754, 0]
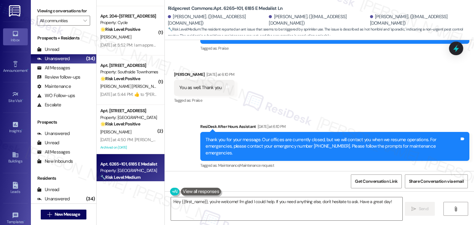
click at [326, 100] on div "Received via SMS [PERSON_NAME] [DATE] at 6:10 PM You as well. Thank you Tags an…" at bounding box center [319, 83] width 309 height 52
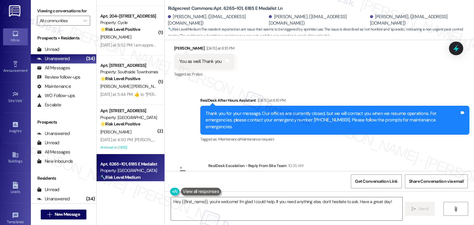
scroll to position [807, 0]
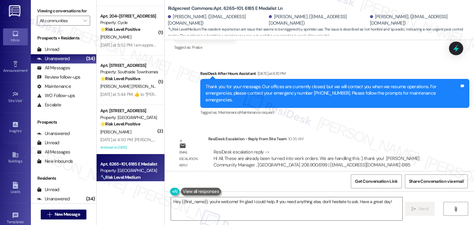
click at [361, 111] on div "Sent via SMS ResiDesk After Hours Assistant [DATE] at 6:10 PM Thank you for you…" at bounding box center [335, 94] width 278 height 56
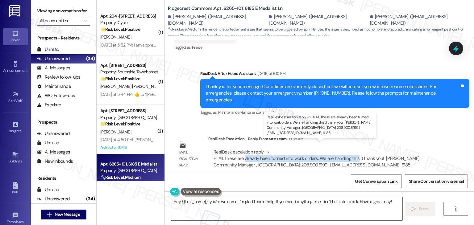
drag, startPoint x: 351, startPoint y: 151, endPoint x: 240, endPoint y: 152, distance: 111.3
click at [240, 152] on div "ResiDesk escalation reply -> Hi All, These are already been turned into work or…" at bounding box center [316, 158] width 206 height 19
copy div "already been turned into work orders. We are handling this"
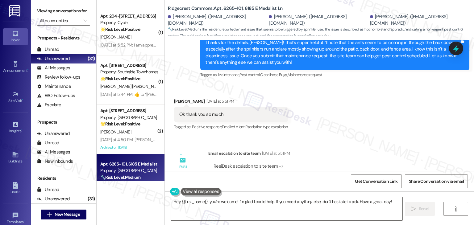
scroll to position [591, 0]
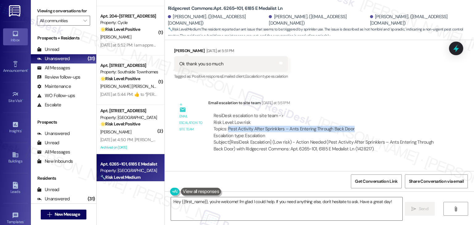
drag, startPoint x: 225, startPoint y: 127, endPoint x: 348, endPoint y: 126, distance: 123.1
click at [348, 126] on div "ResiDesk escalation to site team -> Risk Level: Low risk Topics: Pest Activity …" at bounding box center [325, 126] width 224 height 27
copy div "Pest Activity After Sprinklers – Ants Entering Through Back Door"
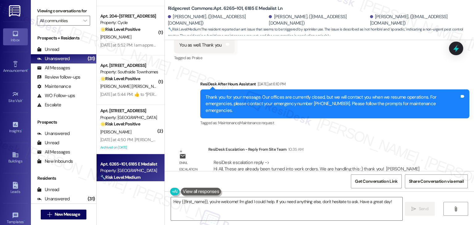
scroll to position [807, 0]
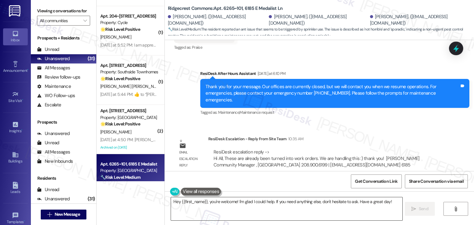
click at [254, 204] on textarea "Hey {{first_name}}, you're welcome! I'm glad I could help. If you need anything…" at bounding box center [286, 208] width 231 height 23
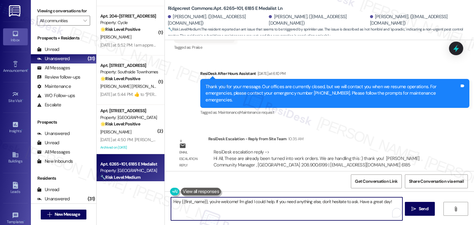
click at [254, 204] on textarea "Hey {{first_name}}, you're welcome! I'm glad I could help. If you need anything…" at bounding box center [286, 208] width 231 height 23
paste textarea "i Amber, I’ve shared your concern with the site team about the pest activity af…"
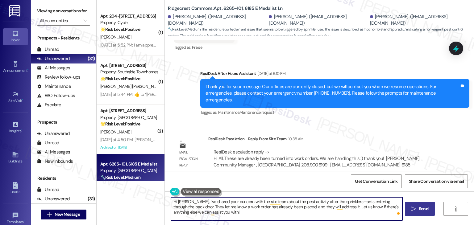
type textarea "Hi [PERSON_NAME], I’ve shared your concern with the site team about the pest ac…"
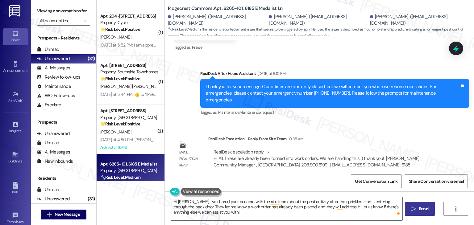
click at [420, 209] on span "Send" at bounding box center [423, 209] width 10 height 6
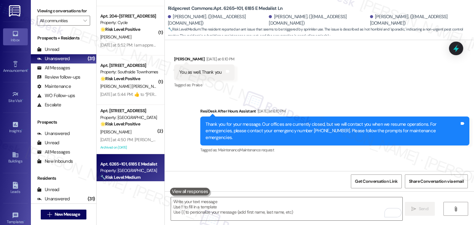
scroll to position [863, 0]
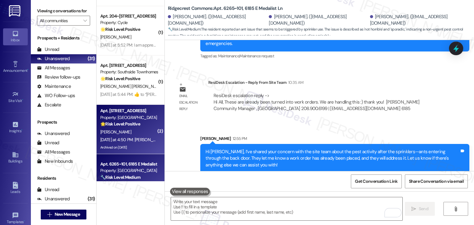
click at [135, 138] on div "[DATE] at 4:50 PM: [PERSON_NAME] book that I am listening to is: I, [PERSON_NAM…" at bounding box center [175, 140] width 150 height 6
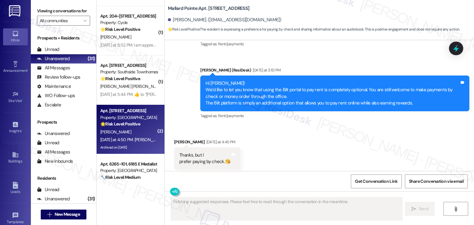
scroll to position [5278, 0]
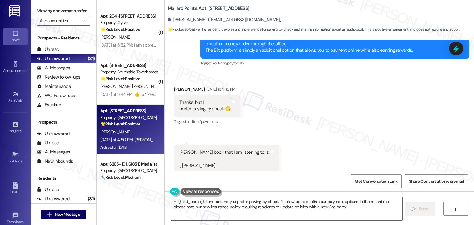
click at [292, 132] on div "Received via SMS [PERSON_NAME] [DATE] at 4:45 PM Thanks, but I prefer paying by…" at bounding box center [319, 125] width 309 height 106
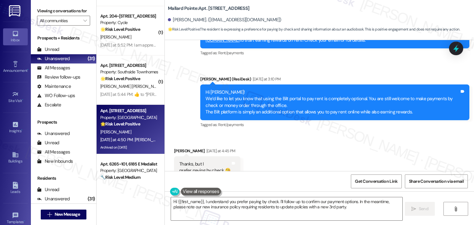
click at [311, 134] on div "Received via SMS [PERSON_NAME] [DATE] at 4:45 PM Thanks, but I prefer paying by…" at bounding box center [319, 187] width 309 height 106
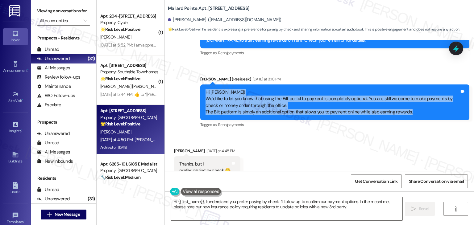
drag, startPoint x: 413, startPoint y: 106, endPoint x: 191, endPoint y: 81, distance: 223.2
click at [191, 81] on div "Sent via SMS [PERSON_NAME] (ResiDesk) [DATE] 2:44 PM You’re very welcome, [PERS…" at bounding box center [319, 6] width 309 height 254
copy div "Hi [PERSON_NAME]! We’d like to let you know that using the Bilt portal to pay r…"
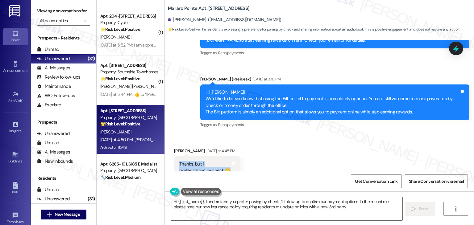
drag, startPoint x: 226, startPoint y: 163, endPoint x: 175, endPoint y: 156, distance: 51.1
click at [179, 161] on div "Thanks, but I prefer paying by check.😘" at bounding box center [204, 167] width 51 height 13
copy div "Thanks, but I prefer paying by check.😘"
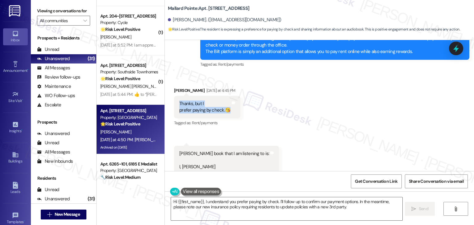
scroll to position [5278, 0]
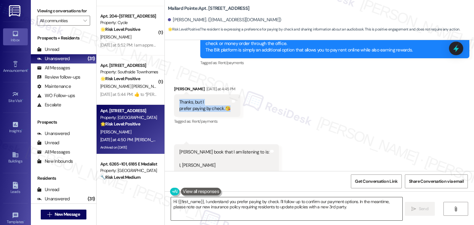
click at [249, 208] on textarea "Hi {{first_name}}, I understand you prefer paying by check. I'll follow up to c…" at bounding box center [286, 208] width 231 height 23
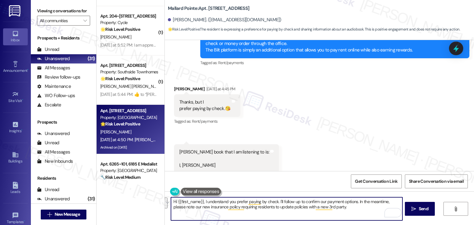
scroll to position [5247, 0]
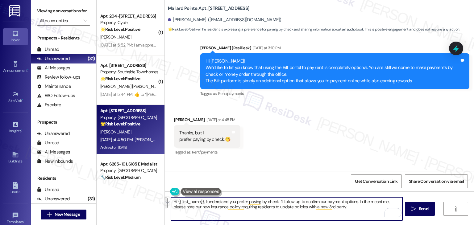
paste textarea "[PERSON_NAME], that’s absolutely fine! You’re welcome to continue paying by che…"
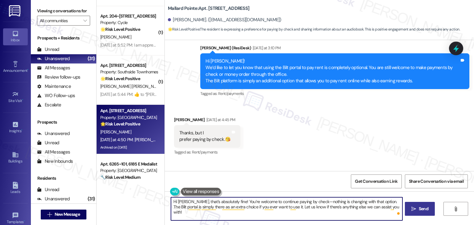
type textarea "Hi [PERSON_NAME], that’s absolutely fine! You’re welcome to continue paying by …"
click at [425, 212] on button " Send" at bounding box center [420, 209] width 30 height 14
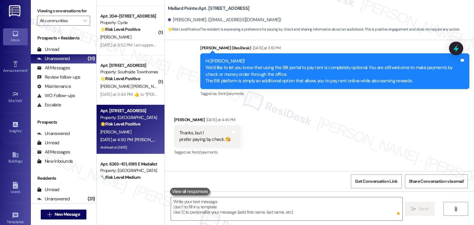
scroll to position [5278, 0]
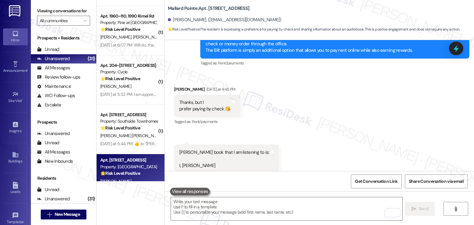
click at [374, 117] on div "Received via SMS [PERSON_NAME] [DATE] at 4:45 PM Thanks, but I prefer paying by…" at bounding box center [319, 125] width 309 height 106
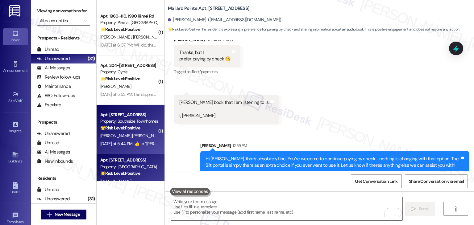
click at [127, 142] on div "[DATE] at 5:44 PM:  ​👍​ to “ [PERSON_NAME] (Southside Townhomes): Hi [PERSON_NA…" at bounding box center [377, 144] width 554 height 6
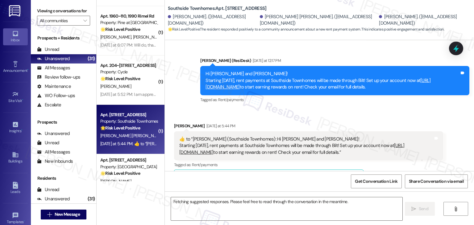
scroll to position [417, 0]
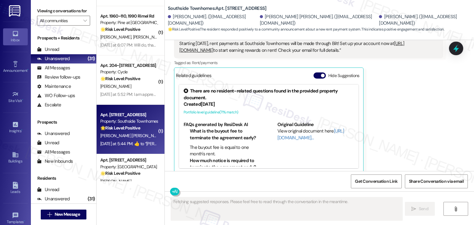
click at [418, 108] on div "[PERSON_NAME] [DATE] at 5:44 PM  ​👍​ to “ [PERSON_NAME] (Southside Townhomes): …" at bounding box center [308, 97] width 269 height 153
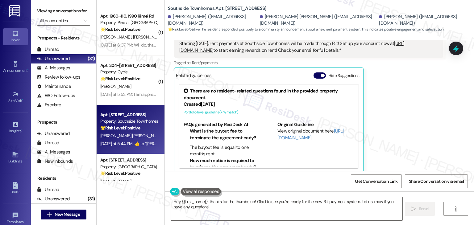
scroll to position [417, 0]
click at [316, 72] on button "Hide Suggestions" at bounding box center [319, 75] width 12 height 6
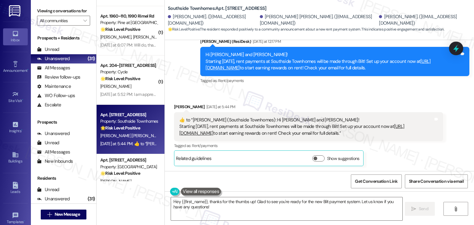
scroll to position [327, 0]
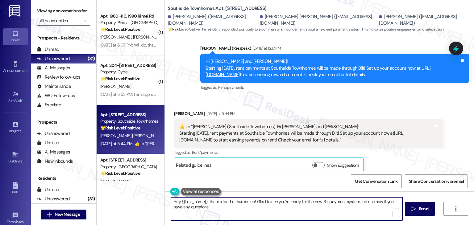
click at [203, 208] on textarea "Hey {{first_name}}, thanks for the thumbs up! Glad to see you're ready for the …" at bounding box center [286, 208] width 231 height 23
drag, startPoint x: 204, startPoint y: 199, endPoint x: 178, endPoint y: 199, distance: 25.3
click at [178, 199] on textarea "Hey {{first_name}}, thanks for the thumbs up! Glad to see you're ready for the …" at bounding box center [286, 208] width 231 height 23
click at [362, 210] on textarea "Hey [PERSON_NAME], thanks for the thumbs up! Glad to see you're ready for the n…" at bounding box center [286, 208] width 231 height 23
type textarea "Hey [PERSON_NAME], thanks for the thumbs up! Glad to see you're ready for the n…"
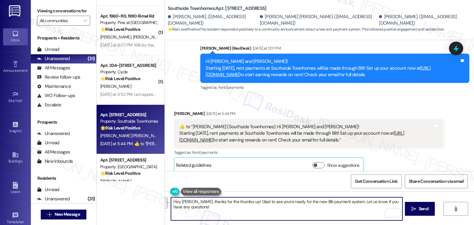
drag, startPoint x: 197, startPoint y: 209, endPoint x: 194, endPoint y: 203, distance: 6.9
click at [194, 203] on textarea "Hey [PERSON_NAME], thanks for the thumbs up! Glad to see you're ready for the n…" at bounding box center [286, 208] width 231 height 23
click at [415, 212] on button " Send" at bounding box center [420, 209] width 30 height 14
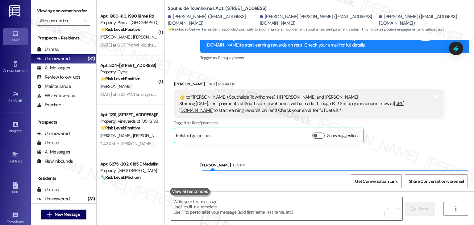
scroll to position [377, 0]
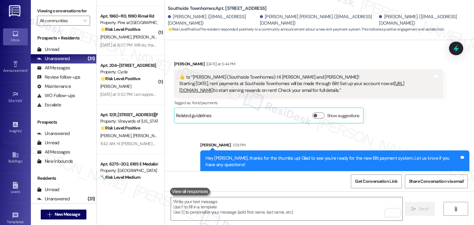
click at [403, 121] on div "Received via SMS [PERSON_NAME] [DATE] at 5:44 PM  ​👍​ to “ [PERSON_NAME] (South…" at bounding box center [308, 92] width 278 height 72
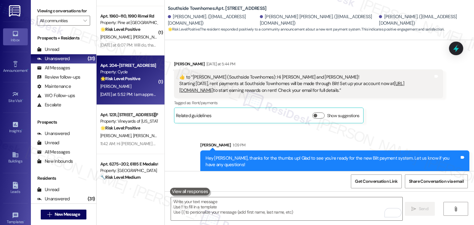
click at [140, 95] on div "[DATE] at 5:52 PM: I am appreciative of the prompt maintenance response, coordi…" at bounding box center [316, 95] width 432 height 6
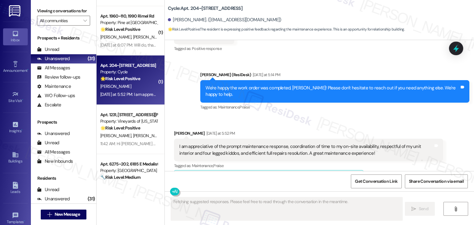
scroll to position [1356, 0]
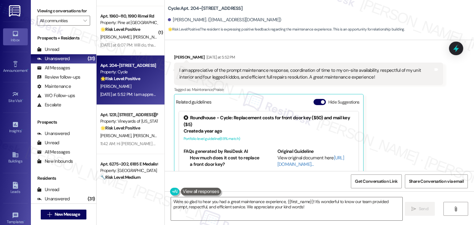
click at [423, 115] on div "[PERSON_NAME] [DATE] at 5:52 PM I am appreciative of the prompt maintenance res…" at bounding box center [308, 127] width 269 height 146
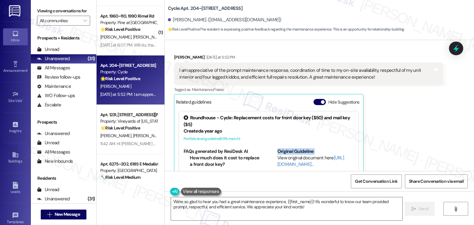
click at [423, 115] on div "[PERSON_NAME] [DATE] at 5:52 PM I am appreciative of the prompt maintenance res…" at bounding box center [308, 127] width 269 height 146
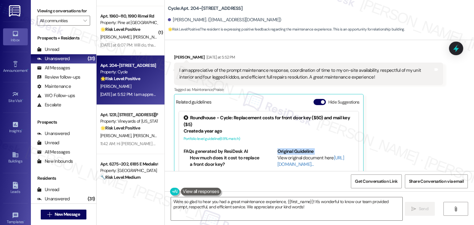
click at [423, 115] on div "[PERSON_NAME] [DATE] at 5:52 PM I am appreciative of the prompt maintenance res…" at bounding box center [308, 127] width 269 height 146
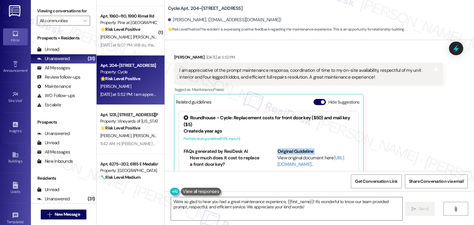
click at [423, 115] on div "[PERSON_NAME] [DATE] at 5:52 PM I am appreciative of the prompt maintenance res…" at bounding box center [308, 127] width 269 height 146
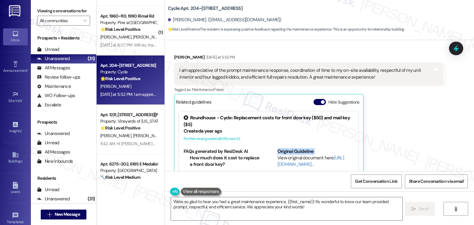
click at [423, 115] on div "[PERSON_NAME] [DATE] at 5:52 PM I am appreciative of the prompt maintenance res…" at bounding box center [308, 127] width 269 height 146
click at [431, 110] on div "[PERSON_NAME] [DATE] at 5:52 PM I am appreciative of the prompt maintenance res…" at bounding box center [308, 127] width 269 height 146
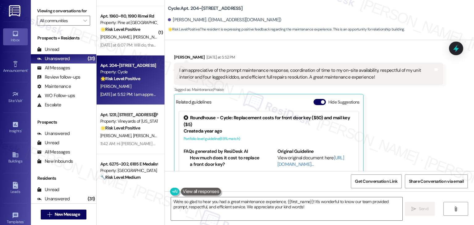
click at [431, 110] on div "[PERSON_NAME] [DATE] at 5:52 PM I am appreciative of the prompt maintenance res…" at bounding box center [308, 127] width 269 height 146
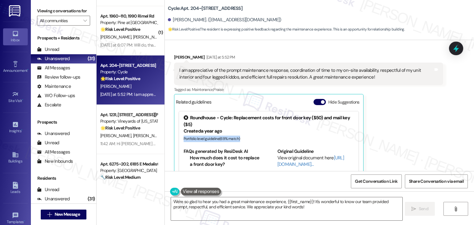
click at [431, 110] on div "[PERSON_NAME] [DATE] at 5:52 PM I am appreciative of the prompt maintenance res…" at bounding box center [308, 127] width 269 height 146
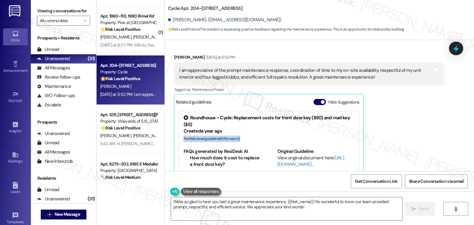
click at [431, 110] on div "Diana Brailoiu Yesterday at 5:52 PM I am appreciative of the prompt maintenance…" at bounding box center [308, 127] width 269 height 146
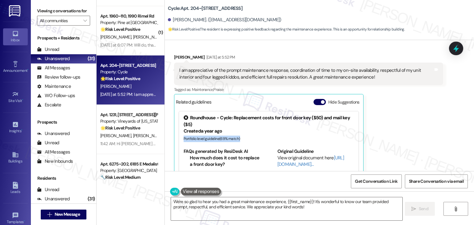
click at [431, 110] on div "Diana Brailoiu Yesterday at 5:52 PM I am appreciative of the prompt maintenance…" at bounding box center [308, 127] width 269 height 146
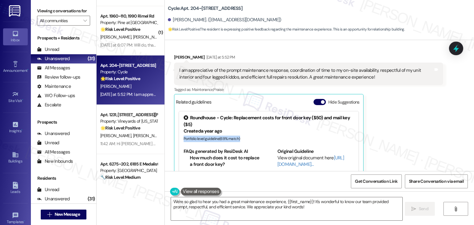
click at [431, 110] on div "Diana Brailoiu Yesterday at 5:52 PM I am appreciative of the prompt maintenance…" at bounding box center [308, 127] width 269 height 146
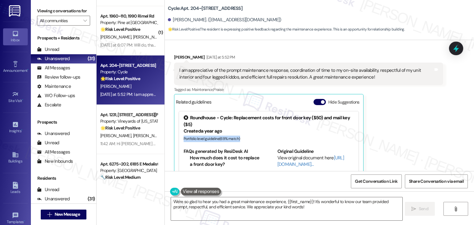
click at [431, 110] on div "Diana Brailoiu Yesterday at 5:52 PM I am appreciative of the prompt maintenance…" at bounding box center [308, 127] width 269 height 146
click at [313, 99] on button "Hide Suggestions" at bounding box center [319, 102] width 12 height 6
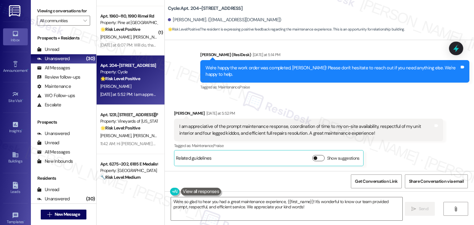
scroll to position [1266, 0]
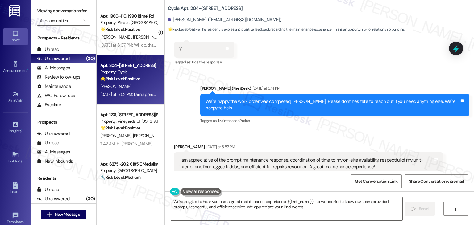
click at [326, 139] on div "Received via SMS Diana Brailoiu Yesterday at 5:52 PM I am appreciative of the p…" at bounding box center [308, 171] width 278 height 65
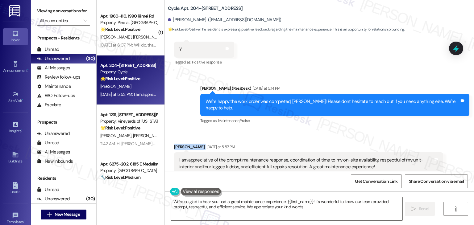
click at [326, 139] on div "Received via SMS Diana Brailoiu Yesterday at 5:52 PM I am appreciative of the p…" at bounding box center [308, 171] width 278 height 65
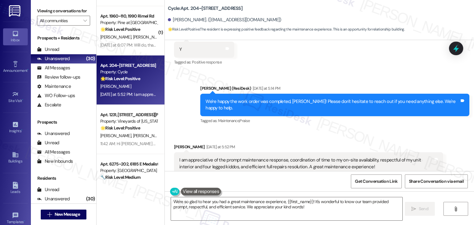
click at [321, 98] on div "We're happy the work order was completed, Diana! Please don't hesitate to reach…" at bounding box center [332, 104] width 254 height 13
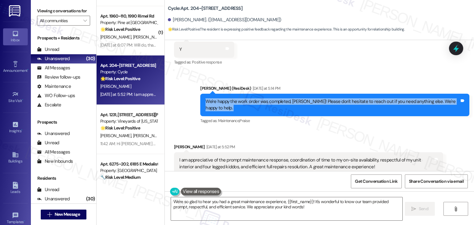
click at [321, 98] on div "We're happy the work order was completed, Diana! Please don't hesitate to reach…" at bounding box center [332, 104] width 254 height 13
copy div "We're happy the work order was completed, Diana! Please don't hesitate to reach…"
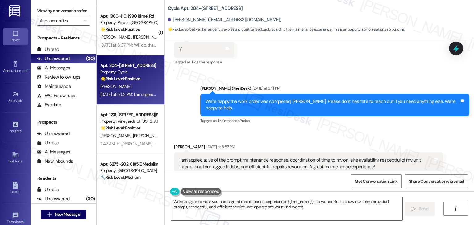
click at [331, 96] on div "Sent via SMS Dottie (ResiDesk) Yesterday at 5:14 PM We're happy the work order …" at bounding box center [335, 104] width 278 height 49
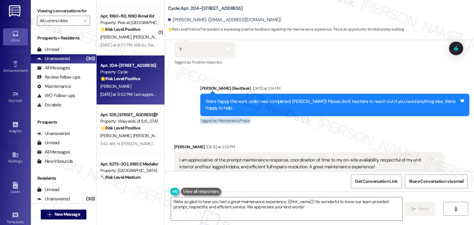
click at [331, 96] on div "Sent via SMS Dottie (ResiDesk) Yesterday at 5:14 PM We're happy the work order …" at bounding box center [335, 104] width 278 height 49
click at [331, 97] on div "Survey, sent via SMS Residesk Automated Survey Oct 16, 2024 at 11:33 AM Hi Dian…" at bounding box center [319, 105] width 309 height 131
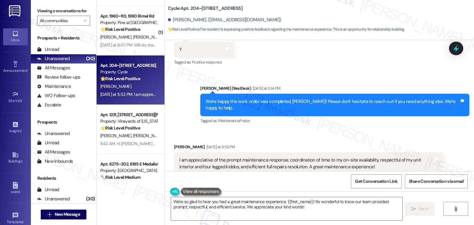
click at [317, 94] on div "We're happy the work order was completed, Diana! Please don't hesitate to reach…" at bounding box center [334, 105] width 269 height 23
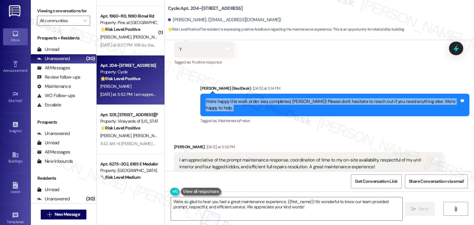
click at [317, 94] on div "We're happy the work order was completed, Diana! Please don't hesitate to reach…" at bounding box center [334, 105] width 269 height 23
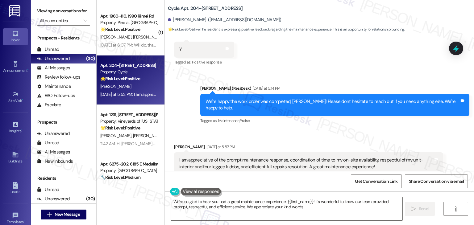
click at [278, 157] on div "I am appreciative of the prompt maintenance response, coordination of time to m…" at bounding box center [306, 163] width 254 height 13
click at [276, 157] on div "I am appreciative of the prompt maintenance response, coordination of time to m…" at bounding box center [306, 163] width 254 height 13
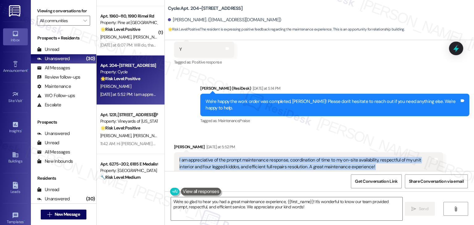
click at [276, 157] on div "I am appreciative of the prompt maintenance response, coordination of time to m…" at bounding box center [306, 163] width 254 height 13
copy div "I am appreciative of the prompt maintenance response, coordination of time to m…"
click at [286, 205] on textarea "We're so glad to hear you had a great maintenance experience, {{first_name}}! I…" at bounding box center [286, 208] width 231 height 23
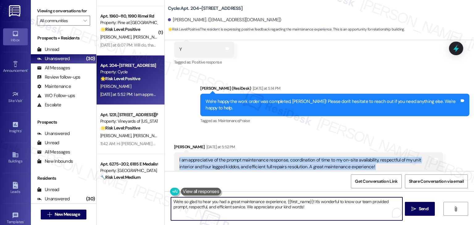
click at [286, 205] on textarea "We're so glad to hear you had a great maintenance experience, {{first_name}}! I…" at bounding box center [286, 208] width 231 height 23
paste textarea "Hi Diana, thank you so much for sharing this wonderful feedback! I’m glad to he…"
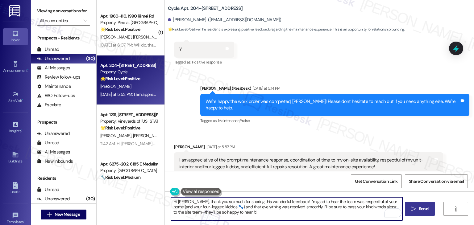
type textarea "Hi Diana, thank you so much for sharing this wonderful feedback! I’m glad to he…"
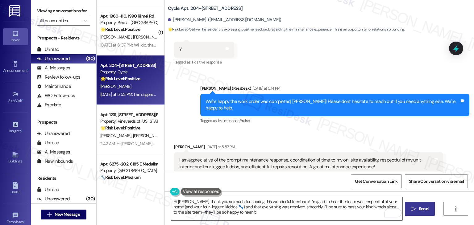
click at [419, 209] on span "Send" at bounding box center [423, 209] width 10 height 6
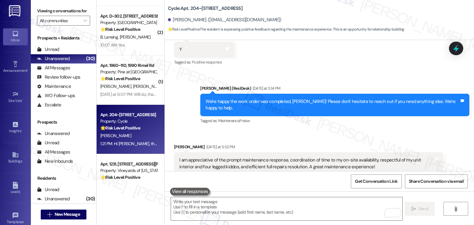
scroll to position [1266, 0]
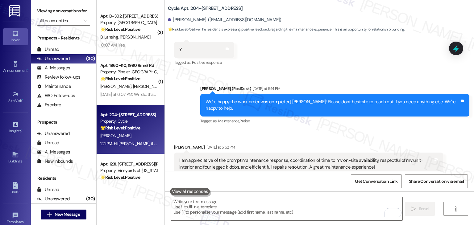
click at [318, 130] on div "Received via SMS Diana Brailoiu Yesterday at 5:52 PM I am appreciative of the p…" at bounding box center [319, 167] width 309 height 75
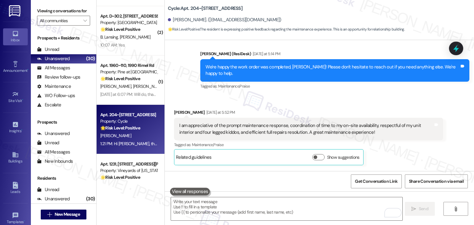
scroll to position [1322, 0]
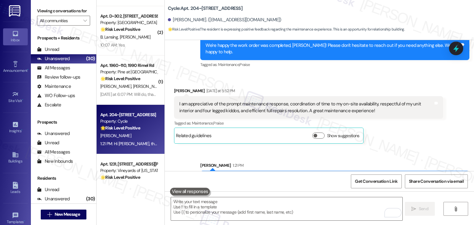
click at [402, 158] on div "Sent via SMS Sarah 1:21 PM Hi Diana, thank you so much for sharing this wonderf…" at bounding box center [335, 181] width 278 height 47
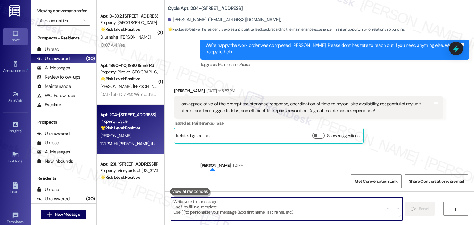
click at [240, 204] on textarea "To enrich screen reader interactions, please activate Accessibility in Grammarl…" at bounding box center [286, 208] width 231 height 23
paste textarea "We’d love it if you could share your experience in a review, it helps us improv…"
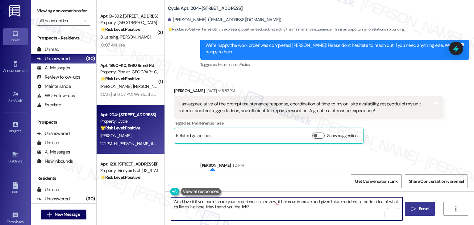
type textarea "We’d love it if you could share your experience in a review, it helps us improv…"
click at [418, 210] on span "Send" at bounding box center [423, 209] width 10 height 6
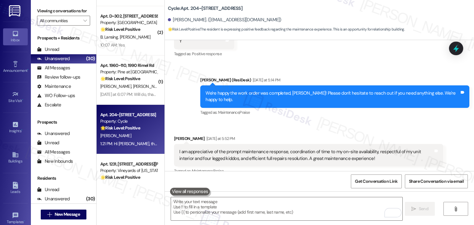
scroll to position [1266, 0]
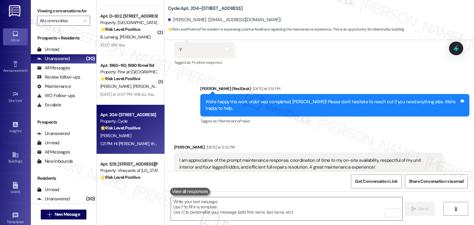
click at [130, 95] on div "Yesterday at 6:07 PM: Will do, thanks! Yesterday at 6:07 PM: Will do, thanks!" at bounding box center [130, 95] width 60 height 6
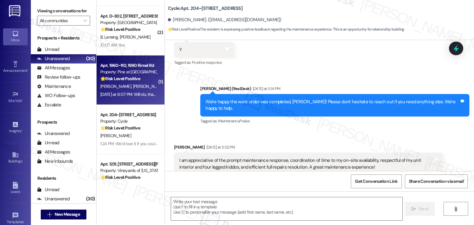
type textarea "Fetching suggested responses. Please feel free to read through the conversation…"
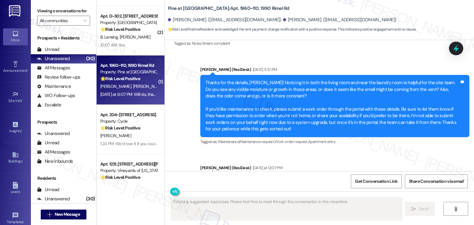
scroll to position [4749, 0]
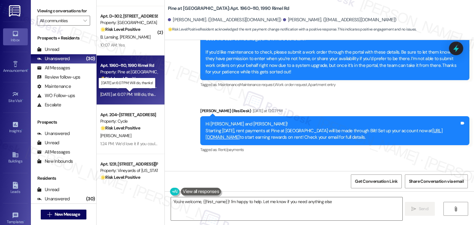
type textarea "You're welcome, {{first_name}}! I'm happy to help. Let me know if you need anyt…"
click at [289, 159] on div "Received via SMS Erin Watkiss Question Yesterday at 6:07 PM Will do, thanks! Ta…" at bounding box center [319, 185] width 309 height 53
click at [295, 159] on div "Received via SMS Erin Watkiss Question Yesterday at 6:07 PM Will do, thanks! Ta…" at bounding box center [319, 185] width 309 height 53
click at [341, 200] on textarea "You're welcome, {{first_name}}! I'm happy to help. Let me know if you need anyt…" at bounding box center [286, 208] width 231 height 23
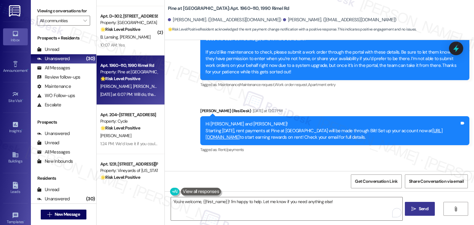
click at [417, 204] on button " Send" at bounding box center [420, 209] width 30 height 14
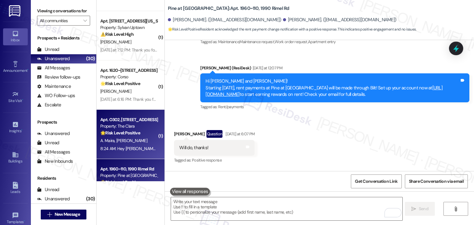
scroll to position [1234, 0]
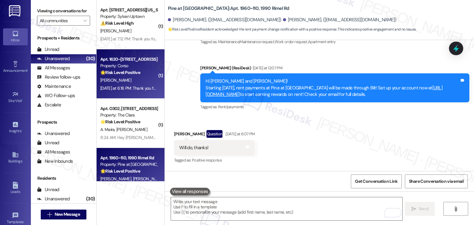
click at [130, 83] on div "[PERSON_NAME]" at bounding box center [129, 80] width 58 height 8
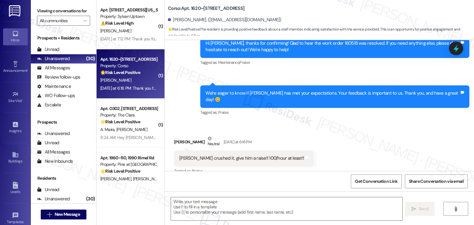
type textarea "Fetching suggested responses. Please feel free to read through the conversation…"
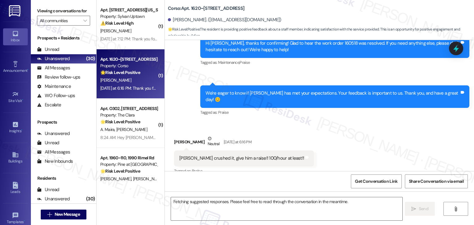
scroll to position [181, 0]
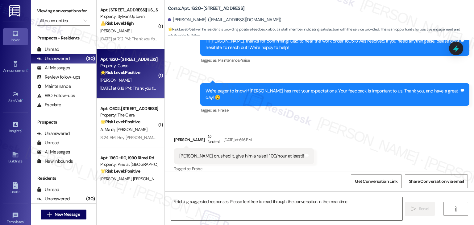
click at [132, 43] on div "Apt. 517, 1615 Pennsylvania St Property: Sylvan Uptown ⚠️ Risk Level: High The …" at bounding box center [131, 24] width 68 height 49
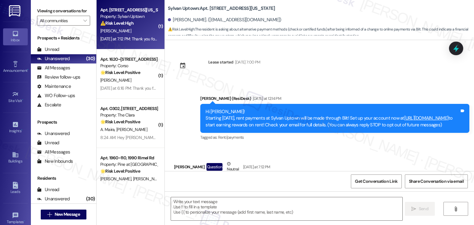
scroll to position [41, 0]
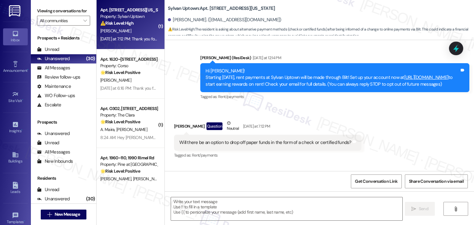
click at [358, 118] on div "Received via SMS Richard Hensley Question Neutral Yesterday at 7:12 PM Will the…" at bounding box center [319, 135] width 309 height 59
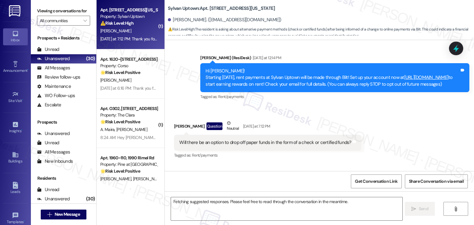
click at [358, 118] on div "Received via SMS Richard Hensley Question Neutral Yesterday at 7:12 PM Will the…" at bounding box center [319, 135] width 309 height 59
type textarea "Hi {{first_name}}! I'm happy to look into payment options for you. I'll follow …"
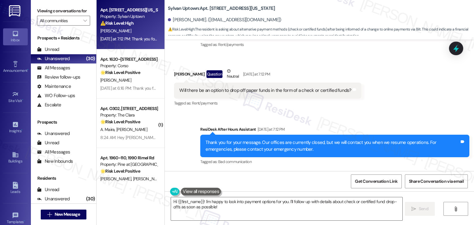
scroll to position [100, 0]
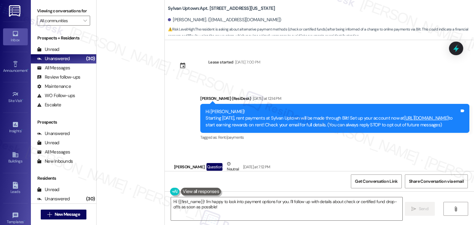
scroll to position [7, 0]
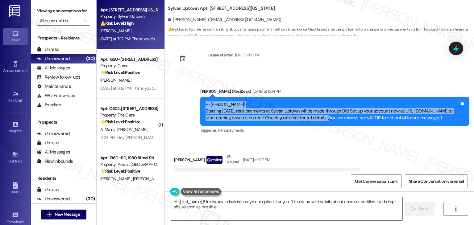
drag, startPoint x: 394, startPoint y: 117, endPoint x: 185, endPoint y: 104, distance: 210.1
click at [185, 104] on div "Announcement, sent via SMS [PERSON_NAME] (ResiDesk) [DATE] at 12:14 PM Hi [PERS…" at bounding box center [319, 106] width 309 height 65
copy div "Hi [PERSON_NAME]! Starting [DATE], rent payments at [GEOGRAPHIC_DATA] will be m…"
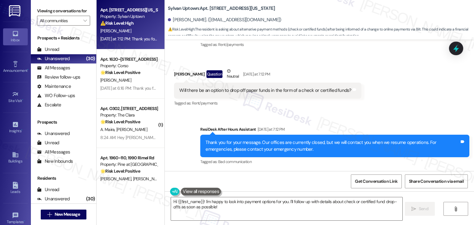
scroll to position [100, 0]
click at [285, 92] on div "Will there be an option to drop off paper funds in the form of a check or certi…" at bounding box center [265, 90] width 172 height 6
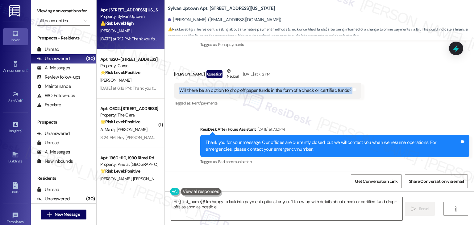
click at [285, 92] on div "Will there be an option to drop off paper funds in the form of a check or certi…" at bounding box center [265, 90] width 172 height 6
copy div "Will there be an option to drop off paper funds in the form of a check or certi…"
click at [210, 205] on textarea "Hi {{first_name}}! I'm happy to look into payment options for you. I'll follow …" at bounding box center [286, 208] width 231 height 23
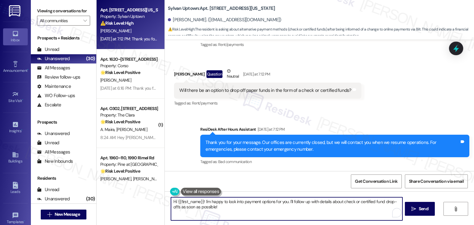
click at [210, 205] on textarea "Hi {{first_name}}! I'm happy to look into payment options for you. I'll follow …" at bounding box center [286, 208] width 231 height 23
paste textarea "[PERSON_NAME], yes—you’ll still have the option to drop off paper payments like…"
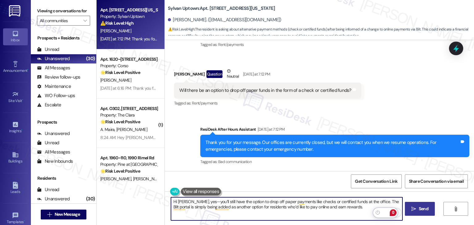
type textarea "Hi [PERSON_NAME], yes—you’ll still have the option to drop off paper payments l…"
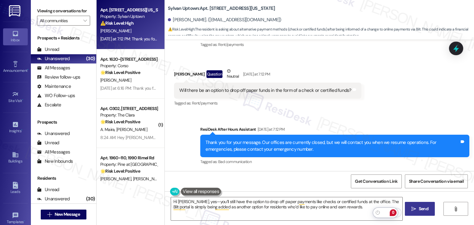
click at [419, 209] on span "Send" at bounding box center [423, 209] width 10 height 6
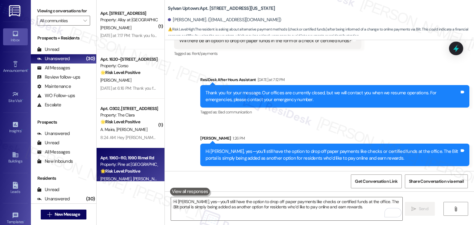
scroll to position [1203, 0]
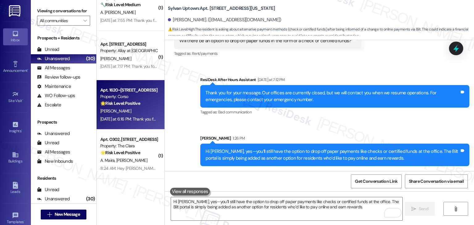
click at [138, 120] on div "[DATE] at 6:16 PM: Thank you for your message. Our offices are currently closed…" at bounding box center [284, 119] width 369 height 6
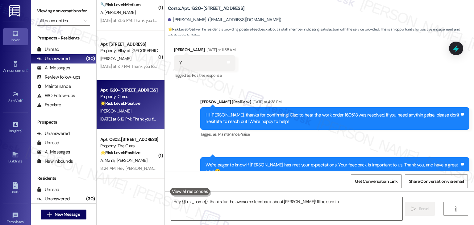
scroll to position [181, 0]
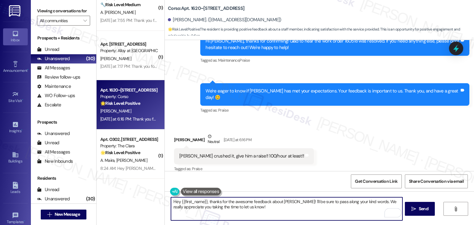
drag, startPoint x: 365, startPoint y: 207, endPoint x: 363, endPoint y: 203, distance: 4.9
click at [363, 203] on textarea "Hey {{first_name}}, thanks for the awesome feedback about [PERSON_NAME]! I'll b…" at bounding box center [286, 208] width 231 height 23
click at [343, 209] on textarea "Hey {{first_name}}, thanks for the awesome feedback about [PERSON_NAME]! I'll b…" at bounding box center [286, 208] width 231 height 23
drag, startPoint x: 363, startPoint y: 208, endPoint x: 363, endPoint y: 203, distance: 4.6
click at [363, 203] on textarea "Hey {{first_name}}, thanks for the awesome feedback about [PERSON_NAME]! I'll b…" at bounding box center [286, 208] width 231 height 23
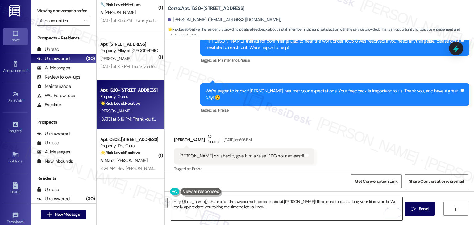
click at [341, 211] on textarea "Hey {{first_name}}, thanks for the awesome feedback about [PERSON_NAME]! I'll b…" at bounding box center [286, 208] width 231 height 23
click at [363, 208] on textarea "Hey {{first_name}}, thanks for the awesome feedback about [PERSON_NAME]! I'll b…" at bounding box center [286, 208] width 231 height 23
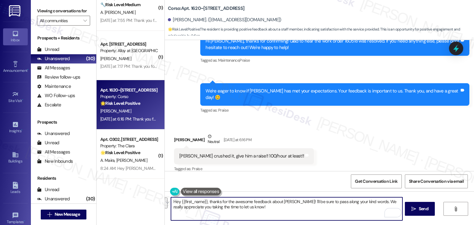
drag, startPoint x: 363, startPoint y: 208, endPoint x: 364, endPoint y: 201, distance: 6.2
click at [364, 201] on textarea "Hey {{first_name}}, thanks for the awesome feedback about [PERSON_NAME]! I'll b…" at bounding box center [286, 208] width 231 height 23
paste textarea "’d also really appreciate it if you could share your experience in a review, as…"
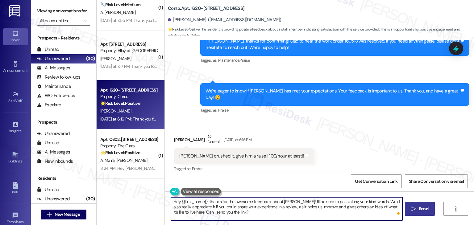
type textarea "Hey {{first_name}}, thanks for the awesome feedback about [PERSON_NAME]! I'll b…"
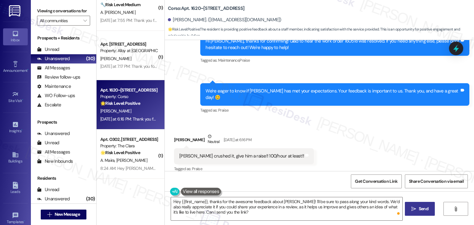
click at [425, 208] on span "Send" at bounding box center [423, 209] width 10 height 6
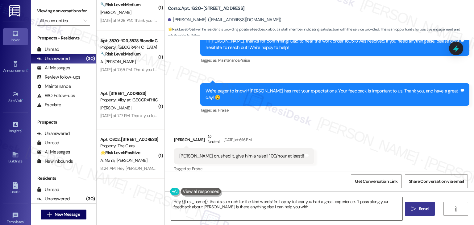
type textarea "Hey {{first_name}}, thanks so much for the kind words! I'm happy to hear you ha…"
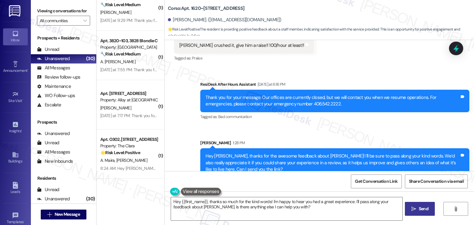
scroll to position [297, 0]
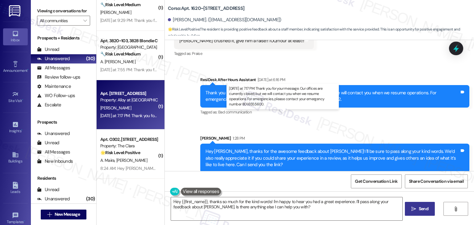
click at [125, 117] on div "[DATE] at 7:17 PM: Thank you for your message. Our offices are currently closed…" at bounding box center [284, 116] width 369 height 6
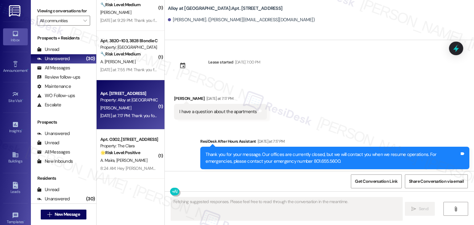
type textarea "Fetching suggested responses. Please feel free to read through the conversation…"
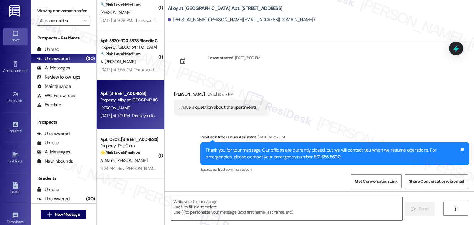
scroll to position [0, 0]
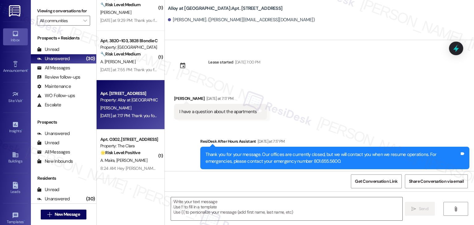
click at [231, 114] on div "I have a question about the apartments" at bounding box center [218, 112] width 78 height 6
copy div "I have a question about the apartments Tags and notes Sent via SMS"
click at [228, 206] on textarea at bounding box center [286, 208] width 231 height 23
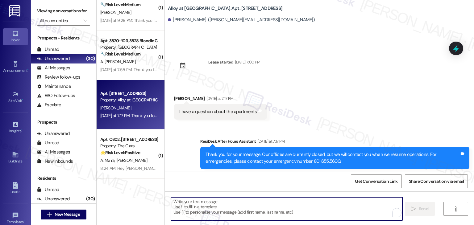
paste textarea "Hi [PERSON_NAME], thanks for reaching out! I’d be happy to help—could you share…"
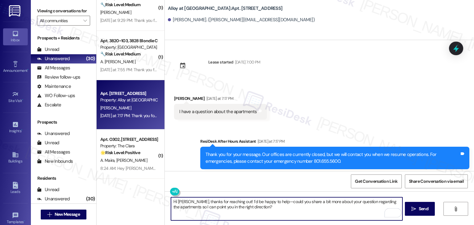
type textarea "Hi [PERSON_NAME], thanks for reaching out! I’d be happy to help—could you share…"
click at [273, 207] on textarea "Hi [PERSON_NAME], thanks for reaching out! I’d be happy to help—could you share…" at bounding box center [286, 208] width 231 height 23
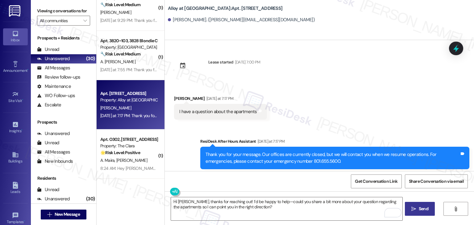
click at [421, 210] on span "Send" at bounding box center [423, 209] width 10 height 6
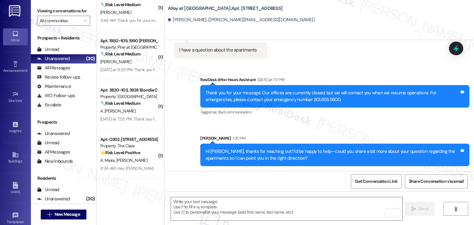
scroll to position [62, 0]
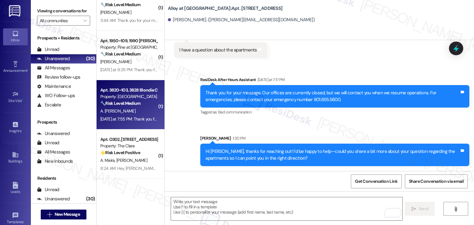
click at [130, 117] on div "[DATE] at 7:55 PM: Thank you for your message. Our offices are currently closed…" at bounding box center [289, 119] width 378 height 6
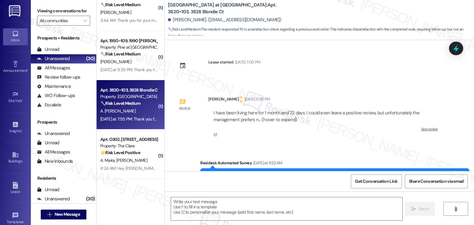
click at [315, 19] on div "[PERSON_NAME]. ([EMAIL_ADDRESS][DOMAIN_NAME])" at bounding box center [321, 20] width 306 height 12
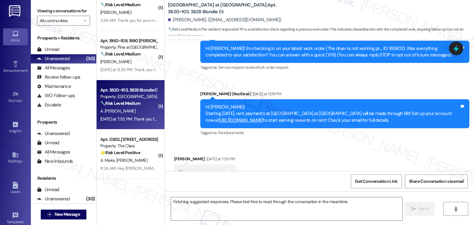
scroll to position [150, 0]
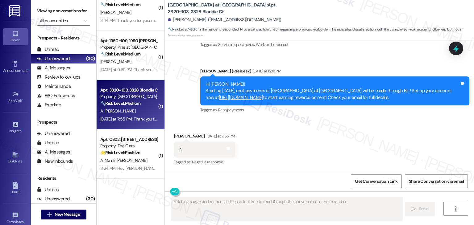
click at [315, 18] on div "[PERSON_NAME]. ([EMAIL_ADDRESS][DOMAIN_NAME])" at bounding box center [321, 20] width 306 height 12
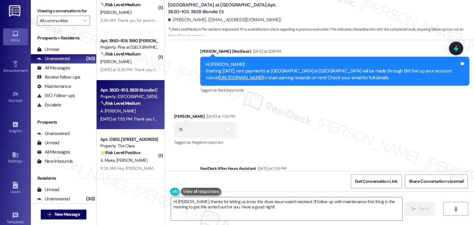
scroll to position [210, 0]
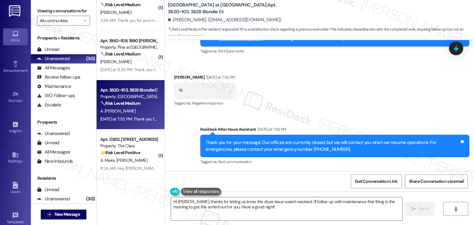
click at [323, 107] on div "Received via SMS [PERSON_NAME] [DATE] at 7:55 PM N Tags and notes Tagged as: Ne…" at bounding box center [319, 86] width 309 height 52
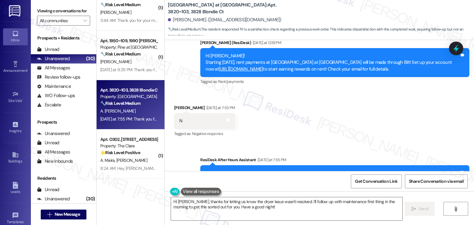
click at [323, 107] on div "Received via SMS [PERSON_NAME] [DATE] at 7:55 PM N Tags and notes Tagged as: Ne…" at bounding box center [319, 117] width 309 height 52
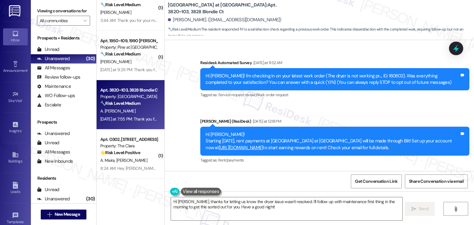
scroll to position [86, 0]
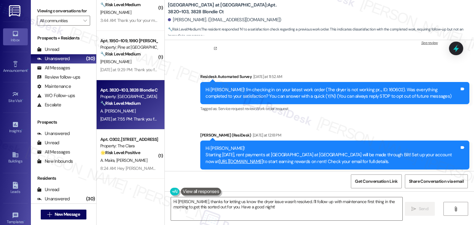
click at [323, 126] on div "Survey, sent via SMS Residesk Automated Survey [DATE] at 11:52 AM Hi [PERSON_NA…" at bounding box center [319, 122] width 309 height 124
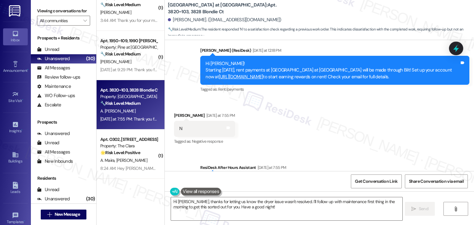
scroll to position [179, 0]
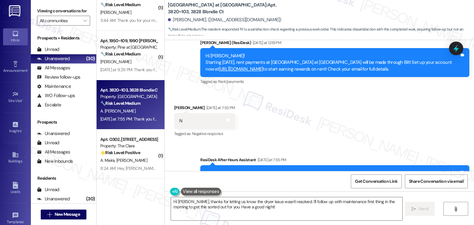
click at [333, 130] on div "Received via SMS [PERSON_NAME] [DATE] at 7:55 PM N Tags and notes Tagged as: Ne…" at bounding box center [319, 117] width 309 height 52
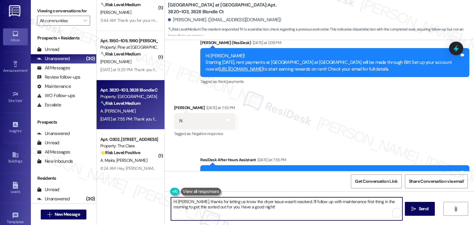
drag, startPoint x: 299, startPoint y: 207, endPoint x: 301, endPoint y: 200, distance: 7.1
click at [301, 200] on textarea "Hi [PERSON_NAME], thanks for letting us know the dryer issue wasn't resolved. I…" at bounding box center [286, 208] width 231 height 23
paste textarea "Can you provide more details about what wasn't addressed so I can follow up app…"
type textarea "Hi [PERSON_NAME], thanks for letting us know the dryer issue wasn't resolved. C…"
click at [321, 207] on textarea "Hi [PERSON_NAME], thanks for letting us know the dryer issue wasn't resolved. C…" at bounding box center [286, 208] width 231 height 23
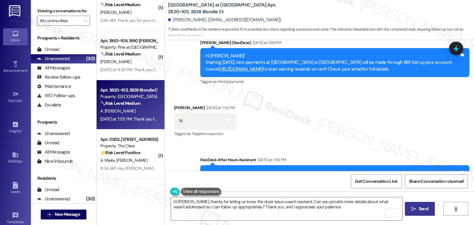
click at [421, 210] on span "Send" at bounding box center [423, 209] width 10 height 6
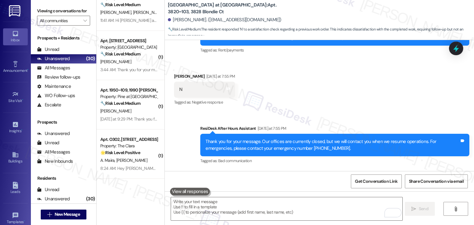
scroll to position [259, 0]
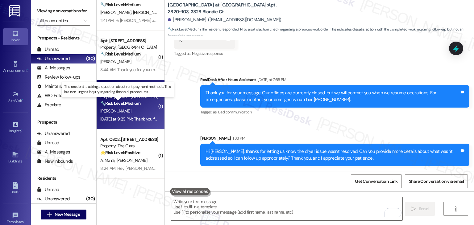
click at [125, 104] on strong "🔧 Risk Level: Medium" at bounding box center [120, 104] width 40 height 6
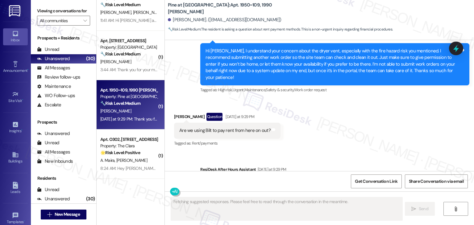
scroll to position [2400, 0]
click at [350, 99] on div "Received via SMS [PERSON_NAME] Question [DATE] at 9:29 PM Are we using Bilt to …" at bounding box center [319, 125] width 309 height 53
click at [350, 99] on div "Received via SMS Kenneth Roth Question Yesterday at 9:29 PM Are we using Bilt t…" at bounding box center [319, 125] width 309 height 53
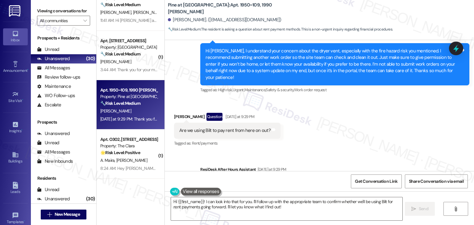
click at [350, 99] on div "Received via SMS Kenneth Roth Question Yesterday at 9:29 PM Are we using Bilt t…" at bounding box center [319, 125] width 309 height 53
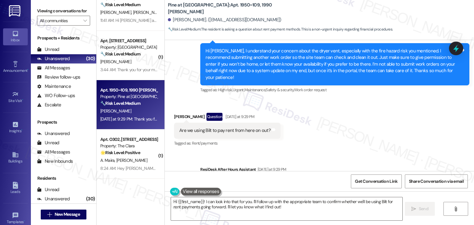
click at [350, 99] on div "Received via SMS Kenneth Roth Question Yesterday at 9:29 PM Are we using Bilt t…" at bounding box center [319, 125] width 309 height 53
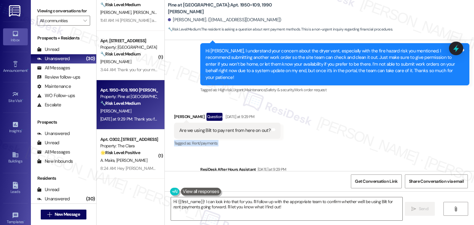
click at [350, 99] on div "Received via SMS Kenneth Roth Question Yesterday at 9:29 PM Are we using Bilt t…" at bounding box center [319, 125] width 309 height 53
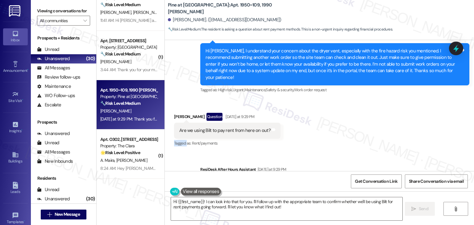
click at [350, 99] on div "Received via SMS Kenneth Roth Question Yesterday at 9:29 PM Are we using Bilt t…" at bounding box center [319, 125] width 309 height 53
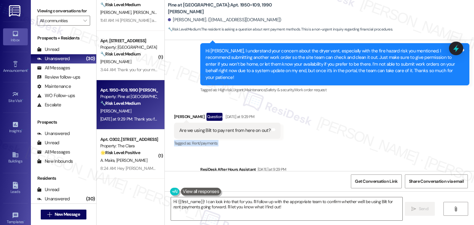
click at [350, 99] on div "Received via SMS Kenneth Roth Question Yesterday at 9:29 PM Are we using Bilt t…" at bounding box center [319, 125] width 309 height 53
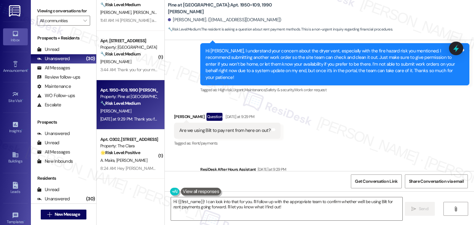
click at [350, 99] on div "Received via SMS Kenneth Roth Question Yesterday at 9:29 PM Are we using Bilt t…" at bounding box center [319, 125] width 309 height 53
click at [236, 127] on div "Are we using Bilt to pay rent from here on out?" at bounding box center [224, 130] width 91 height 6
copy div "Are we using Bilt to pay rent from here on out? Tags and notes"
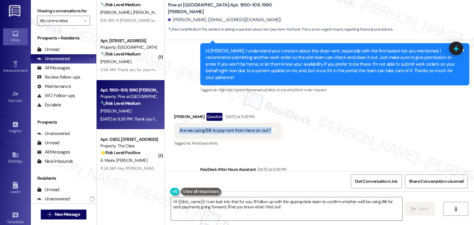
click at [336, 99] on div "Received via SMS Kenneth Roth Question Yesterday at 9:29 PM Are we using Bilt t…" at bounding box center [319, 125] width 309 height 53
click at [268, 203] on textarea "Hi {{first_name}}! I can look into that for you. I'll follow up with the approp…" at bounding box center [286, 208] width 231 height 23
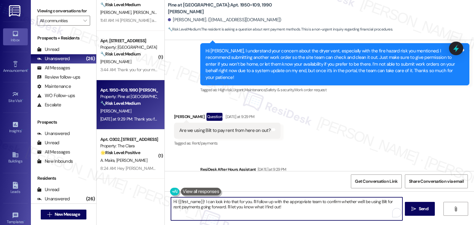
paste textarea "Kenneth, rent payments will be processed through Bilt instead of RentCafe. Usin…"
type textarea "Hi Kenneth, rent payments will be processed through Bilt instead of RentCafe. U…"
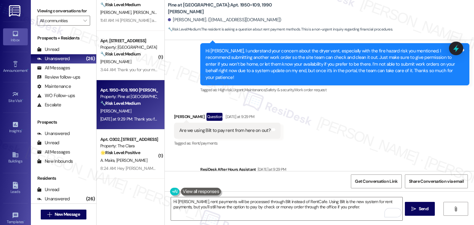
click at [324, 104] on div "Received via SMS Kenneth Roth Question Yesterday at 9:29 PM Are we using Bilt t…" at bounding box center [319, 125] width 309 height 53
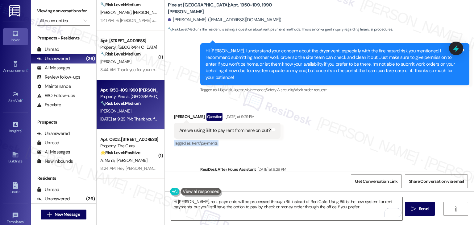
click at [324, 104] on div "Received via SMS Kenneth Roth Question Yesterday at 9:29 PM Are we using Bilt t…" at bounding box center [319, 125] width 309 height 53
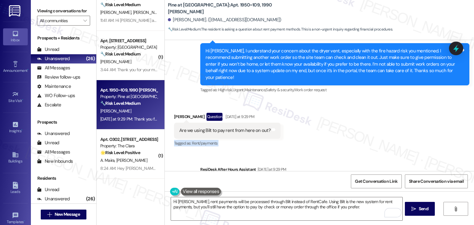
click at [324, 104] on div "Received via SMS Kenneth Roth Question Yesterday at 9:29 PM Are we using Bilt t…" at bounding box center [319, 125] width 309 height 53
click at [344, 206] on textarea "Hi Kenneth, rent payments will be processed through Bilt instead of RentCafe. U…" at bounding box center [286, 208] width 231 height 23
click at [411, 209] on icon "" at bounding box center [413, 209] width 5 height 5
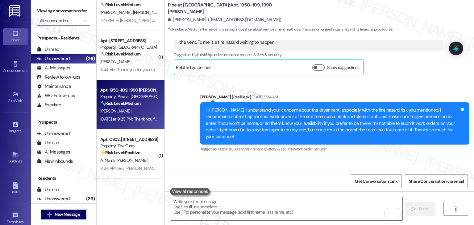
scroll to position [1102, 0]
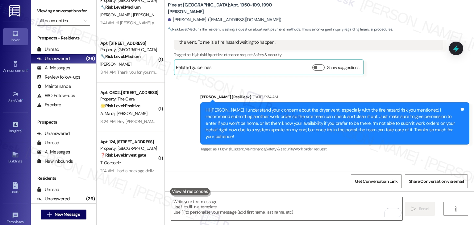
click at [340, 158] on div "Received via SMS Kenneth Roth Question Yesterday at 9:29 PM Are we using Bilt t…" at bounding box center [319, 184] width 309 height 53
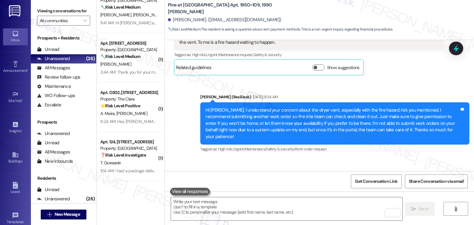
click at [340, 158] on div "Received via SMS Kenneth Roth Question Yesterday at 9:29 PM Are we using Bilt t…" at bounding box center [319, 184] width 309 height 53
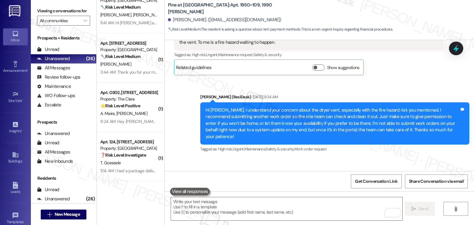
click at [340, 158] on div "Received via SMS Kenneth Roth Question Yesterday at 9:29 PM Are we using Bilt t…" at bounding box center [319, 184] width 309 height 53
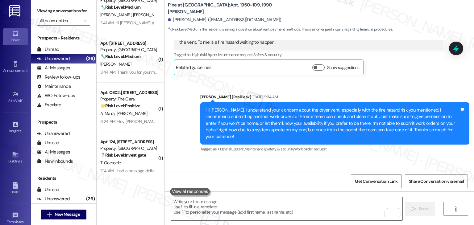
click at [340, 158] on div "Received via SMS Kenneth Roth Question Yesterday at 9:29 PM Are we using Bilt t…" at bounding box center [319, 184] width 309 height 53
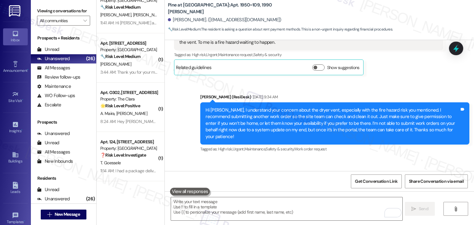
click at [340, 158] on div "Received via SMS Kenneth Roth Question Yesterday at 9:29 PM Are we using Bilt t…" at bounding box center [319, 184] width 309 height 53
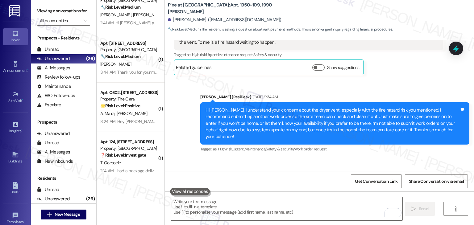
click at [340, 158] on div "Received via SMS Kenneth Roth Question Yesterday at 9:29 PM Are we using Bilt t…" at bounding box center [319, 184] width 309 height 53
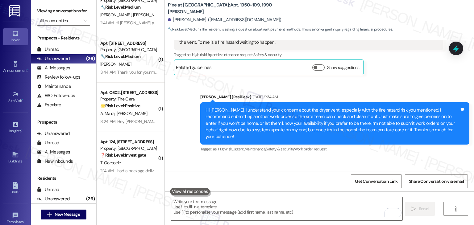
click at [340, 158] on div "Received via SMS Kenneth Roth Question Yesterday at 9:29 PM Are we using Bilt t…" at bounding box center [319, 184] width 309 height 53
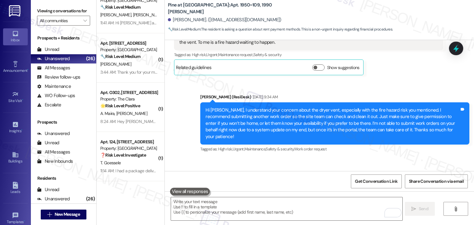
click at [340, 158] on div "Received via SMS Kenneth Roth Question Yesterday at 9:29 PM Are we using Bilt t…" at bounding box center [319, 184] width 309 height 53
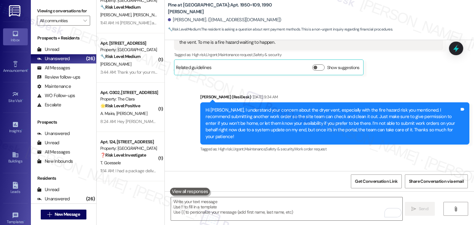
click at [340, 158] on div "Received via SMS Kenneth Roth Question Yesterday at 9:29 PM Are we using Bilt t…" at bounding box center [319, 184] width 309 height 53
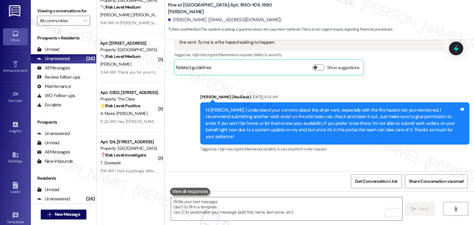
click at [340, 158] on div "Received via SMS Kenneth Roth Question Yesterday at 9:29 PM Are we using Bilt t…" at bounding box center [319, 184] width 309 height 53
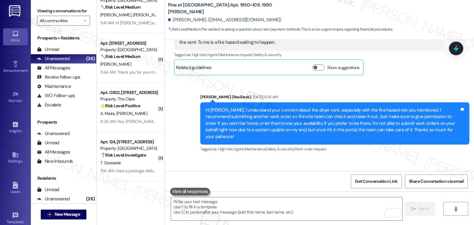
click at [340, 158] on div "Received via SMS Kenneth Roth Question Yesterday at 9:29 PM Are we using Bilt t…" at bounding box center [319, 184] width 309 height 53
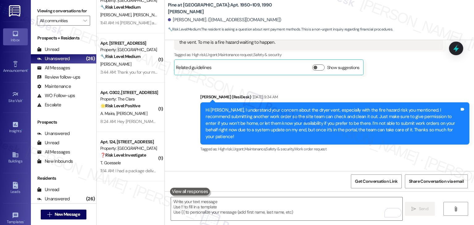
click at [340, 158] on div "Received via SMS Kenneth Roth Question Yesterday at 9:29 PM Are we using Bilt t…" at bounding box center [319, 184] width 309 height 53
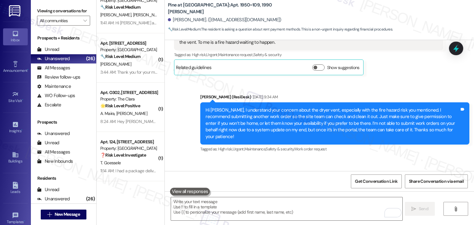
click at [340, 158] on div "Received via SMS Kenneth Roth Question Yesterday at 9:29 PM Are we using Bilt t…" at bounding box center [319, 184] width 309 height 53
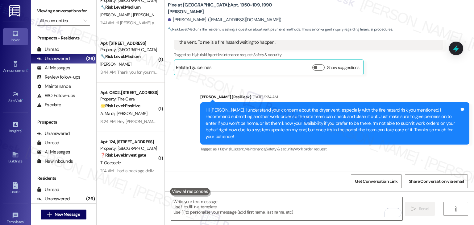
click at [340, 158] on div "Received via SMS Kenneth Roth Question Yesterday at 9:29 PM Are we using Bilt t…" at bounding box center [319, 184] width 309 height 53
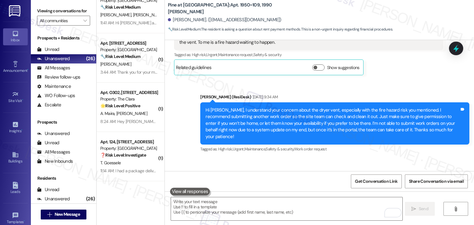
click at [340, 158] on div "Received via SMS Kenneth Roth Question Yesterday at 9:29 PM Are we using Bilt t…" at bounding box center [319, 184] width 309 height 53
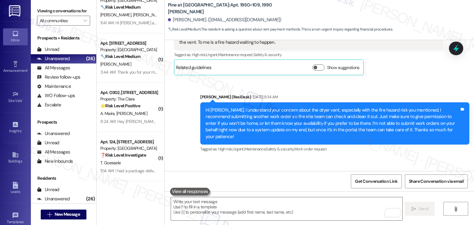
click at [340, 158] on div "Received via SMS Kenneth Roth Question Yesterday at 9:29 PM Are we using Bilt t…" at bounding box center [319, 184] width 309 height 53
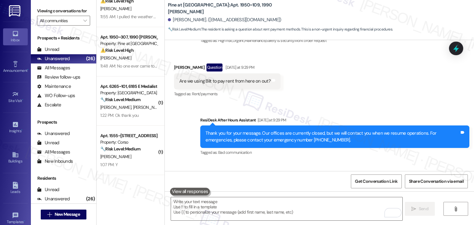
scroll to position [0, 0]
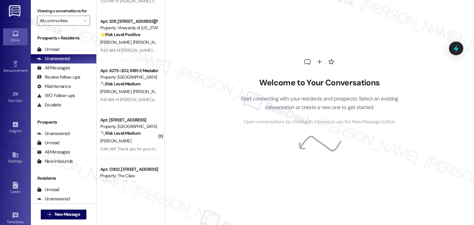
scroll to position [1102, 0]
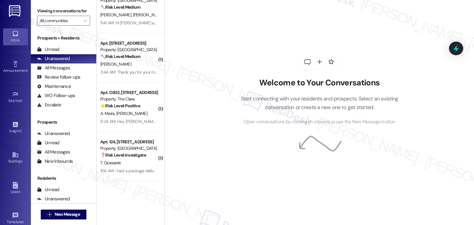
click at [114, 192] on div "Apt. 3820~103, 3828 Blondie Ct Property: [GEOGRAPHIC_DATA] at Four Points 🔧 Ris…" at bounding box center [131, 112] width 68 height 225
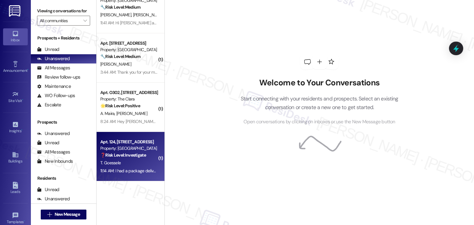
click at [124, 168] on div "11:14 AM: I had a package delivered and I can't get in to the room to get it 11…" at bounding box center [164, 171] width 128 height 6
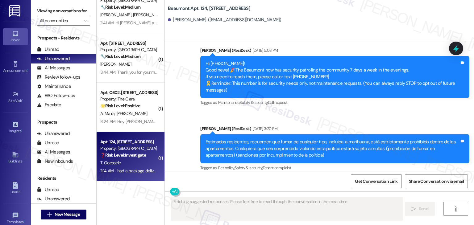
type textarea "Fetching suggested responses. Please feel free to read through the conversation…"
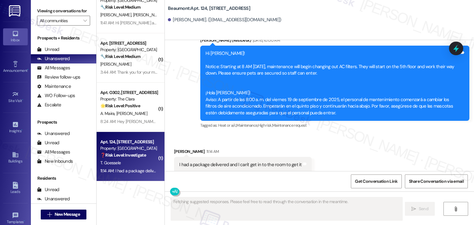
scroll to position [517, 0]
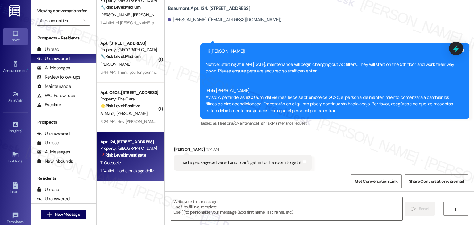
click at [352, 153] on div "Received via SMS Tasha Goessele 11:14 AM I had a package delivered and I can't …" at bounding box center [319, 158] width 309 height 52
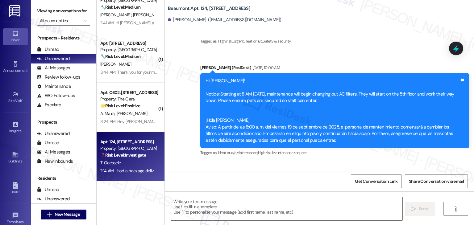
scroll to position [517, 0]
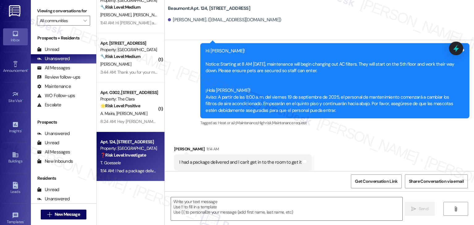
click at [253, 159] on div "I had a package delivered and I can't get in to the room to get it" at bounding box center [240, 162] width 122 height 6
copy div "I had a package delivered and I can't get in to the room to get it Tags and not…"
click at [283, 202] on textarea at bounding box center [286, 208] width 231 height 23
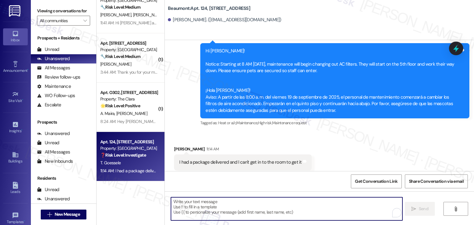
paste textarea "Hi Tasha, thanks for letting us know! Just to confirm, are you referring to the…"
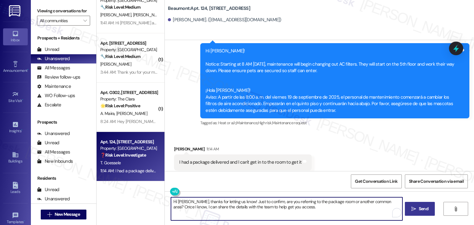
type textarea "Hi Tasha, thanks for letting us know! Just to confirm, are you referring to the…"
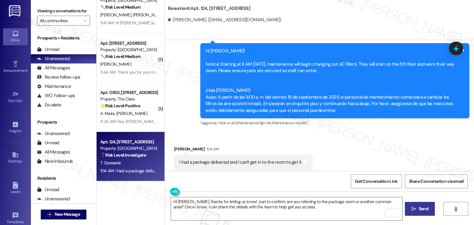
click at [422, 211] on span "Send" at bounding box center [423, 209] width 10 height 6
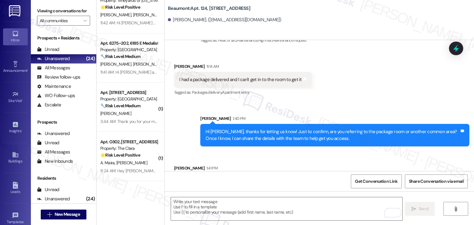
scroll to position [609, 0]
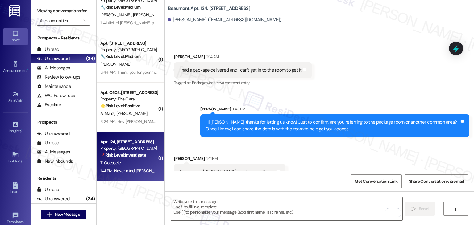
click at [340, 144] on div "Received via SMS Tasha Goessele 1:41 PM Never mind Stephanie got it for me than…" at bounding box center [319, 163] width 309 height 43
click at [217, 169] on div "Never mind Stephanie got it for me thanks" at bounding box center [227, 172] width 96 height 6
copy div "Never mind Stephanie got it for me thanks Tags and notes"
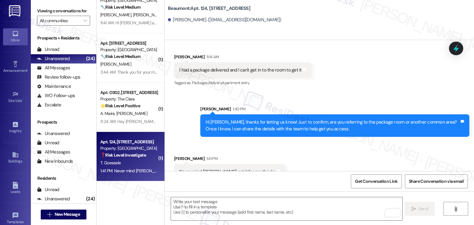
click at [329, 150] on div "Received via SMS Tasha Goessele 1:41 PM Never mind Stephanie got it for me than…" at bounding box center [319, 163] width 309 height 43
click at [296, 209] on textarea "To enrich screen reader interactions, please activate Accessibility in Grammarl…" at bounding box center [286, 208] width 231 height 23
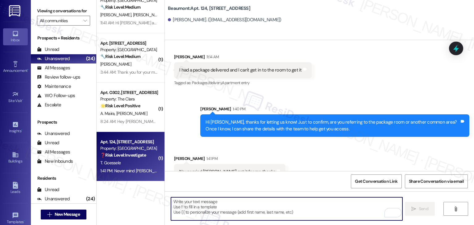
paste textarea "Hi Tasha, glad to hear Stephanie was able to help you out. Let us know if there…"
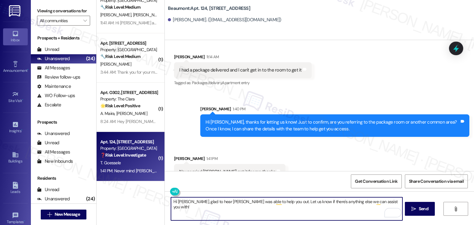
click at [252, 205] on textarea "Hi Tasha, glad to hear Stephanie was able to help you out. Let us know if there…" at bounding box center [286, 208] width 231 height 23
type textarea "Hi Tasha, glad to hear Stephanie was able to help you out. Let us know if there…"
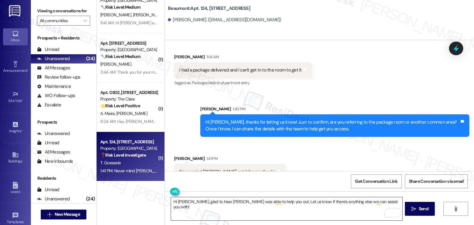
click at [299, 203] on textarea "Hi Tasha, glad to hear Stephanie was able to help you out. Let us know if there…" at bounding box center [286, 208] width 231 height 23
click at [422, 208] on span "Send" at bounding box center [423, 209] width 10 height 6
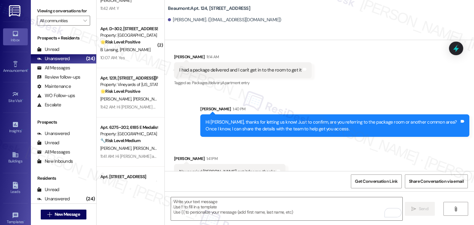
scroll to position [818, 0]
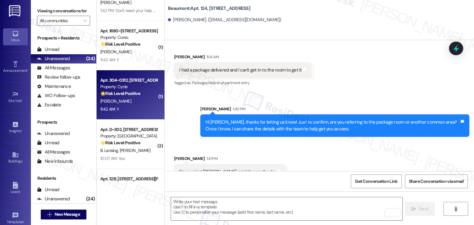
click at [135, 105] on div "B. Cage" at bounding box center [129, 101] width 58 height 8
type textarea "Fetching suggested responses. Please feel free to read through the conversation…"
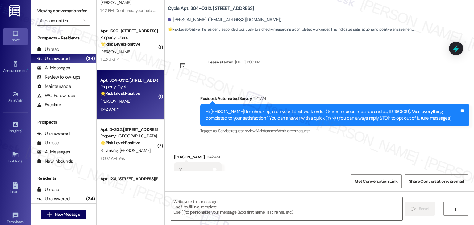
scroll to position [21, 0]
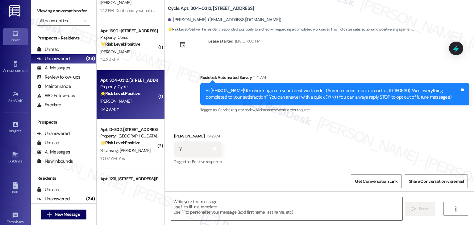
type textarea "Fetching suggested responses. Please feel free to read through the conversation…"
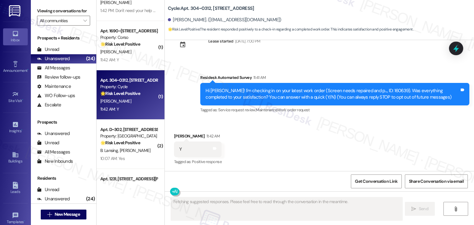
click at [355, 124] on div "Received via SMS Benjamin Cage 11:42 AM Y Tags and notes Tagged as: Positive re…" at bounding box center [319, 145] width 309 height 52
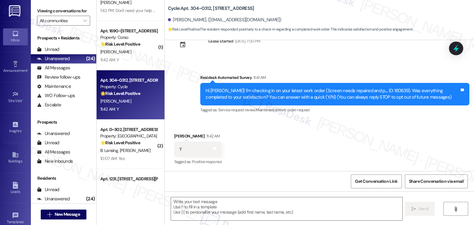
click at [355, 124] on div "Received via SMS Benjamin Cage 11:42 AM Y Tags and notes Tagged as: Positive re…" at bounding box center [319, 145] width 309 height 52
click at [214, 206] on textarea at bounding box center [286, 208] width 231 height 23
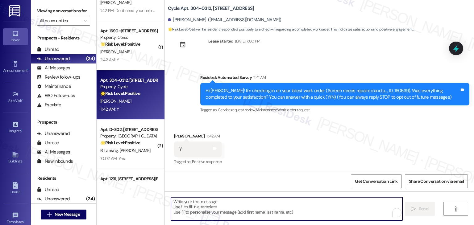
paste textarea "Hi {{first_name}}, thanks for confirming! Glad to hear the work order — was res…"
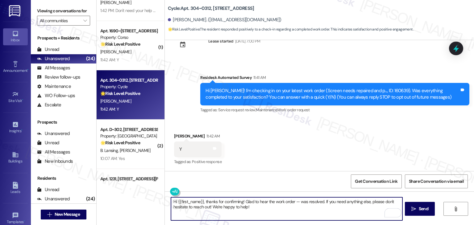
click at [266, 170] on div "Received via SMS Benjamin Cage 11:42 AM Y Tags and notes Tagged as: Positive re…" at bounding box center [319, 145] width 309 height 52
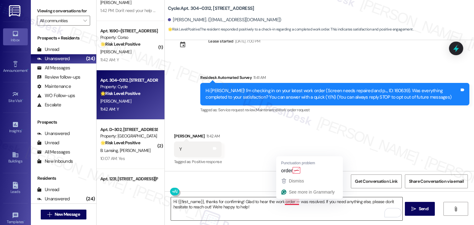
click at [293, 203] on textarea "Hi {{first_name}}, thanks for confirming! Glad to hear the work order — was res…" at bounding box center [286, 208] width 231 height 23
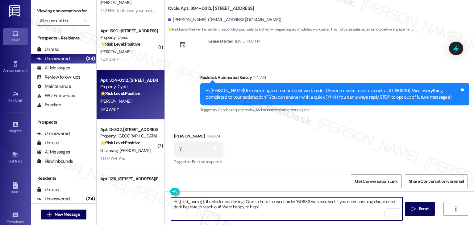
click at [263, 204] on textarea "Hi {{first_name}}, thanks for confirming! Glad to hear the work order 160639 wa…" at bounding box center [286, 208] width 231 height 23
click at [261, 209] on textarea "Hi {{first_name}}, thanks for confirming! Glad to hear the work order 160639 wa…" at bounding box center [286, 208] width 231 height 23
type textarea "Hi {{first_name}}, thanks for confirming! Glad to hear the work order 160639 wa…"
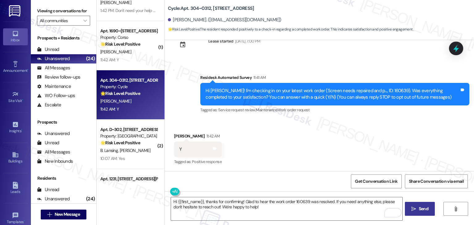
click at [419, 208] on span "Send" at bounding box center [423, 209] width 10 height 6
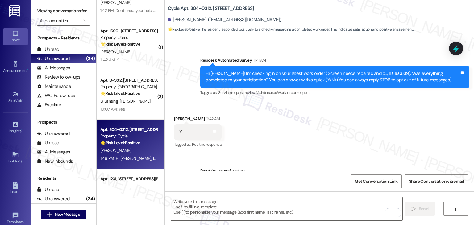
scroll to position [71, 0]
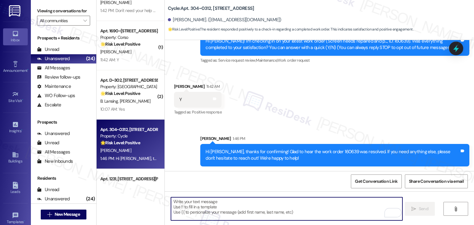
click at [229, 204] on textarea "To enrich screen reader interactions, please activate Accessibility in Grammarl…" at bounding box center [286, 208] width 231 height 23
paste textarea "We're eager to know if {{property}} has met your expectations. Your feedback is…"
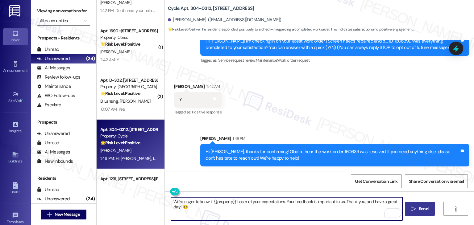
type textarea "We're eager to know if {{property}} has met your expectations. Your feedback is…"
click at [417, 207] on span "Send" at bounding box center [423, 209] width 12 height 6
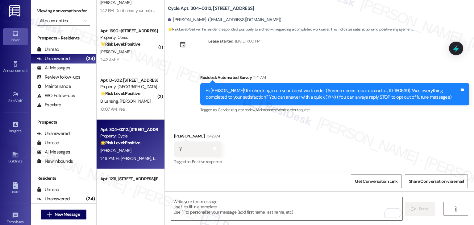
scroll to position [114, 0]
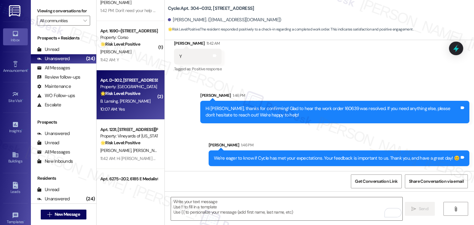
click at [138, 111] on div "10:07 AM: Yes 10:07 AM: Yes" at bounding box center [129, 109] width 58 height 8
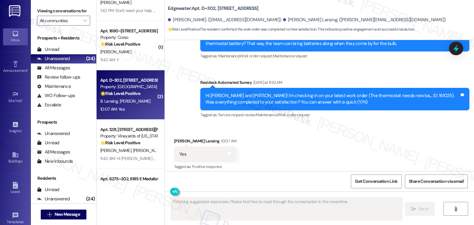
scroll to position [1924, 0]
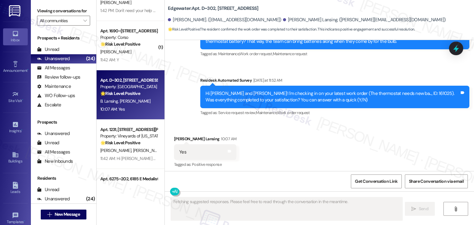
click at [295, 122] on div "Received via SMS Burke Lansing 10:07 AM Yes Tags and notes Tagged as: Positive …" at bounding box center [319, 170] width 309 height 96
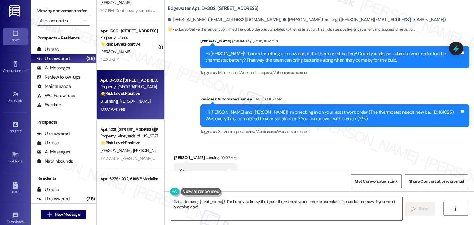
scroll to position [1924, 0]
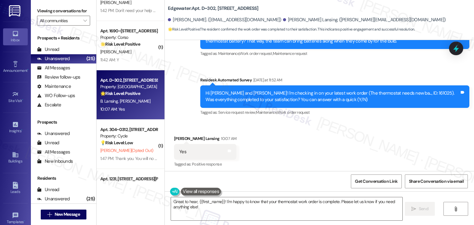
click at [272, 129] on div "Received via SMS Burke Lansing 10:07 AM Yes Tags and notes Tagged as: Positive …" at bounding box center [319, 170] width 309 height 96
click at [262, 206] on textarea "Great to hear, {{first_name}}! I'm happy to know that your thermostat work orde…" at bounding box center [286, 208] width 231 height 23
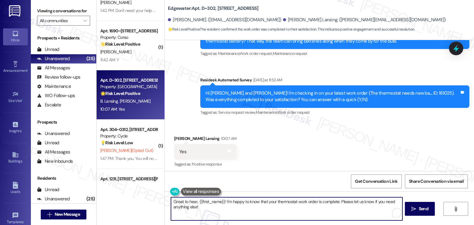
click at [258, 206] on textarea "Great to hear, {{first_name}}! I'm happy to know that your thermostat work orde…" at bounding box center [286, 208] width 231 height 23
drag, startPoint x: 220, startPoint y: 203, endPoint x: 195, endPoint y: 201, distance: 25.0
click at [195, 201] on textarea "Great to hear, {{first_name}}! I'm happy to know that your thermostat work orde…" at bounding box center [286, 208] width 231 height 23
type textarea "Great to hear, Burke! I'm happy to know that your thermostat work order is comp…"
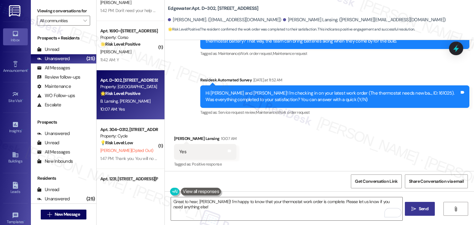
click at [423, 212] on button " Send" at bounding box center [420, 209] width 30 height 14
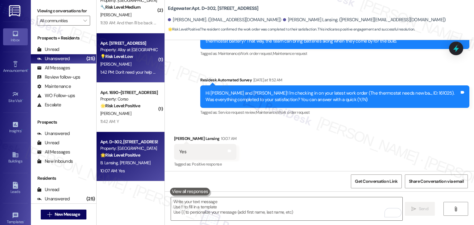
scroll to position [1924, 0]
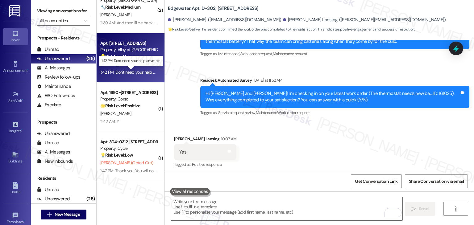
click at [138, 73] on div "1:42 PM: Don't need your help anymore 1:42 PM: Don't need your help anymore" at bounding box center [134, 72] width 69 height 6
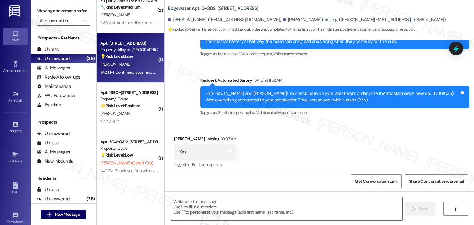
type textarea "Fetching suggested responses. Please feel free to read through the conversation…"
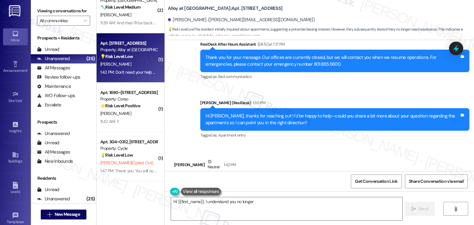
scroll to position [129, 0]
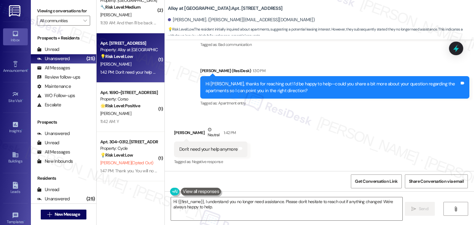
click at [303, 135] on div "Received via SMS Jared Rodriguez Neutral 1:42 PM Don't need your help anymore T…" at bounding box center [319, 142] width 309 height 59
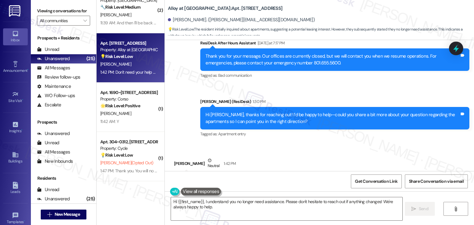
scroll to position [130, 0]
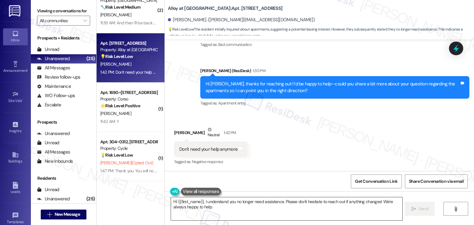
click at [176, 206] on textarea "Hi {{first_name}}, I understand you no longer need assistance. Please don't hes…" at bounding box center [286, 208] width 231 height 23
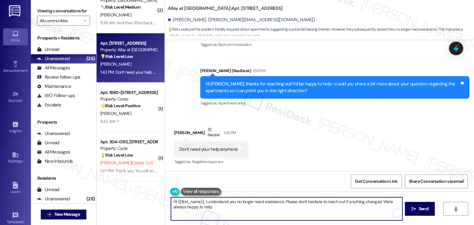
click at [176, 206] on textarea "Hi {{first_name}}, I understand you no longer need assistance. Please don't hes…" at bounding box center [286, 208] width 231 height 23
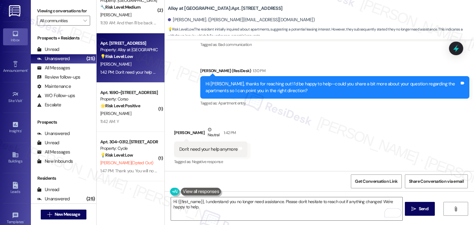
click at [314, 155] on div "Received via SMS Jared Rodriguez Neutral 1:42 PM Don't need your help anymore T…" at bounding box center [319, 142] width 309 height 59
click at [174, 201] on textarea "Hi {{first_name}}, I understand you no longer need assistance. Please don't hes…" at bounding box center [286, 208] width 231 height 23
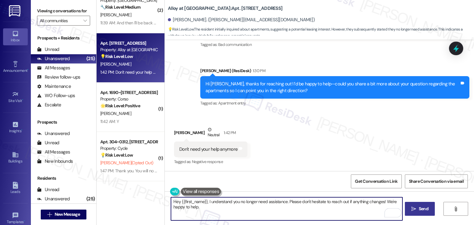
click at [418, 210] on span "Send" at bounding box center [423, 209] width 10 height 6
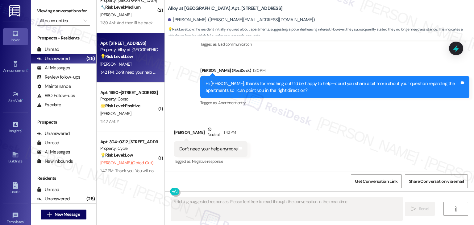
scroll to position [129, 0]
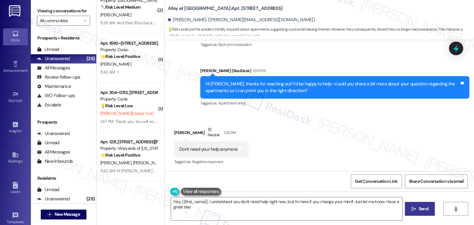
type textarea "Hey {{first_name}}, I understand you don't need help right now, but I'm here if…"
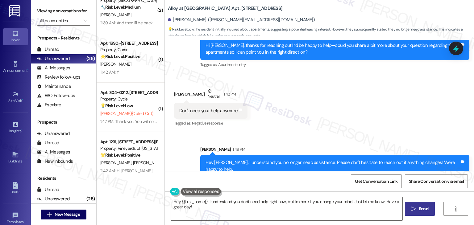
scroll to position [172, 0]
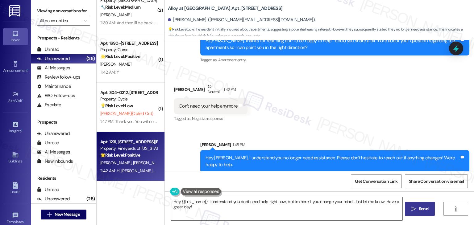
click at [137, 166] on div "D. Ramos M. Benavente Rubio" at bounding box center [129, 163] width 58 height 8
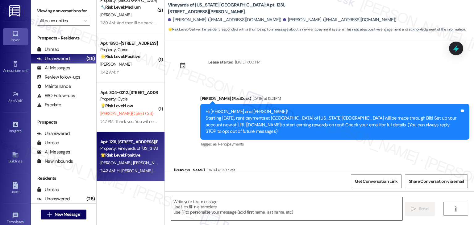
scroll to position [34, 0]
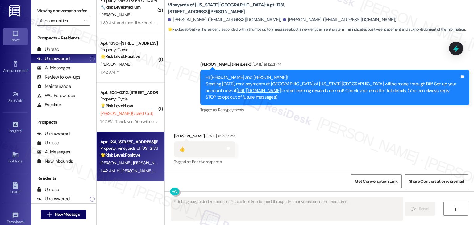
click at [379, 9] on div "Vineyards of Colorado Springs: Apt. 1231, 4350 Mira Linda Point Melvin Benavent…" at bounding box center [321, 17] width 306 height 31
click at [356, 54] on div "Announcement, sent via SMS Dottie (ResiDesk) Yesterday at 12:21 PM Hi Melvin an…" at bounding box center [319, 83] width 309 height 72
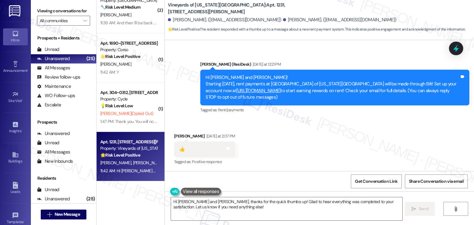
click at [344, 136] on div "Received via SMS Melvin Benavente Rubio Yesterday at 2:07 PM 👍 Tags and notes T…" at bounding box center [319, 145] width 309 height 52
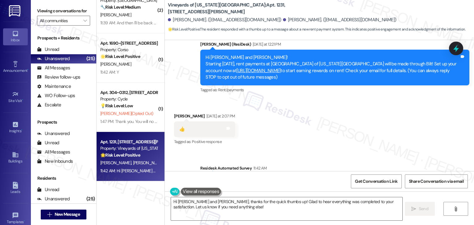
scroll to position [93, 0]
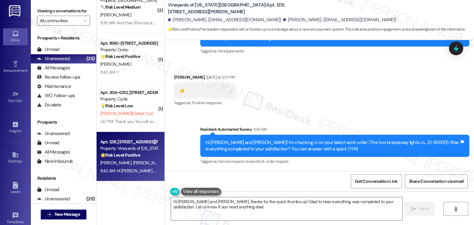
click at [340, 108] on div "Received via SMS Melvin Benavente Rubio Yesterday at 2:07 PM 👍 Tags and notes T…" at bounding box center [319, 86] width 309 height 52
click at [251, 208] on textarea "Hi Melvin and David, thanks for the quick thumbs up! Glad to hear everything wa…" at bounding box center [286, 208] width 231 height 23
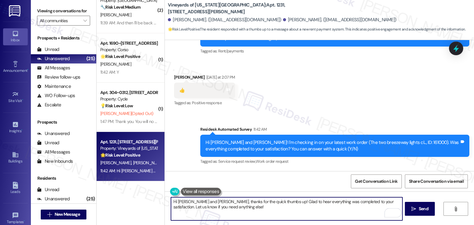
click at [204, 202] on textarea "Hi Melvin and David, thanks for the quick thumbs up! Glad to hear everything wa…" at bounding box center [286, 208] width 231 height 23
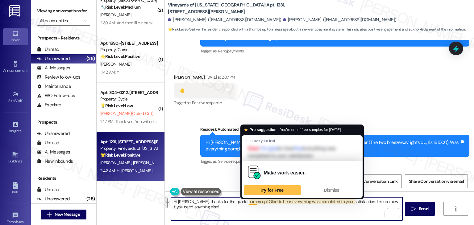
drag, startPoint x: 247, startPoint y: 210, endPoint x: 245, endPoint y: 204, distance: 6.4
click at [245, 204] on textarea "Hi Melvin, thanks for the quick thumbs up! Glad to hear everything was complete…" at bounding box center [286, 208] width 231 height 23
paste textarea "It looks like you were just reacting to the community post. If there's anything…"
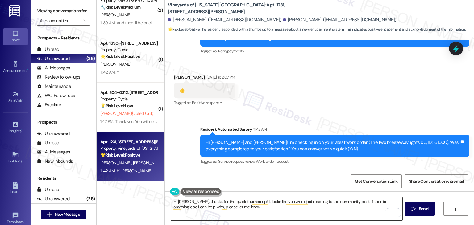
drag, startPoint x: 255, startPoint y: 212, endPoint x: 266, endPoint y: 211, distance: 10.5
click at [255, 212] on textarea "Hi Melvin, thanks for the quick thumbs up! It looks like you were just reacting…" at bounding box center [286, 208] width 231 height 23
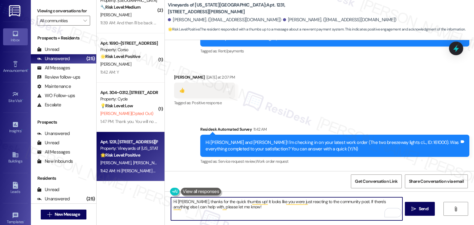
drag, startPoint x: 352, startPoint y: 210, endPoint x: 351, endPoint y: 203, distance: 7.5
click at [351, 203] on textarea "Hi Melvin, thanks for the quick thumbs up! It looks like you were just reacting…" at bounding box center [286, 208] width 231 height 23
paste textarea "Let us know if there's anything else we can assist you with!"
click at [190, 205] on textarea "Hi Melvin, thanks for the quick thumbs up! It looks like you were just reacting…" at bounding box center [286, 208] width 231 height 23
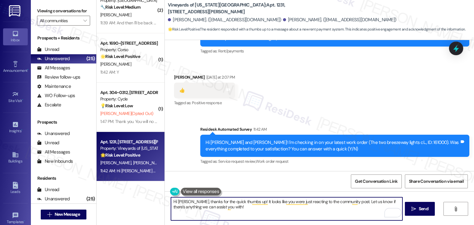
type textarea "Hi Melvin, thanks for the quick thumbs up! It looks like you were just reacting…"
click at [344, 105] on div "Received via SMS Melvin Benavente Rubio Yesterday at 2:07 PM 👍 Tags and notes T…" at bounding box center [319, 86] width 309 height 52
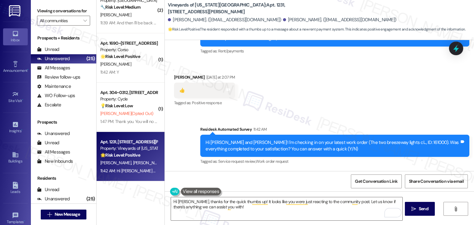
click at [344, 105] on div "Received via SMS Melvin Benavente Rubio Yesterday at 2:07 PM 👍 Tags and notes T…" at bounding box center [319, 86] width 309 height 52
click at [342, 108] on div "Received via SMS Melvin Benavente Rubio Yesterday at 2:07 PM 👍 Tags and notes T…" at bounding box center [319, 86] width 309 height 52
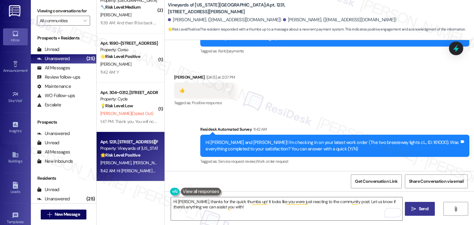
click at [417, 215] on button " Send" at bounding box center [420, 209] width 30 height 14
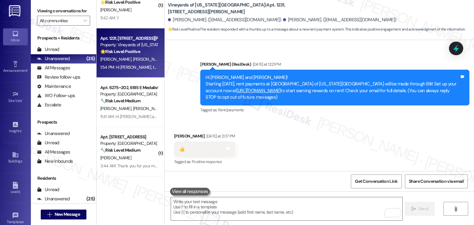
scroll to position [904, 0]
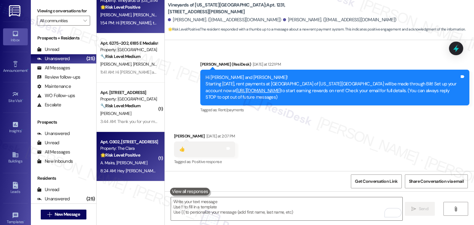
click at [135, 175] on div "8:24 AM: Hey Aimee and Cooper, we appreciate your text! We'll be back at 11AM t…" at bounding box center [129, 171] width 58 height 8
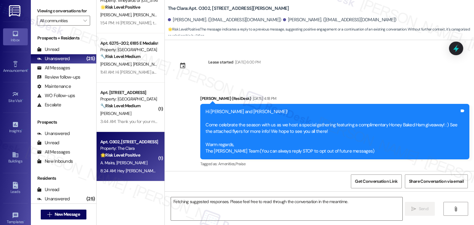
scroll to position [8923, 0]
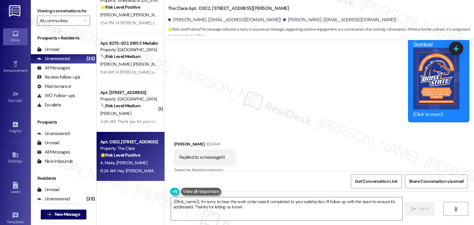
click at [333, 127] on div "Received via SMS Aimee Maira 8:24 AM Replied to a message:N Tags and notes Tagg…" at bounding box center [319, 153] width 309 height 52
click at [330, 127] on div "Received via SMS Aimee Maira 8:24 AM Replied to a message:N Tags and notes Tagg…" at bounding box center [319, 153] width 309 height 52
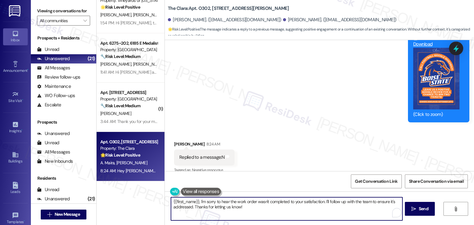
drag, startPoint x: 322, startPoint y: 208, endPoint x: 323, endPoint y: 202, distance: 5.6
click at [323, 202] on textarea "{{first_name}}, I'm sorry to hear the work order wasn't completed to your satis…" at bounding box center [286, 208] width 231 height 23
paste textarea "Can you provide more details about what wasn't addressed so I can follow up app…"
click at [191, 202] on textarea "{{first_name}}, I'm sorry to hear the work order wasn't completed to your satis…" at bounding box center [286, 208] width 231 height 23
drag, startPoint x: 195, startPoint y: 200, endPoint x: 168, endPoint y: 198, distance: 27.6
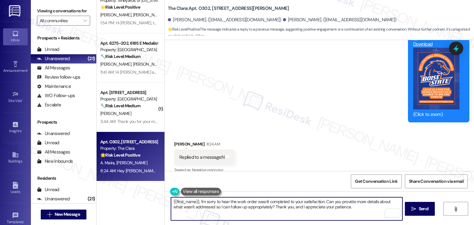
click at [171, 198] on textarea "{{first_name}}, I'm sorry to hear the work order wasn't completed to your satis…" at bounding box center [286, 208] width 231 height 23
type textarea "Hi Aimee, I'm sorry to hear the work order wasn't completed to your satisfactio…"
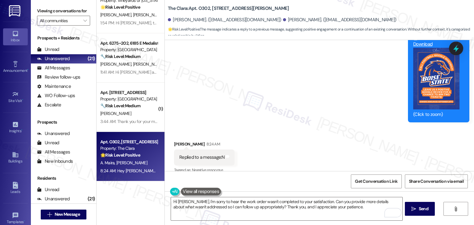
click at [301, 127] on div "Received via SMS Aimee Maira 8:24 AM Replied to a message:N Tags and notes Tagg…" at bounding box center [319, 153] width 309 height 52
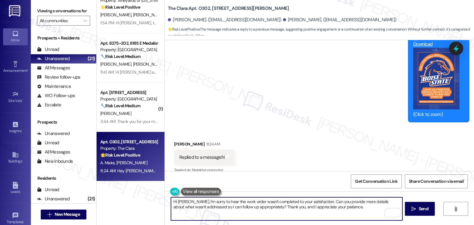
click at [335, 209] on textarea "Hi Aimee, I'm sorry to hear the work order wasn't completed to your satisfactio…" at bounding box center [286, 208] width 231 height 23
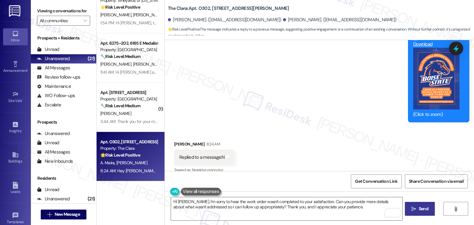
click at [418, 208] on span "Send" at bounding box center [423, 209] width 10 height 6
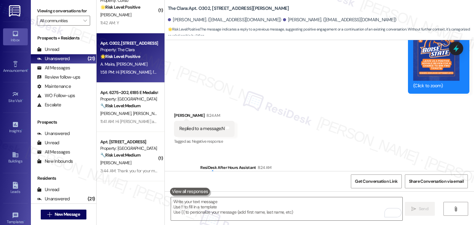
scroll to position [8942, 0]
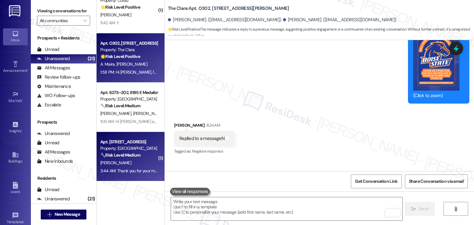
click at [129, 175] on div "Apt. 806, 1550 South 1000 East Property: Oakstone 🔧 Risk Level: Medium The resi…" at bounding box center [131, 156] width 68 height 49
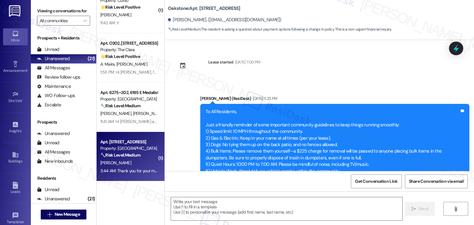
scroll to position [1786, 0]
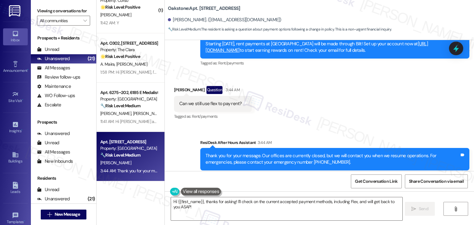
click at [348, 99] on div "Received via SMS Jose Jaramillo Question 3:44 AM Can we still use flex to pay r…" at bounding box center [319, 98] width 309 height 53
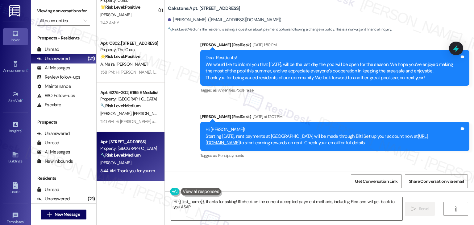
click at [330, 108] on div "Lease started Jun 30, 2024 at 7:00 PM Announcement, sent via SMS Dottie (ResiDe…" at bounding box center [319, 105] width 309 height 131
click at [330, 113] on div "Dottie (ResiDesk) Yesterday at 12:07 PM" at bounding box center [334, 117] width 269 height 9
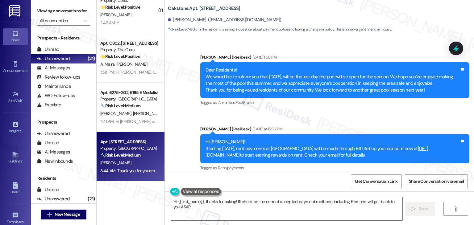
scroll to position [1712, 0]
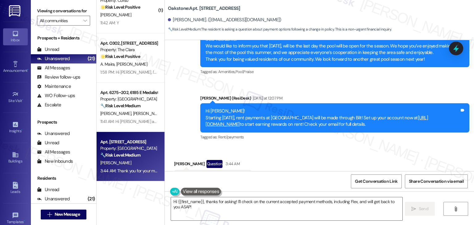
drag, startPoint x: 401, startPoint y: 113, endPoint x: 199, endPoint y: 99, distance: 202.1
click at [200, 103] on div "Hi Jose! Starting September 25th, rent payments at Oakstone will be made throug…" at bounding box center [334, 117] width 269 height 29
copy div "Hi Jose! Starting September 25th, rent payments at Oakstone will be made throug…"
click at [204, 175] on div "Can we still use flex to pay rent?" at bounding box center [210, 178] width 63 height 6
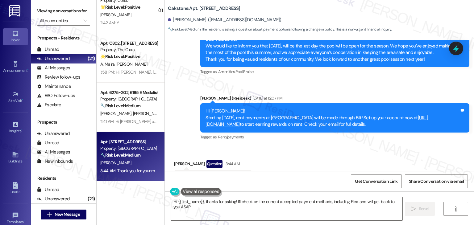
click at [204, 175] on div "Can we still use flex to pay rent?" at bounding box center [210, 178] width 63 height 6
copy div "Can we still use flex to pay rent? Tags and notes"
click at [315, 146] on div "Received via SMS Jose Jaramillo Question 3:44 AM Can we still use flex to pay r…" at bounding box center [319, 172] width 309 height 53
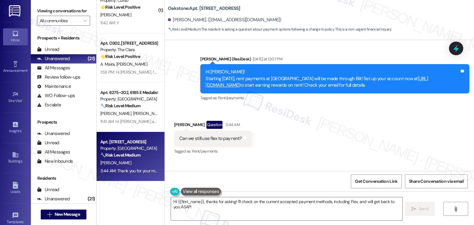
scroll to position [1786, 0]
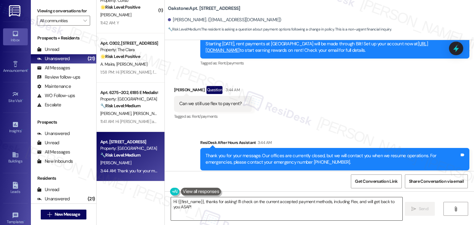
click at [267, 204] on textarea "Hi {{first_name}}, thanks for asking! I'll check on the current accepted paymen…" at bounding box center [286, 208] width 231 height 23
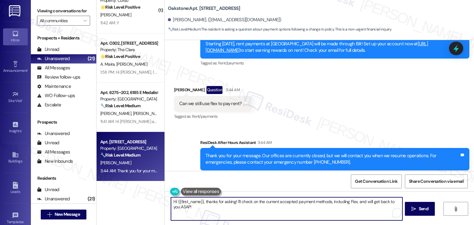
click at [267, 204] on textarea "Hi {{first_name}}, thanks for asking! I'll check on the current accepted paymen…" at bounding box center [286, 208] width 231 height 23
paste textarea "Jose, yes—you can still use Flex to split your rent payments. The only change i…"
click at [319, 208] on textarea "Hi Jose, yes—you can still use Flex to split your rent payments. The only chang…" at bounding box center [286, 208] width 231 height 23
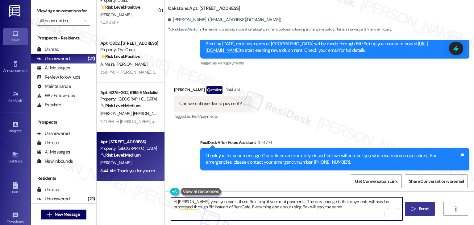
type textarea "Hi Jose, yes—you can still use Flex to split your rent payments. The only chang…"
click at [416, 210] on span " Send" at bounding box center [419, 209] width 19 height 6
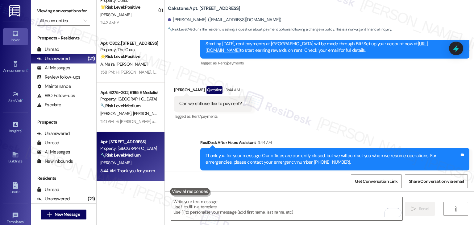
scroll to position [1728, 0]
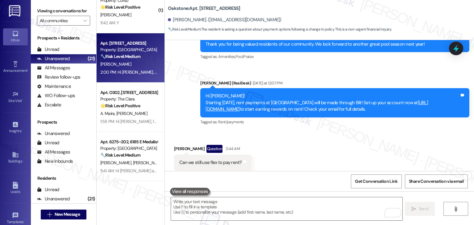
click at [325, 131] on div "Received via SMS Jose Jaramillo Question 3:44 AM Can we still use flex to pay r…" at bounding box center [319, 157] width 309 height 53
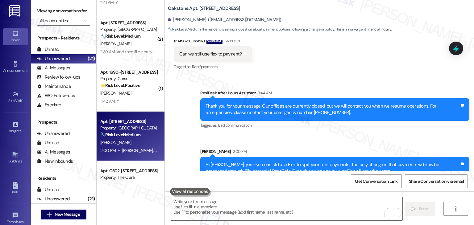
scroll to position [762, 0]
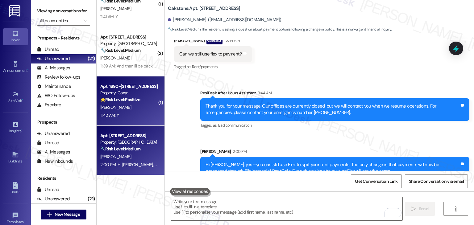
click at [131, 119] on div "11:42 AM: Y 11:42 AM: Y" at bounding box center [129, 116] width 58 height 8
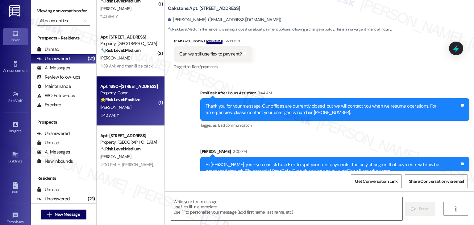
type textarea "Fetching suggested responses. Please feel free to read through the conversation…"
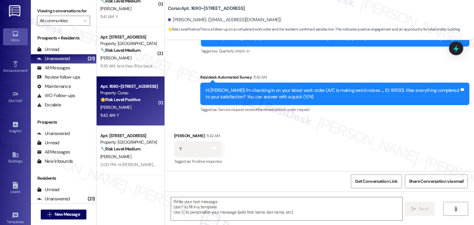
scroll to position [595, 0]
click at [266, 134] on div "Received via SMS [PERSON_NAME] 11:42 AM Y Tags and notes Tagged as: Positive re…" at bounding box center [319, 145] width 309 height 52
click at [287, 151] on div "Received via SMS [PERSON_NAME] 11:42 AM Y Tags and notes Tagged as: Positive re…" at bounding box center [319, 145] width 309 height 52
click at [289, 140] on div "Received via SMS [PERSON_NAME] 11:42 AM Y Tags and notes Tagged as: Positive re…" at bounding box center [319, 145] width 309 height 52
click at [276, 143] on div "Received via SMS [PERSON_NAME] 11:42 AM Y Tags and notes Tagged as: Positive re…" at bounding box center [319, 145] width 309 height 52
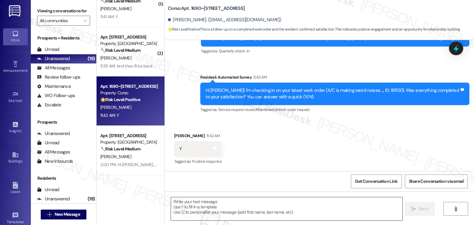
click at [231, 208] on textarea at bounding box center [286, 208] width 231 height 23
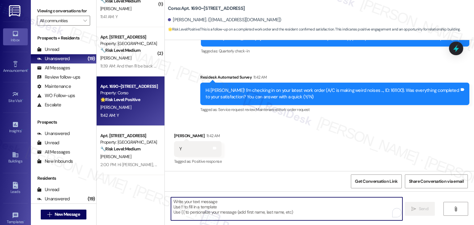
paste textarea "Hi {{first_name}}, thanks for confirming! Glad to hear the work order — was res…"
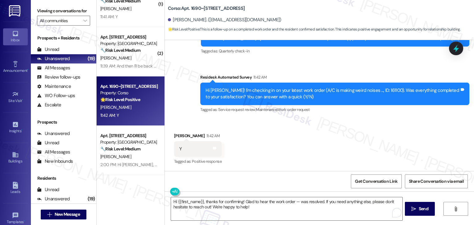
click at [270, 172] on div "Get Conversation Link Share Conversation via email" at bounding box center [319, 181] width 309 height 20
click at [369, 93] on div "Hi [PERSON_NAME]! I'm checking in on your latest work order (A/C is making weir…" at bounding box center [332, 93] width 254 height 13
copy div "161100"
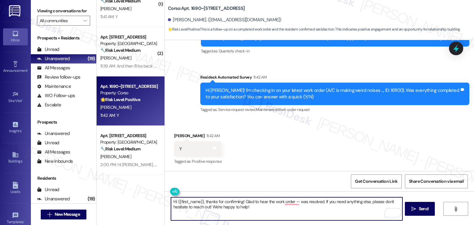
click at [295, 200] on textarea "Hi {{first_name}}, thanks for confirming! Glad to hear the work order — was res…" at bounding box center [286, 208] width 231 height 23
type textarea "Hi {{first_name}}, thanks for confirming! Glad to hear the work order 161100 wa…"
click at [287, 153] on div "Received via SMS [PERSON_NAME] 11:42 AM Y Tags and notes Tagged as: Positive re…" at bounding box center [319, 145] width 309 height 52
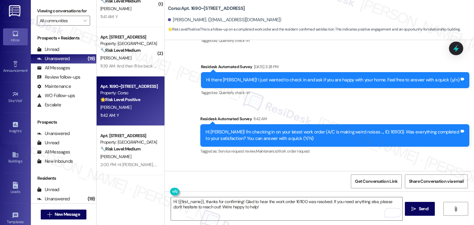
scroll to position [502, 0]
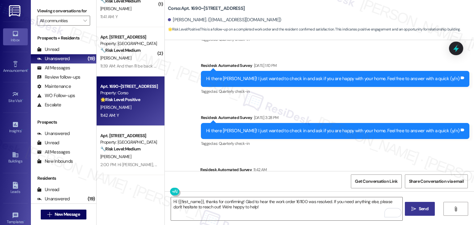
click at [416, 206] on span " Send" at bounding box center [419, 209] width 19 height 6
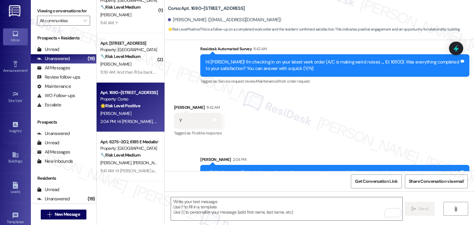
scroll to position [644, 0]
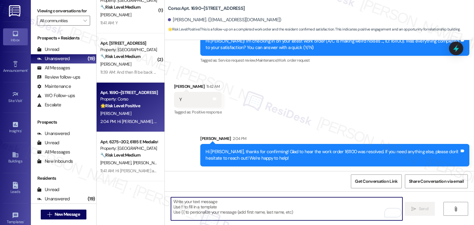
click at [223, 205] on textarea "To enrich screen reader interactions, please activate Accessibility in Grammarl…" at bounding box center [286, 208] width 231 height 23
paste textarea "We're eager to know if {{property}} has met your expectations. Your feedback is…"
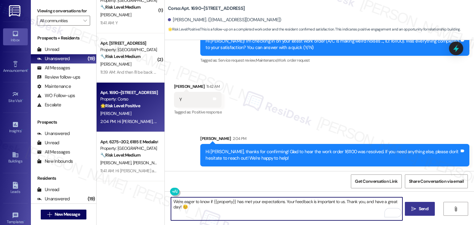
type textarea "We're eager to know if {{property}} has met your expectations. Your feedback is…"
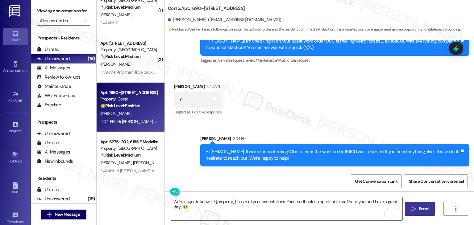
click at [421, 209] on span "Send" at bounding box center [423, 209] width 10 height 6
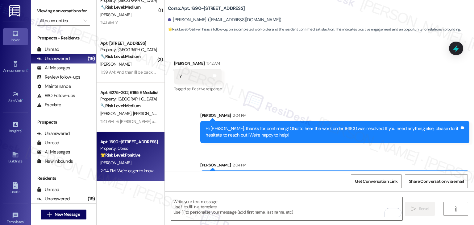
scroll to position [687, 0]
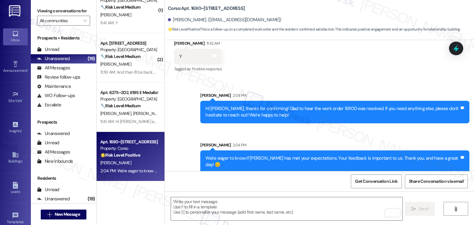
click at [182, 147] on div "Sent via SMS [PERSON_NAME] 2:04 PM Hi [PERSON_NAME], thanks for confirming! Gla…" at bounding box center [319, 127] width 309 height 99
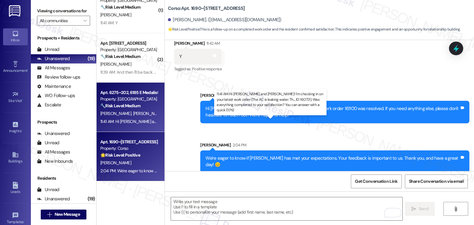
click at [139, 122] on div "11:41 AM: Hi [PERSON_NAME] and [PERSON_NAME]! I'm checking in on your latest wo…" at bounding box center [292, 122] width 385 height 6
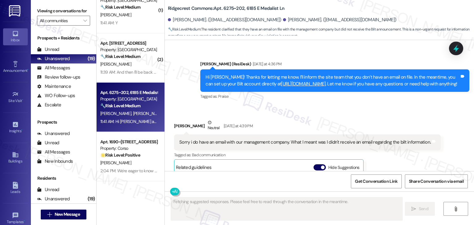
scroll to position [602, 0]
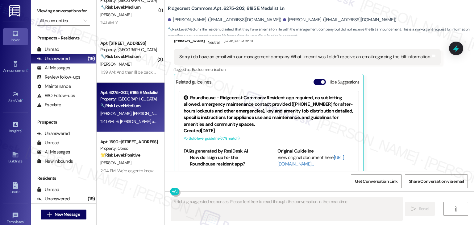
click at [356, 11] on div "Ridgecrest Commons: Apt. 6275~202, 6185 E Medalist [PERSON_NAME] [PERSON_NAME].…" at bounding box center [321, 19] width 306 height 34
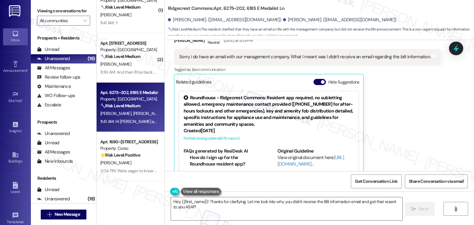
click at [356, 11] on div "Ridgecrest Commons: Apt. 6275~202, 6185 E Medalist [PERSON_NAME] [PERSON_NAME].…" at bounding box center [321, 19] width 306 height 34
click at [313, 79] on button "Hide Suggestions" at bounding box center [319, 82] width 12 height 6
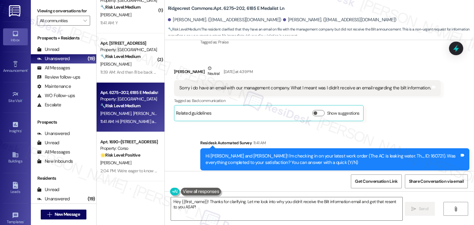
click at [392, 109] on div "Received via SMS [PERSON_NAME] Neutral [DATE] at 4:39 PM Sorry i do have an ema…" at bounding box center [307, 92] width 276 height 65
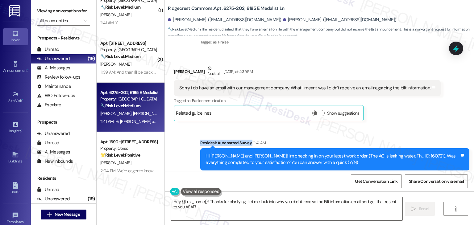
click at [392, 109] on div "Received via SMS [PERSON_NAME] Neutral [DATE] at 4:39 PM Sorry i do have an ema…" at bounding box center [307, 92] width 276 height 65
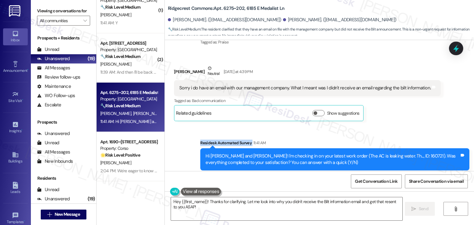
click at [392, 109] on div "Received via SMS [PERSON_NAME] Neutral [DATE] at 4:39 PM Sorry i do have an ema…" at bounding box center [307, 92] width 276 height 65
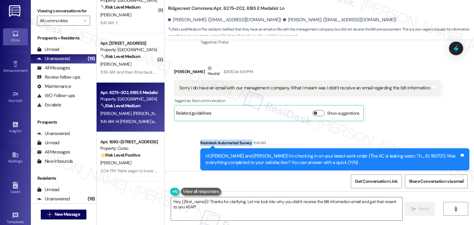
click at [392, 109] on div "Received via SMS [PERSON_NAME] Neutral [DATE] at 4:39 PM Sorry i do have an ema…" at bounding box center [307, 92] width 276 height 65
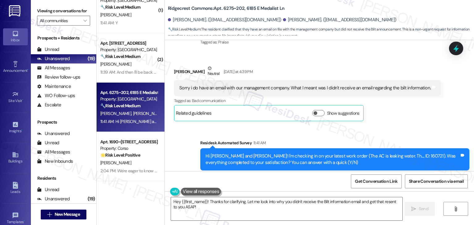
click at [392, 109] on div "Received via SMS [PERSON_NAME] Neutral [DATE] at 4:39 PM Sorry i do have an ema…" at bounding box center [307, 92] width 276 height 65
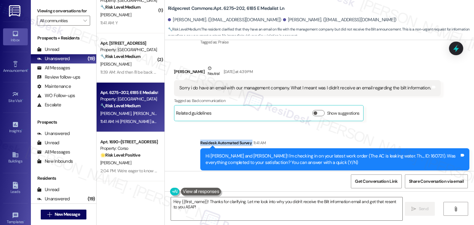
click at [392, 109] on div "Received via SMS [PERSON_NAME] Neutral [DATE] at 4:39 PM Sorry i do have an ema…" at bounding box center [307, 92] width 276 height 65
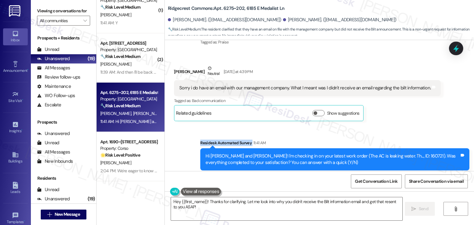
click at [392, 109] on div "Received via SMS [PERSON_NAME] Neutral [DATE] at 4:39 PM Sorry i do have an ema…" at bounding box center [307, 92] width 276 height 65
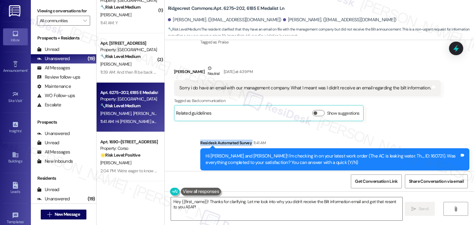
click at [392, 109] on div "Received via SMS [PERSON_NAME] Neutral [DATE] at 4:39 PM Sorry i do have an ema…" at bounding box center [307, 92] width 276 height 65
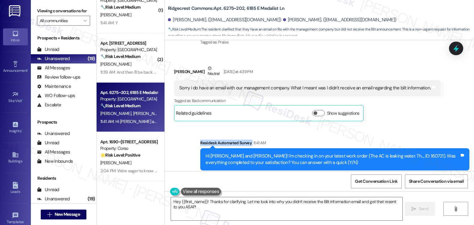
click at [392, 109] on div "Received via SMS [PERSON_NAME] Neutral [DATE] at 4:39 PM Sorry i do have an ema…" at bounding box center [307, 92] width 276 height 65
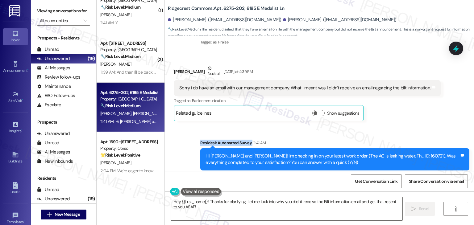
click at [392, 109] on div "Received via SMS [PERSON_NAME] Neutral [DATE] at 4:39 PM Sorry i do have an ema…" at bounding box center [307, 92] width 276 height 65
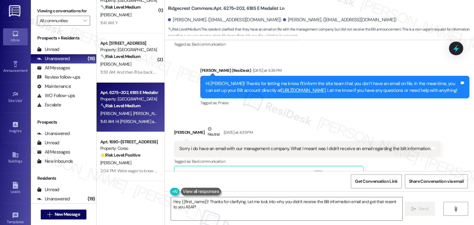
scroll to position [509, 0]
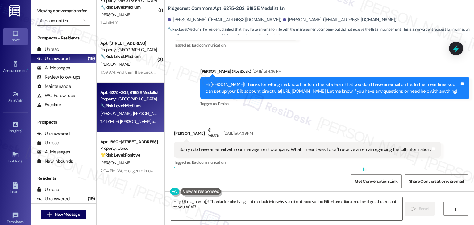
click at [368, 113] on div "Received via SMS [PERSON_NAME] Neutral [DATE] at 4:39 PM Sorry i do have an ema…" at bounding box center [319, 150] width 309 height 74
drag, startPoint x: 202, startPoint y: 69, endPoint x: 454, endPoint y: 79, distance: 252.1
click at [454, 81] on div "Hi [PERSON_NAME]! Thanks for letting me know. I’ll inform the site team that yo…" at bounding box center [332, 87] width 254 height 13
copy div "Hi [PERSON_NAME]! Thanks for letting me know. I’ll inform the site team that yo…"
click at [253, 146] on div "Sorry i do have an email with our management company. What I meant was I didn't…" at bounding box center [304, 149] width 251 height 6
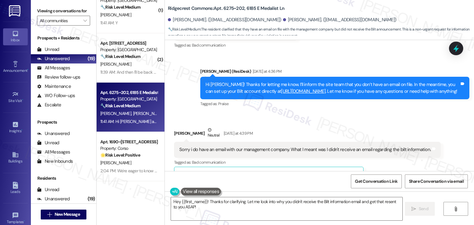
click at [253, 146] on div "Sorry i do have an email with our management company. What I meant was I didn't…" at bounding box center [304, 149] width 251 height 6
copy div "management"
click at [271, 146] on div "Sorry i do have an email with our management company. What I meant was I didn't…" at bounding box center [304, 149] width 251 height 6
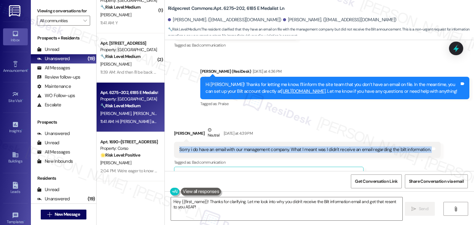
click at [271, 146] on div "Sorry i do have an email with our management company. What I meant was I didn't…" at bounding box center [304, 149] width 251 height 6
copy div "Sorry i do have an email with our management company. What I meant was I didn't…"
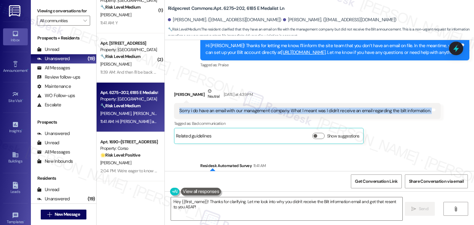
scroll to position [571, 0]
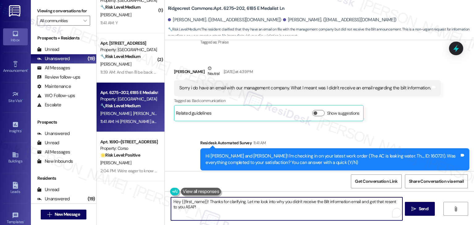
drag, startPoint x: 203, startPoint y: 200, endPoint x: 178, endPoint y: 200, distance: 25.3
click at [178, 200] on textarea "Hey {{first_name}}! Thanks for clarifying. Let me look into why you didn't rece…" at bounding box center [286, 208] width 231 height 23
click at [218, 209] on textarea "Hey [PERSON_NAME]! Thanks for clarifying. Let me look into why you didn't recei…" at bounding box center [286, 208] width 231 height 23
click at [171, 207] on textarea "Hey [PERSON_NAME]! Thanks for clarifying. Let me look into why you didn't recei…" at bounding box center [286, 208] width 231 height 23
paste textarea "Missing Bilt Payment Info Email"
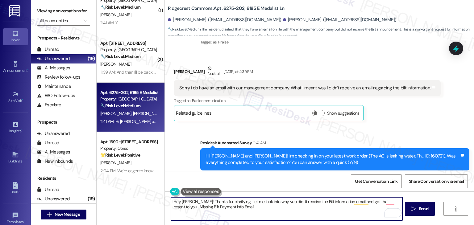
drag, startPoint x: 202, startPoint y: 207, endPoint x: 164, endPoint y: 206, distance: 37.9
click at [167, 206] on div "Hey Skyler! Thanks for clarifying. Let me look into why you didn't receive the …" at bounding box center [283, 209] width 232 height 24
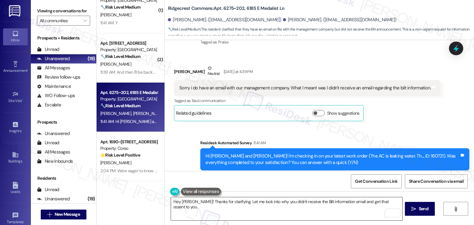
click at [213, 202] on textarea "Hey Skyler! Thanks for clarifying. Let me look into why you didn't receive the …" at bounding box center [286, 208] width 231 height 23
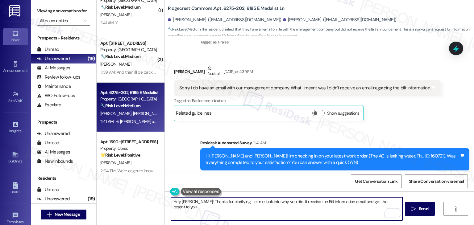
click at [213, 202] on textarea "Hey Skyler! Thanks for clarifying. Let me look into why you didn't receive the …" at bounding box center [286, 208] width 231 height 23
click at [270, 202] on textarea "Hey Skyler! Thanks for clarifying. Let me look into why you didn't receive the …" at bounding box center [286, 208] width 231 height 23
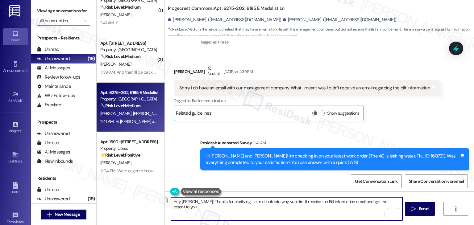
paste textarea "i Skyler, thanks for clarifying! I’ll look into why you didn’t receive the Bilt…"
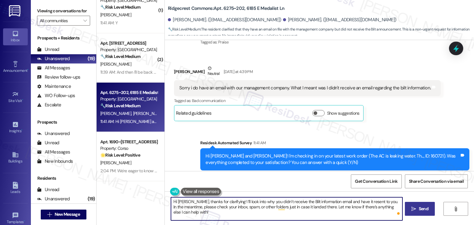
type textarea "Hi Skyler, thanks for clarifying! I’ll look into why you didn’t receive the Bil…"
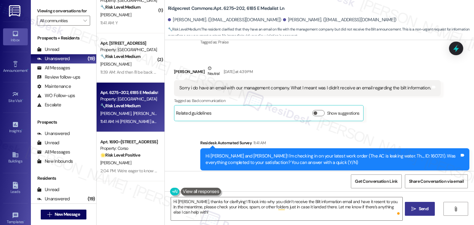
click at [414, 209] on icon "" at bounding box center [413, 209] width 5 height 5
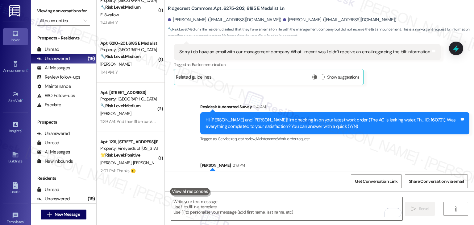
scroll to position [621, 0]
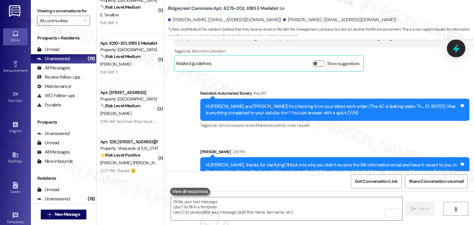
click at [457, 47] on icon at bounding box center [456, 48] width 10 height 10
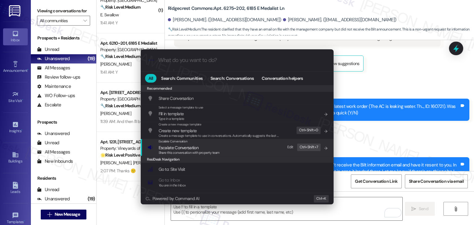
click at [195, 148] on span "Escalate Conversation" at bounding box center [179, 148] width 40 height 6
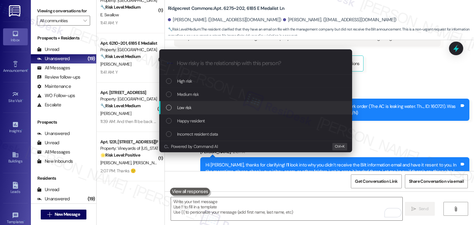
click at [171, 107] on div "List of options" at bounding box center [169, 108] width 6 height 6
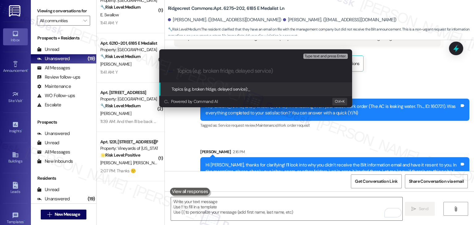
paste input "Resend Request – Missing Bilt Payment Info Email"
type input "Resend Request – Missing Bilt Payment Info Email"
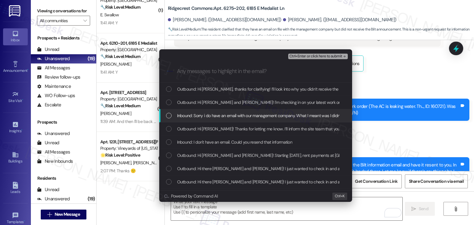
click at [167, 116] on div "List of options" at bounding box center [169, 116] width 6 height 6
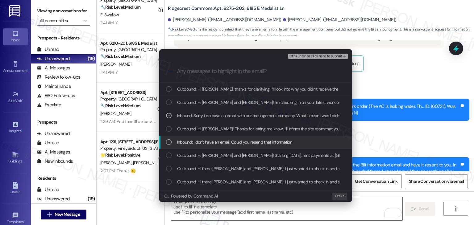
click at [163, 141] on div "Inbound: I don't have an email. Could you resend that information" at bounding box center [255, 142] width 193 height 13
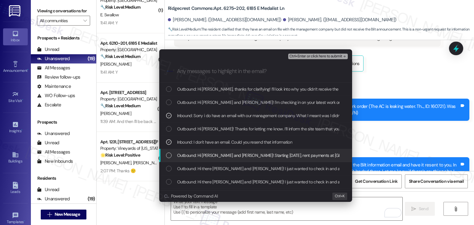
click at [167, 157] on div "List of options" at bounding box center [169, 156] width 6 height 6
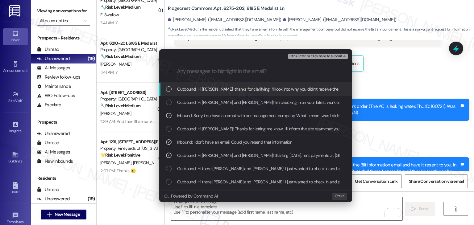
click at [323, 57] on span "Ctrl+Enter or click here to submit" at bounding box center [315, 56] width 53 height 4
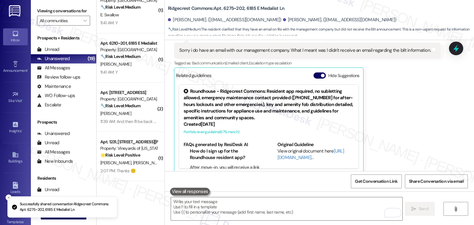
scroll to position [602, 0]
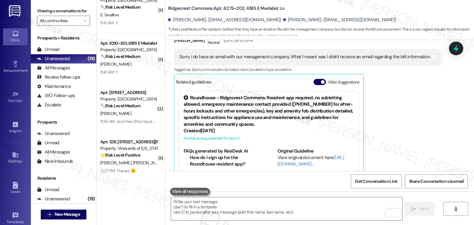
click at [402, 107] on div "Skyler Hamilton Neutral Yesterday at 4:39 PM Sorry i do have an email with our …" at bounding box center [307, 107] width 266 height 146
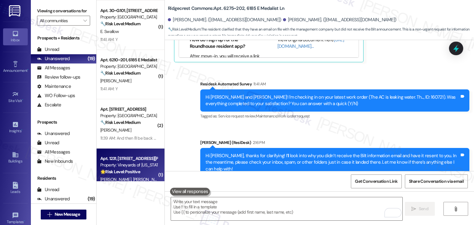
scroll to position [725, 0]
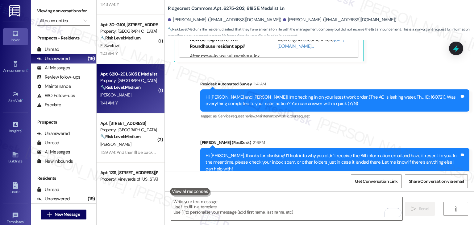
click at [133, 103] on div "11:41 AM: Y 11:41 AM: Y" at bounding box center [129, 103] width 58 height 8
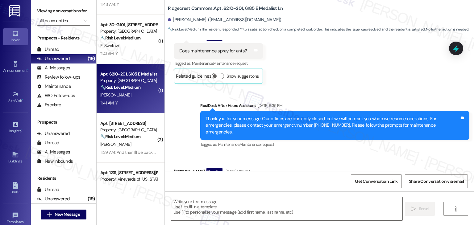
scroll to position [279, 0]
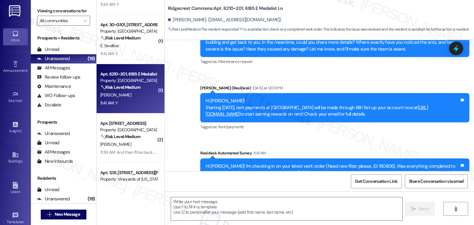
type textarea "Fetching suggested responses. Please feel free to read through the conversation…"
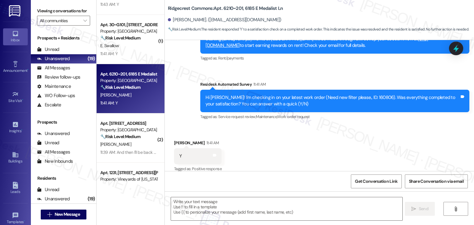
click at [373, 128] on div "Received via SMS Jean Lucero 11:41 AM Y Tags and notes Tagged as: Positive resp…" at bounding box center [319, 152] width 309 height 52
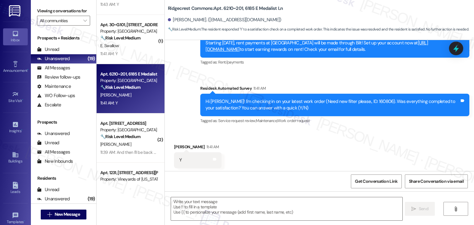
scroll to position [348, 0]
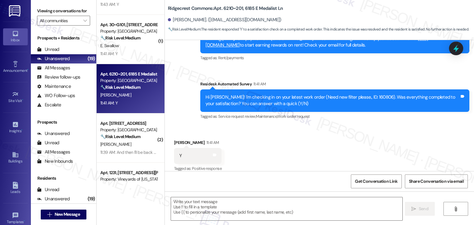
click at [337, 140] on div "Received via SMS Jean Lucero 11:41 AM Y Tags and notes Tagged as: Positive resp…" at bounding box center [319, 152] width 309 height 52
click at [205, 205] on textarea at bounding box center [286, 208] width 231 height 23
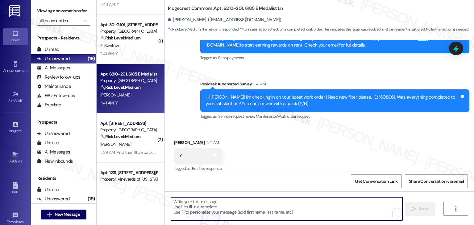
paste textarea "Hi {{first_name}}, thanks for confirming! Glad to hear the work order — was res…"
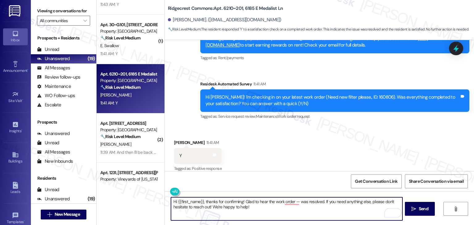
click at [295, 200] on textarea "Hi {{first_name}}, thanks for confirming! Glad to hear the work order — was res…" at bounding box center [286, 208] width 231 height 23
type textarea "Hi {{first_name}}, thanks for confirming! Glad to hear the work order 160806 wa…"
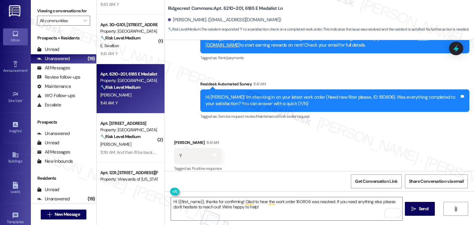
click at [334, 150] on div "Received via SMS Jean Lucero 11:41 AM Y Tags and notes Tagged as: Positive resp…" at bounding box center [319, 152] width 309 height 52
click at [280, 154] on div "Received via SMS Jean Lucero 11:41 AM Y Tags and notes Tagged as: Positive resp…" at bounding box center [319, 152] width 309 height 52
click at [257, 208] on textarea "Hi {{first_name}}, thanks for confirming! Glad to hear the work order 160806 wa…" at bounding box center [286, 208] width 231 height 23
click at [410, 207] on span " Send" at bounding box center [419, 209] width 19 height 6
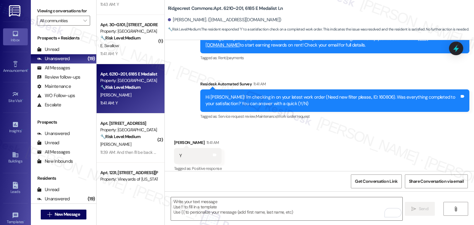
scroll to position [348, 0]
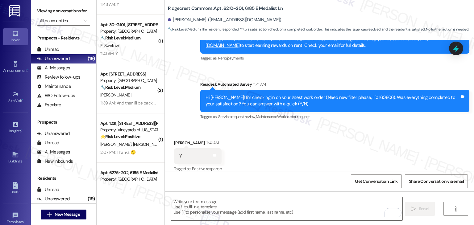
click at [306, 152] on div "Received via SMS Jean Lucero 11:41 AM Y Tags and notes Tagged as: Positive resp…" at bounding box center [319, 152] width 309 height 52
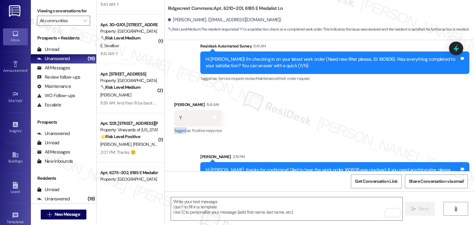
scroll to position [398, 0]
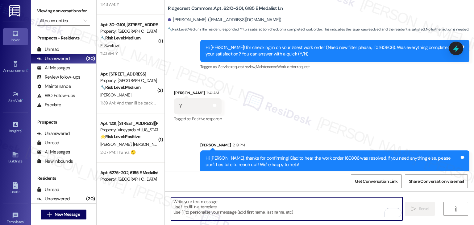
click at [233, 208] on textarea "To enrich screen reader interactions, please activate Accessibility in Grammarl…" at bounding box center [286, 208] width 231 height 23
paste textarea "We're eager to know if {{property}} has met your expectations. Your feedback is…"
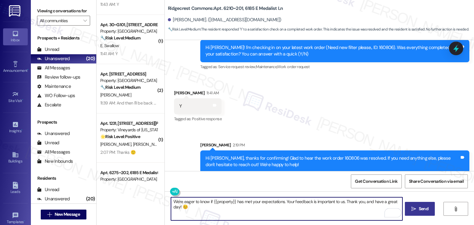
type textarea "We're eager to know if {{property}} has met your expectations. Your feedback is…"
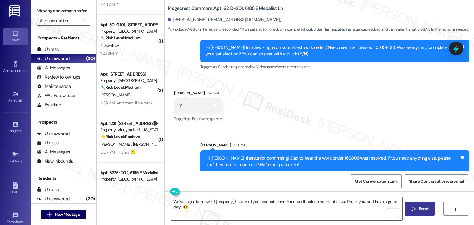
click at [427, 207] on span "Send" at bounding box center [423, 209] width 10 height 6
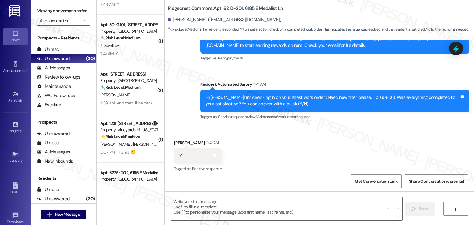
scroll to position [448, 0]
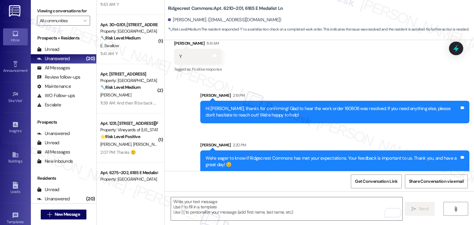
click at [337, 137] on div "Sent via SMS Sarah 2:20 PM We're eager to know if Ridgecrest Commons has met yo…" at bounding box center [335, 157] width 278 height 40
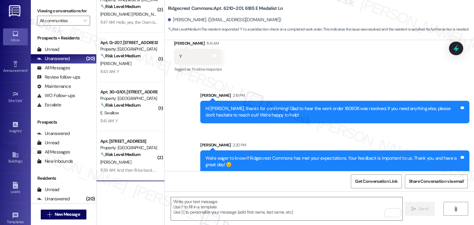
scroll to position [651, 0]
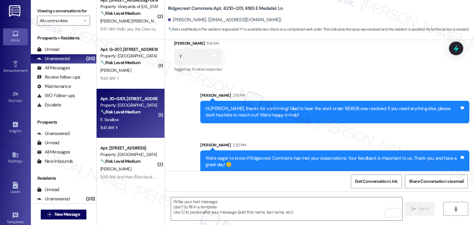
click at [132, 128] on div "11:41 AM: Y 11:41 AM: Y" at bounding box center [129, 128] width 58 height 8
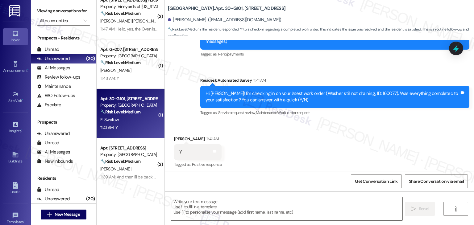
type textarea "Fetching suggested responses. Please feel free to read through the conversation…"
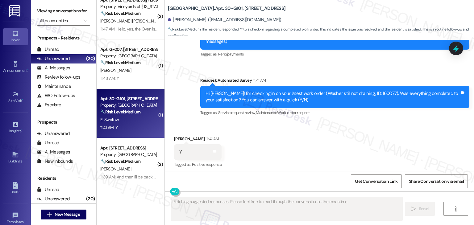
scroll to position [93, 0]
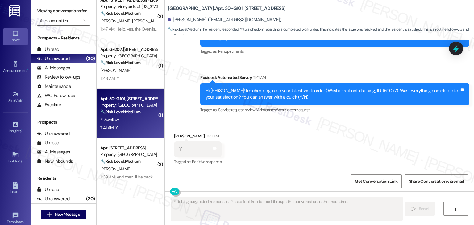
click at [358, 141] on div "Received via SMS Erika Swallow 11:41 AM Y Tags and notes Tagged as: Positive re…" at bounding box center [319, 145] width 309 height 52
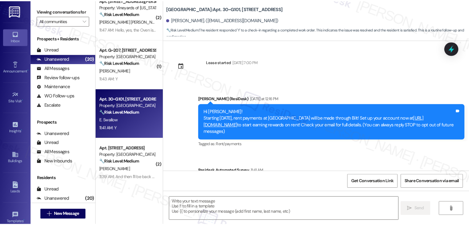
scroll to position [93, 0]
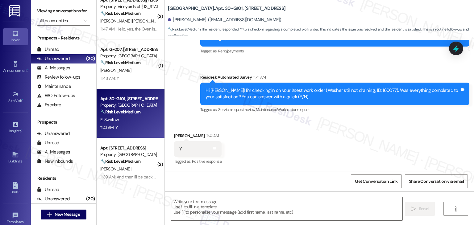
click at [357, 141] on div "Received via SMS Erika Swallow 11:41 AM Y Tags and notes Tagged as: Positive re…" at bounding box center [319, 145] width 309 height 52
click at [211, 200] on textarea at bounding box center [286, 208] width 231 height 23
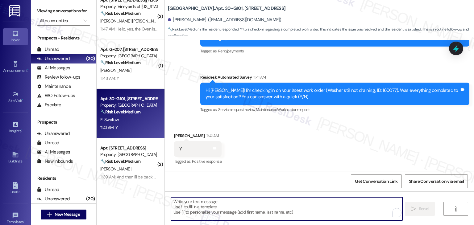
paste textarea "We're happy the work order was completed, {{first_name}}! Please don't hesitate…"
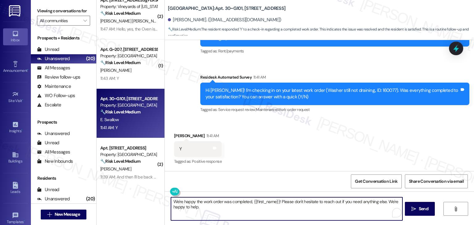
type textarea "We're happy the work order was completed, {{first_name}}! Please don't hesitate…"
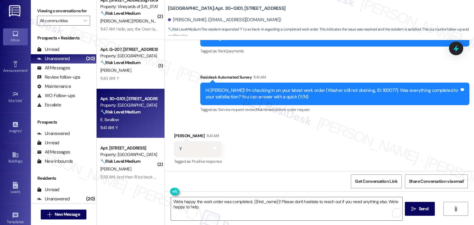
click at [266, 132] on div "Received via SMS Erika Swallow 11:41 AM Y Tags and notes Tagged as: Positive re…" at bounding box center [319, 145] width 309 height 52
click at [423, 211] on span "Send" at bounding box center [423, 209] width 10 height 6
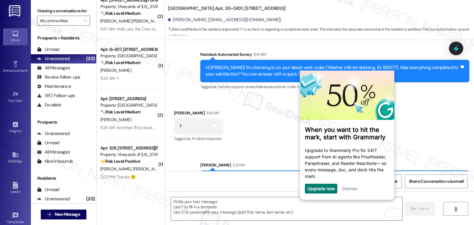
scroll to position [136, 0]
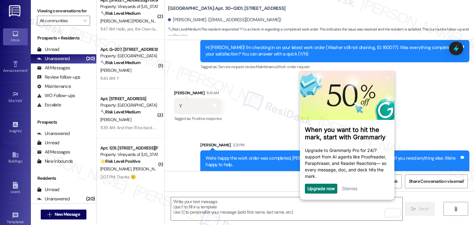
click at [262, 115] on div "Received via SMS Erika Swallow 11:41 AM Y Tags and notes Tagged as: Positive re…" at bounding box center [319, 102] width 309 height 52
click at [260, 114] on div "Received via SMS Erika Swallow 11:41 AM Y Tags and notes Tagged as: Positive re…" at bounding box center [319, 102] width 309 height 52
click at [346, 191] on link "Dismiss" at bounding box center [349, 188] width 15 height 5
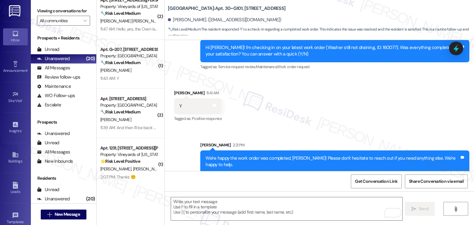
click at [231, 184] on div "Get Conversation Link Share Conversation via email" at bounding box center [319, 181] width 309 height 20
click at [213, 212] on textarea "To enrich screen reader interactions, please activate Accessibility in Grammarl…" at bounding box center [286, 208] width 231 height 23
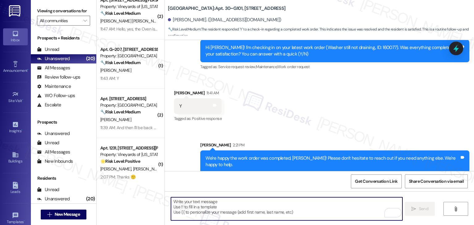
paste textarea "We're eager to know if {{property}} has met your expectations. Your feedback is…"
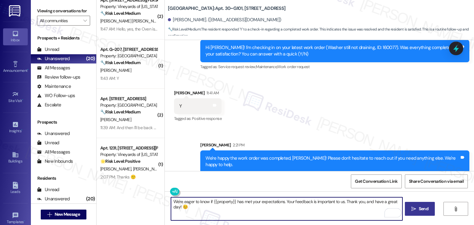
type textarea "We're eager to know if {{property}} has met your expectations. Your feedback is…"
click at [417, 206] on span "Send" at bounding box center [423, 209] width 12 height 6
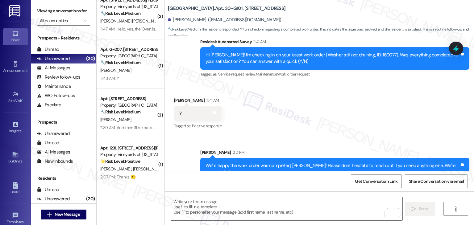
scroll to position [186, 0]
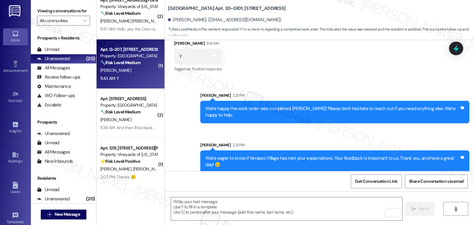
click at [117, 79] on div "11:43 AM: Y 11:43 AM: Y" at bounding box center [129, 79] width 58 height 8
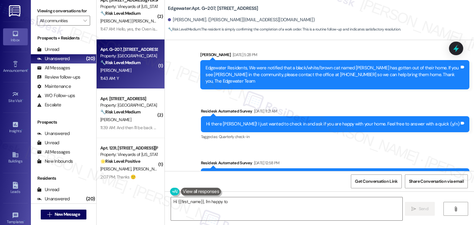
scroll to position [1292, 0]
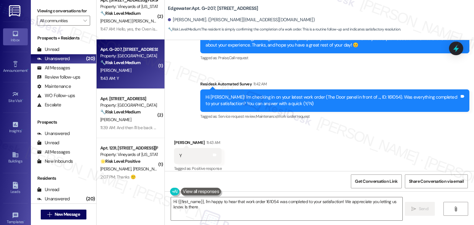
click at [379, 126] on div "Received via SMS Lingzi Chen 11:43 AM Y Tags and notes Tagged as: Positive resp…" at bounding box center [319, 152] width 309 height 52
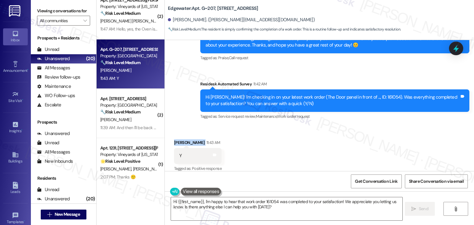
click at [379, 126] on div "Received via SMS Lingzi Chen 11:43 AM Y Tags and notes Tagged as: Positive resp…" at bounding box center [319, 152] width 309 height 52
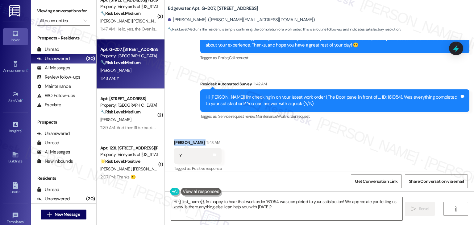
click at [379, 126] on div "Received via SMS Lingzi Chen 11:43 AM Y Tags and notes Tagged as: Positive resp…" at bounding box center [319, 152] width 309 height 52
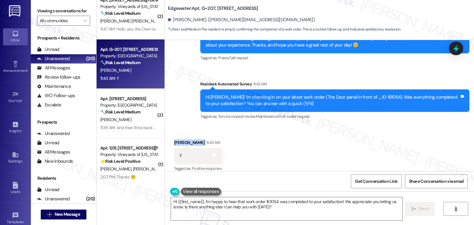
click at [379, 126] on div "Received via SMS Lingzi Chen 11:43 AM Y Tags and notes Tagged as: Positive resp…" at bounding box center [319, 152] width 309 height 52
click at [354, 140] on div "Received via SMS Lingzi Chen 11:43 AM Y Tags and notes Tagged as: Positive resp…" at bounding box center [319, 152] width 309 height 52
drag, startPoint x: 347, startPoint y: 139, endPoint x: 287, endPoint y: 141, distance: 59.5
click at [287, 141] on div "Received via SMS Lingzi Chen 11:43 AM Y Tags and notes Tagged as: Positive resp…" at bounding box center [319, 152] width 309 height 52
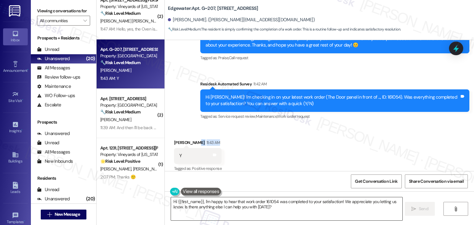
click at [323, 207] on textarea "Hi {{first_name}}, I'm happy to hear that work order 161054 was completed to yo…" at bounding box center [286, 208] width 231 height 23
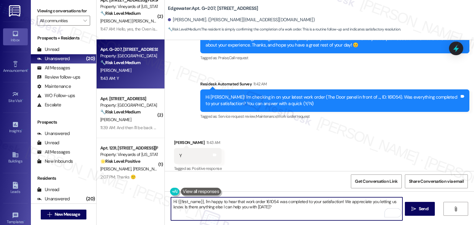
drag, startPoint x: 347, startPoint y: 211, endPoint x: 341, endPoint y: 200, distance: 12.1
click at [341, 200] on textarea "Hi {{first_name}}, I'm happy to hear that work order 161054 was completed to yo…" at bounding box center [286, 208] width 231 height 23
paste textarea "If there’s ever anything else you’d like us to take care of, we’re always happy…"
click at [425, 211] on span "Send" at bounding box center [423, 209] width 10 height 6
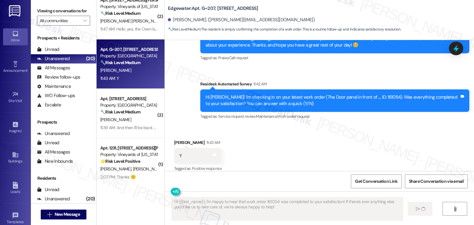
type textarea "Fetching suggested responses. Please feel free to read through the conversation…"
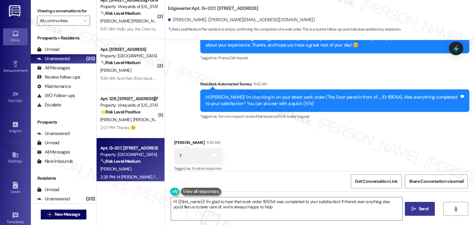
type textarea "Hi {{first_name}}! I'm glad to hear that work order 161054 was completed to you…"
click at [306, 142] on div "Received via SMS Lingzi Chen 11:43 AM Y Tags and notes Tagged as: Positive resp…" at bounding box center [319, 152] width 309 height 52
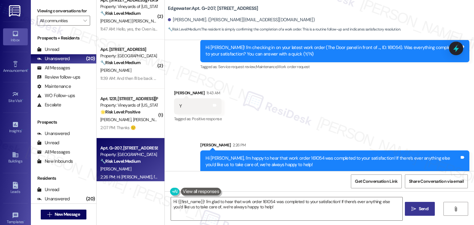
scroll to position [1342, 0]
click at [307, 128] on div "Sent via SMS Sarah 2:26 PM Hi Lingzi, I'm happy to hear that work order 161054 …" at bounding box center [319, 153] width 309 height 50
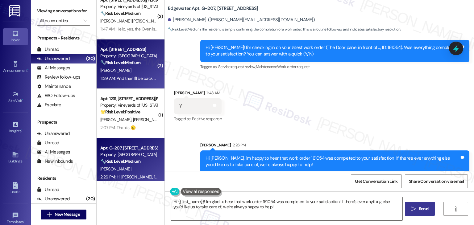
click at [136, 80] on div "11:39 AM: And then I'll be back on flex. 11:39 AM: And then I'll be back on fle…" at bounding box center [133, 79] width 66 height 6
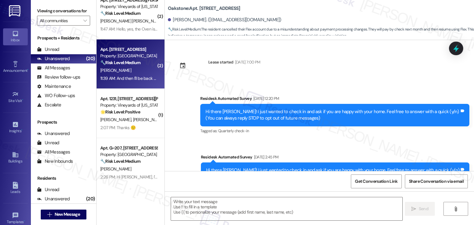
scroll to position [1698, 0]
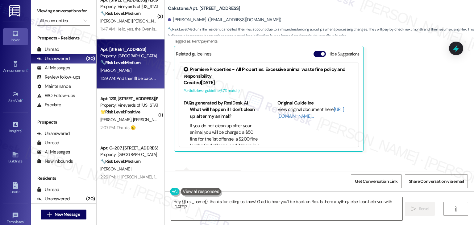
click at [307, 166] on div "Received via SMS Dimitri Harrington 11:39 AM Thank you for the clarification. I…" at bounding box center [319, 91] width 309 height 199
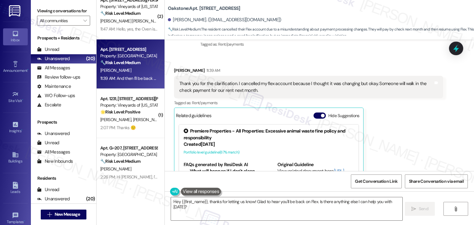
scroll to position [1605, 0]
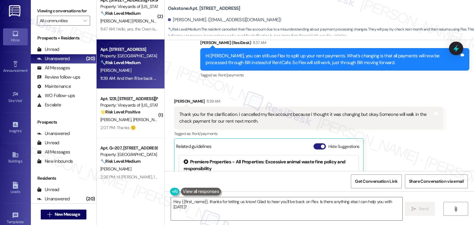
click at [314, 143] on button "Hide Suggestions" at bounding box center [319, 146] width 12 height 6
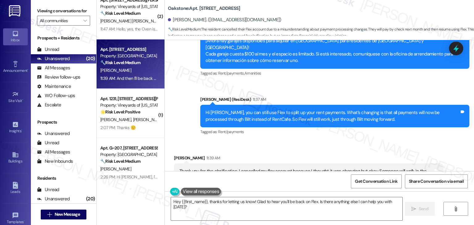
scroll to position [1544, 0]
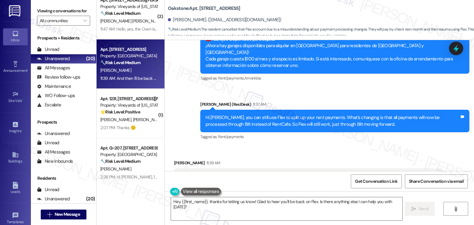
click at [291, 146] on div "Received via SMS Dimitri Harrington 11:39 AM Thank you for the clarification. I…" at bounding box center [319, 200] width 309 height 109
click at [286, 114] on div "Hi [PERSON_NAME], you can still use Flex to split up your rent payments. What’s…" at bounding box center [332, 120] width 254 height 13
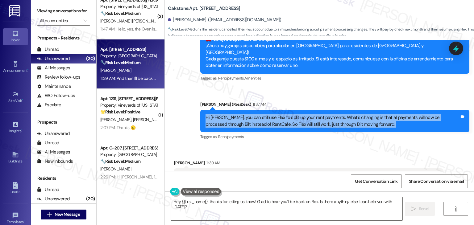
click at [286, 114] on div "Hi [PERSON_NAME], you can still use Flex to split up your rent payments. What’s…" at bounding box center [332, 120] width 254 height 13
copy div "Hi Dimitri, you can still use Flex to split up your rent payments. What’s chang…"
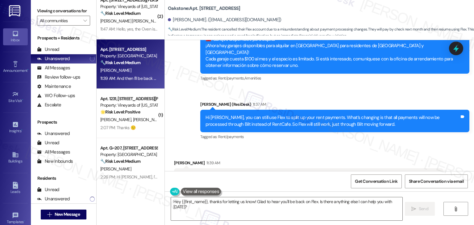
click at [212, 173] on div "Thank you for the clarification. I cancelled my flex account because I thought …" at bounding box center [306, 179] width 254 height 13
copy div "Thank you for the clarification. I cancelled my flex account because I thought …"
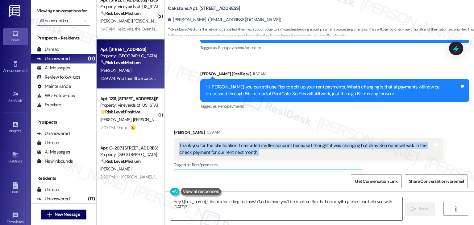
scroll to position [1608, 0]
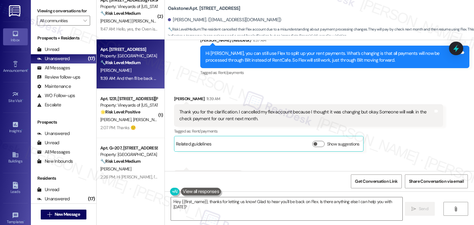
click at [199, 175] on div "And then I'll be back on flex." at bounding box center [205, 178] width 53 height 6
copy div "And then I'll be back on flex. Tags and notes"
click at [239, 205] on textarea "Hey {{first_name}}, thanks for letting us know! Glad to hear you'll be back on …" at bounding box center [286, 208] width 231 height 23
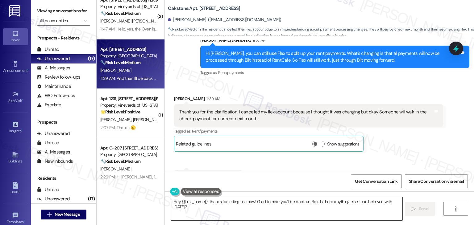
click at [239, 205] on textarea "Hey {{first_name}}, thanks for letting us know! Glad to hear you'll be back on …" at bounding box center [286, 208] width 231 height 23
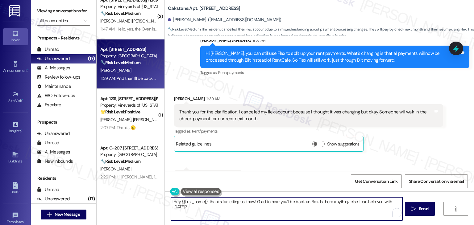
click at [239, 205] on textarea "Hey {{first_name}}, thanks for letting us know! Glad to hear you'll be back on …" at bounding box center [286, 208] width 231 height 23
paste textarea "i Dimitri, thanks for letting me know! That’s no problem at all—your check paym…"
click at [275, 205] on textarea "Hi [PERSON_NAME], thanks for letting me know! That’s no problem at all—your che…" at bounding box center [286, 208] width 231 height 23
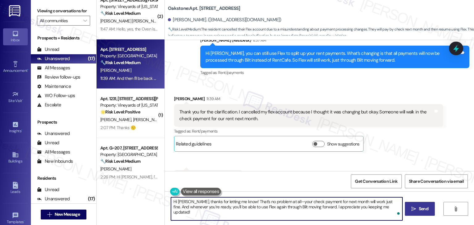
type textarea "Hi [PERSON_NAME], thanks for letting me know! That’s no problem at all—your che…"
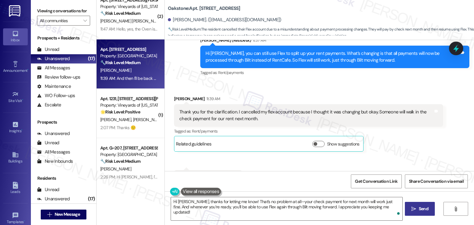
click at [421, 207] on span "Send" at bounding box center [423, 209] width 10 height 6
click at [383, 145] on div "Received via SMS Dimitri Harrington 11:39 AM Thank you for the clarification. I…" at bounding box center [319, 136] width 309 height 109
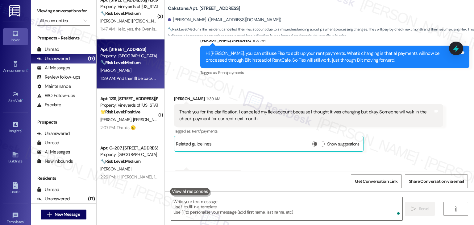
scroll to position [1608, 0]
click at [413, 123] on div "[PERSON_NAME] 11:39 AM Thank you for the clarification. I cancelled my flex acc…" at bounding box center [308, 124] width 269 height 56
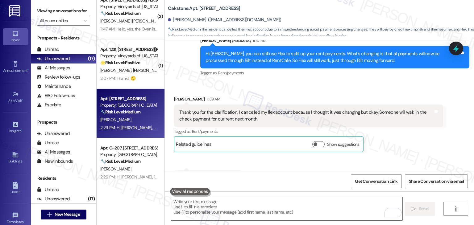
click at [413, 123] on div "[PERSON_NAME] 11:39 AM Thank you for the clarification. I cancelled my flex acc…" at bounding box center [308, 124] width 269 height 56
drag, startPoint x: 0, startPoint y: 0, endPoint x: 413, endPoint y: 123, distance: 431.2
click at [413, 123] on div "[PERSON_NAME] 11:39 AM Thank you for the clarification. I cancelled my flex acc…" at bounding box center [308, 124] width 269 height 56
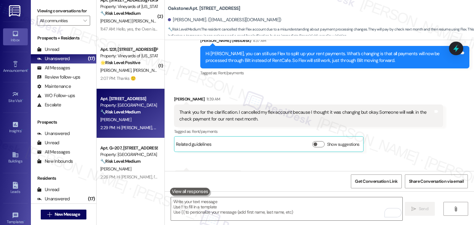
click at [413, 123] on div "[PERSON_NAME] 11:39 AM Thank you for the clarification. I cancelled my flex acc…" at bounding box center [308, 124] width 269 height 56
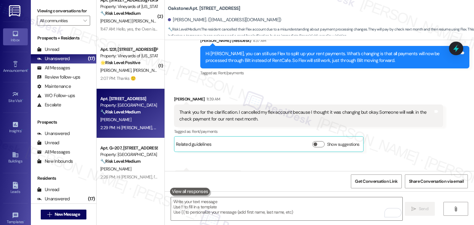
click at [413, 123] on div "[PERSON_NAME] 11:39 AM Thank you for the clarification. I cancelled my flex acc…" at bounding box center [308, 124] width 269 height 56
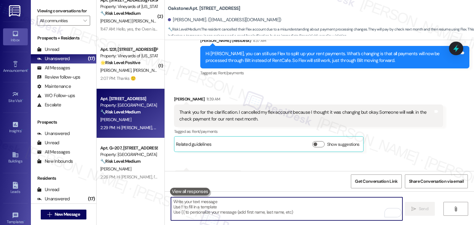
click at [257, 206] on textarea "To enrich screen reader interactions, please activate Accessibility in Grammarl…" at bounding box center [286, 208] width 231 height 23
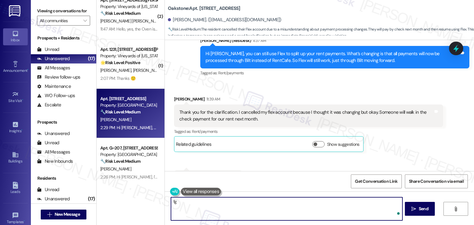
click at [257, 206] on textarea "fg" at bounding box center [286, 208] width 231 height 23
click at [171, 204] on textarea "fg" at bounding box center [286, 208] width 231 height 23
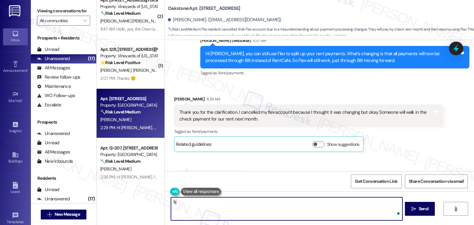
type textarea "g"
click at [171, 204] on textarea "g" at bounding box center [286, 208] width 231 height 23
click at [194, 201] on textarea "g" at bounding box center [286, 208] width 231 height 23
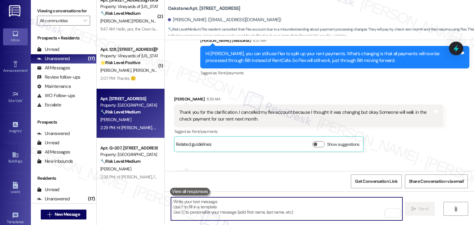
click at [194, 201] on textarea "To enrich screen reader interactions, please activate Accessibility in Grammarl…" at bounding box center [286, 208] width 231 height 23
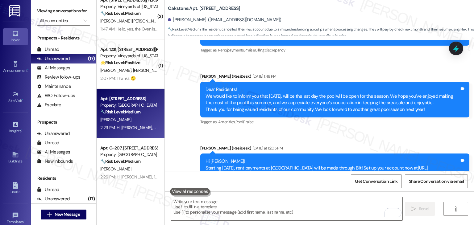
click at [321, 121] on div "Sent via SMS [PERSON_NAME] (ResiDesk) [DATE] 12:20 PM Hi [PERSON_NAME], The rec…" at bounding box center [319, 91] width 309 height 209
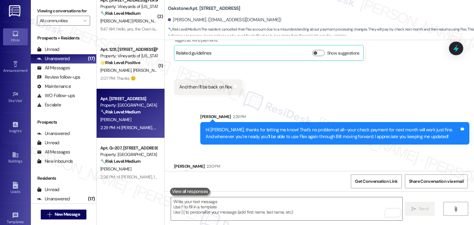
scroll to position [1700, 0]
